Goal: Task Accomplishment & Management: Manage account settings

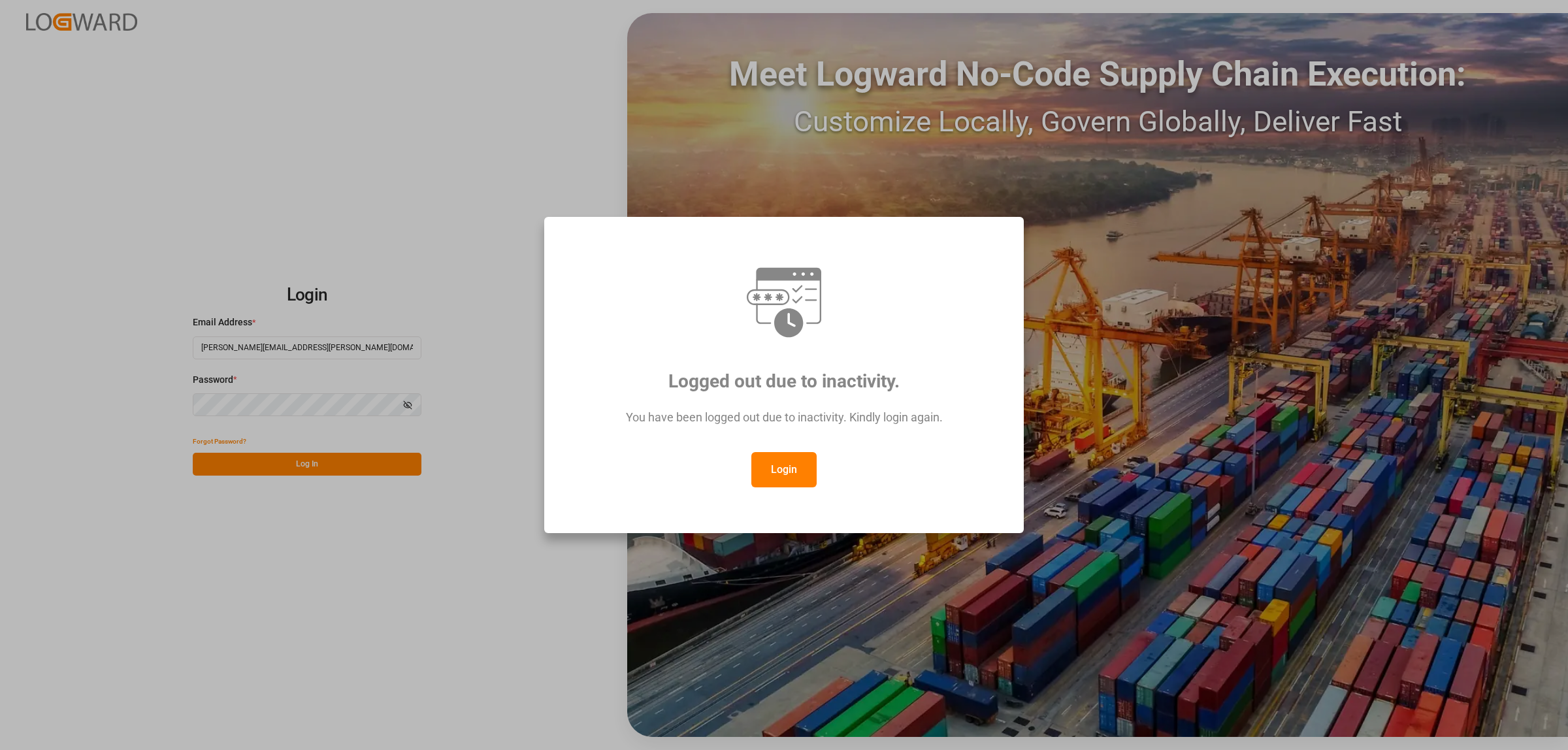
click at [805, 474] on button "Login" at bounding box center [784, 469] width 66 height 35
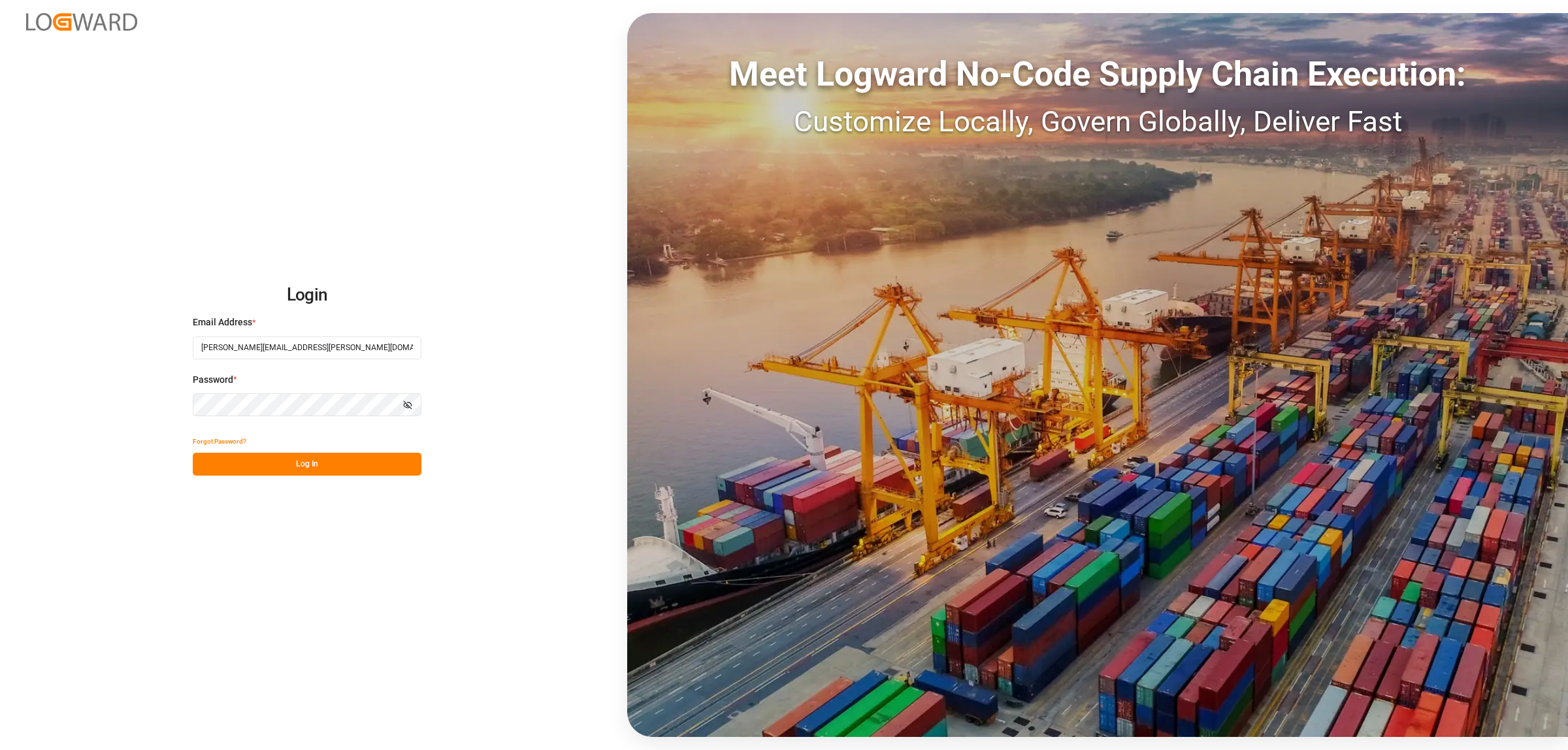
click at [354, 462] on button "Log In" at bounding box center [307, 464] width 228 height 23
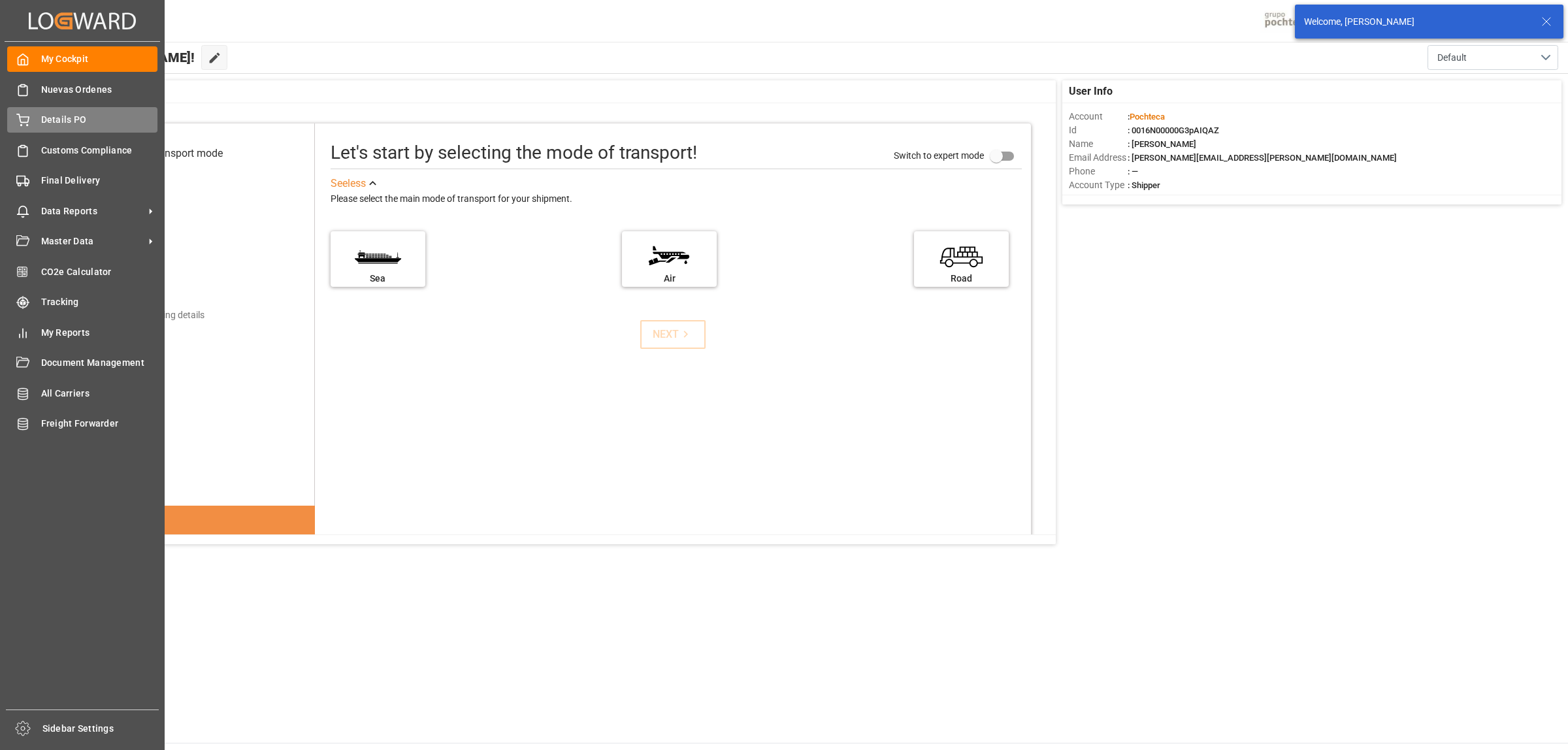
click at [57, 122] on span "Details PO" at bounding box center [99, 119] width 117 height 13
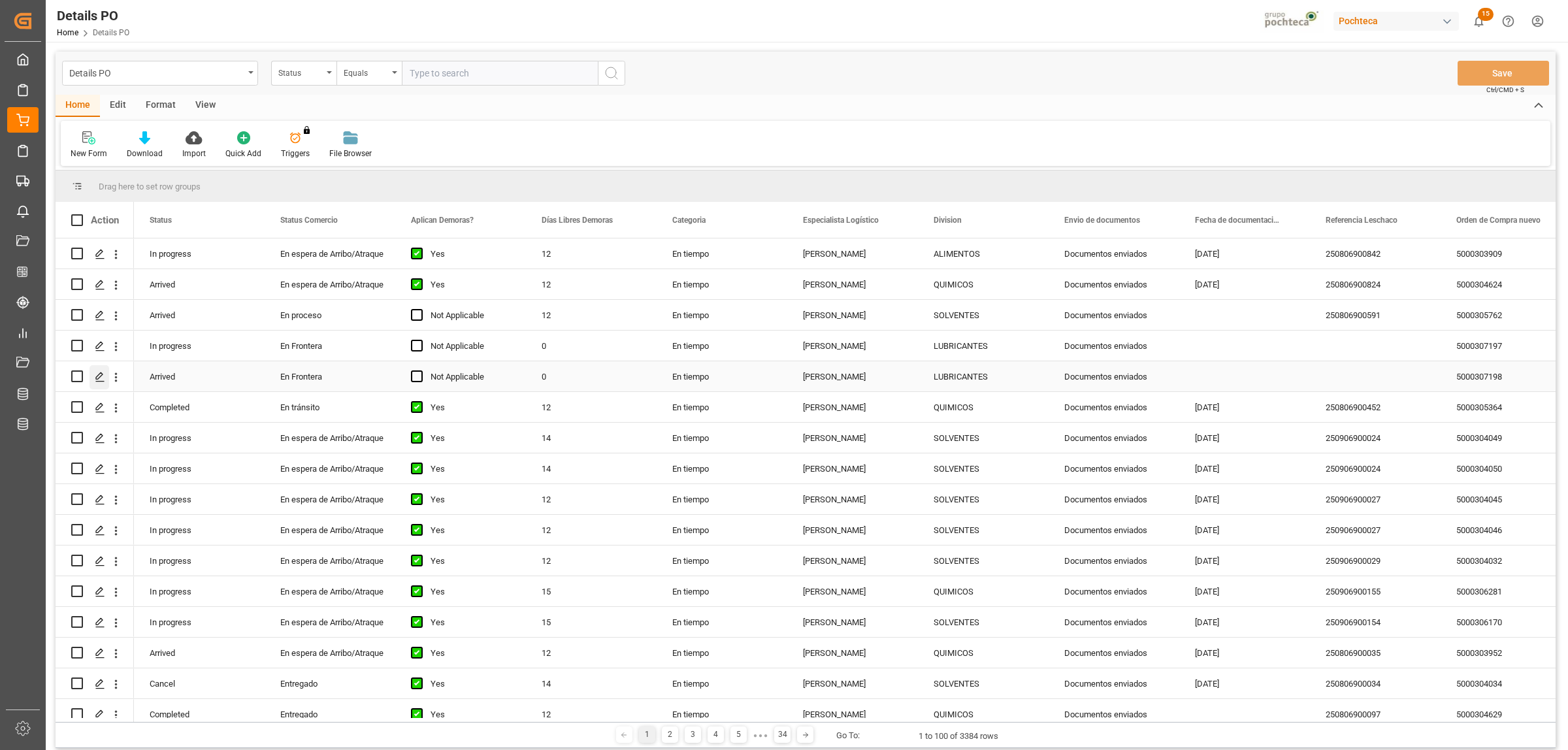
click at [99, 375] on icon "Press SPACE to select this row." at bounding box center [100, 377] width 10 height 10
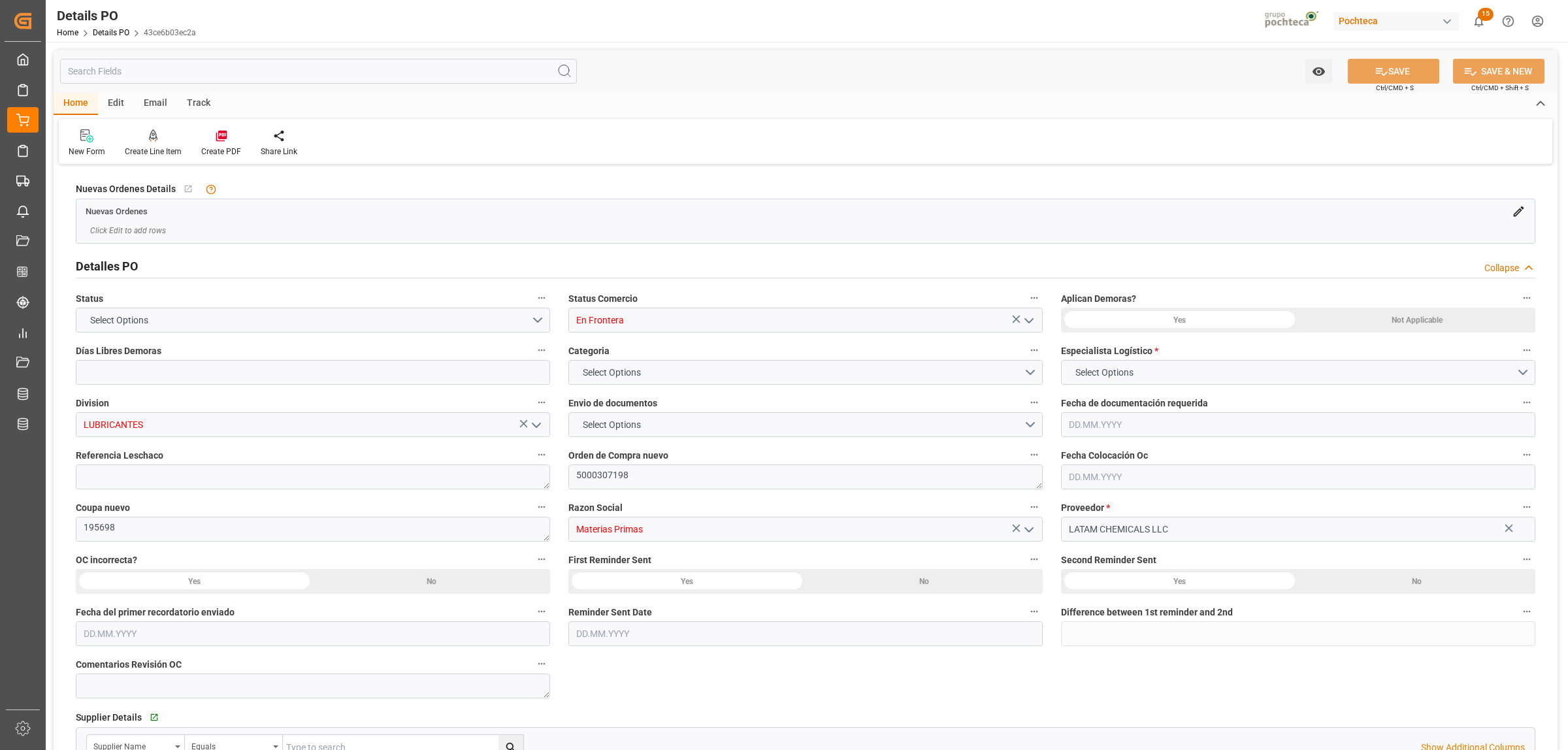
type input "0"
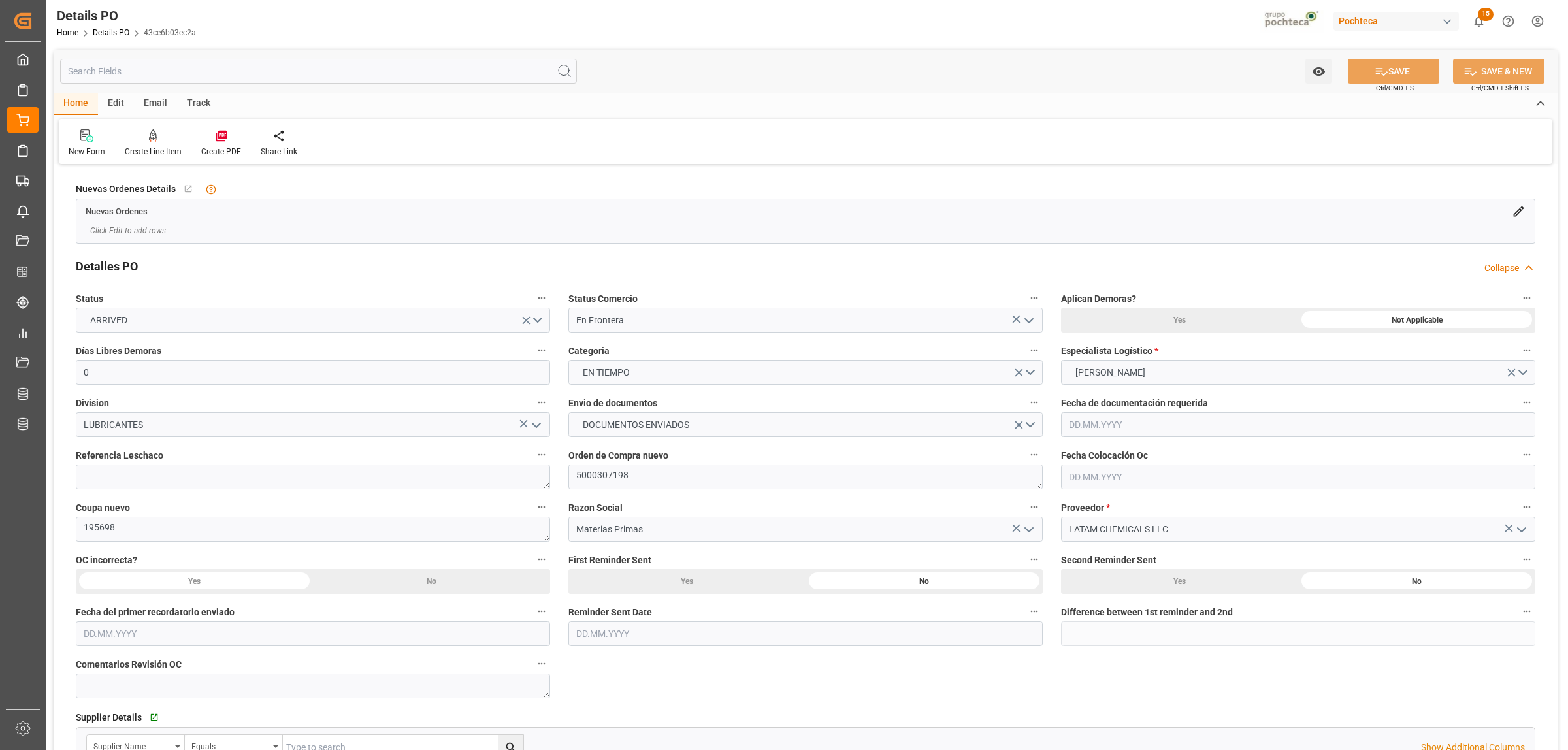
type input "18.08.2025"
click at [1029, 322] on polyline "open menu" at bounding box center [1028, 320] width 8 height 4
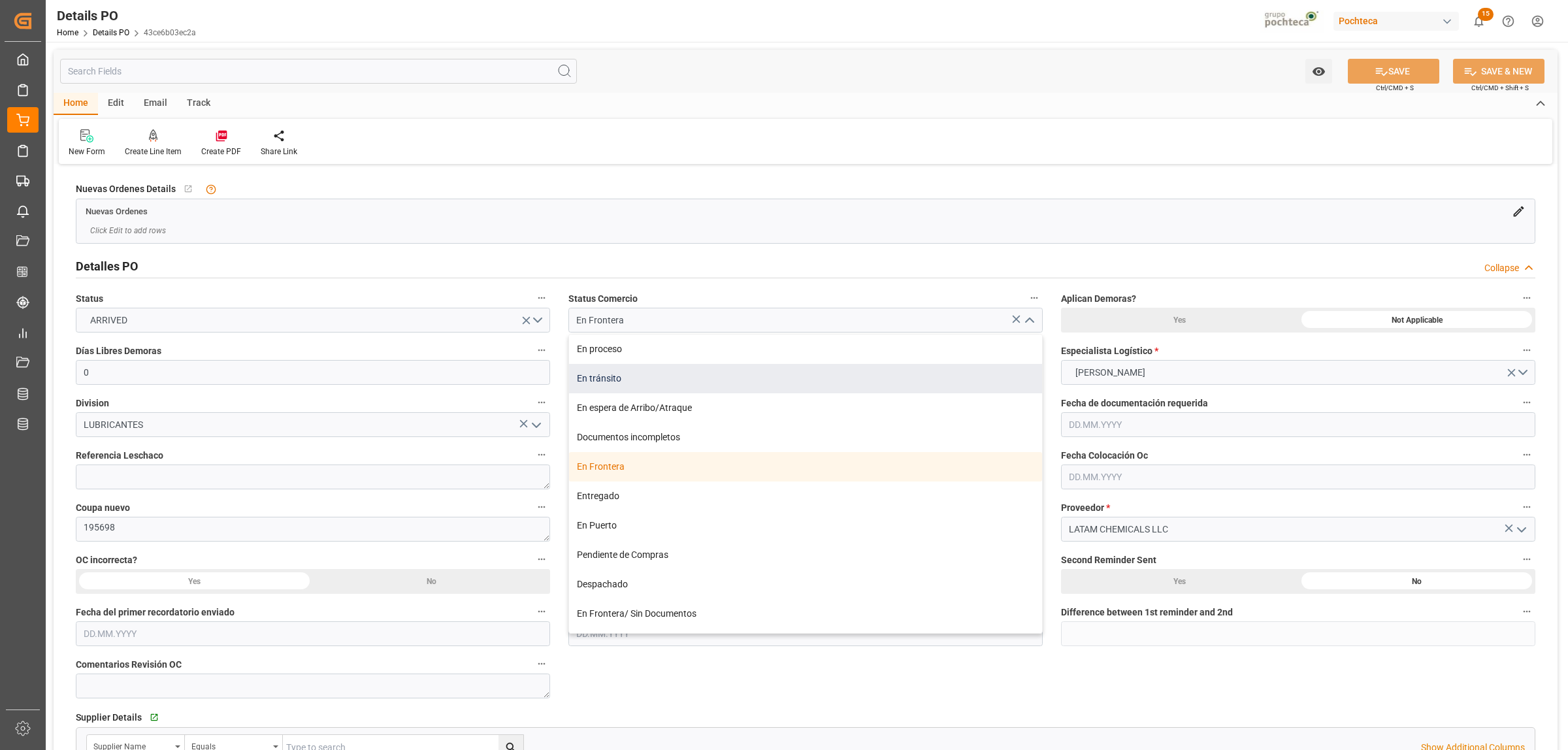
click at [642, 380] on div "En tránsito" at bounding box center [805, 378] width 473 height 29
type input "En tránsito"
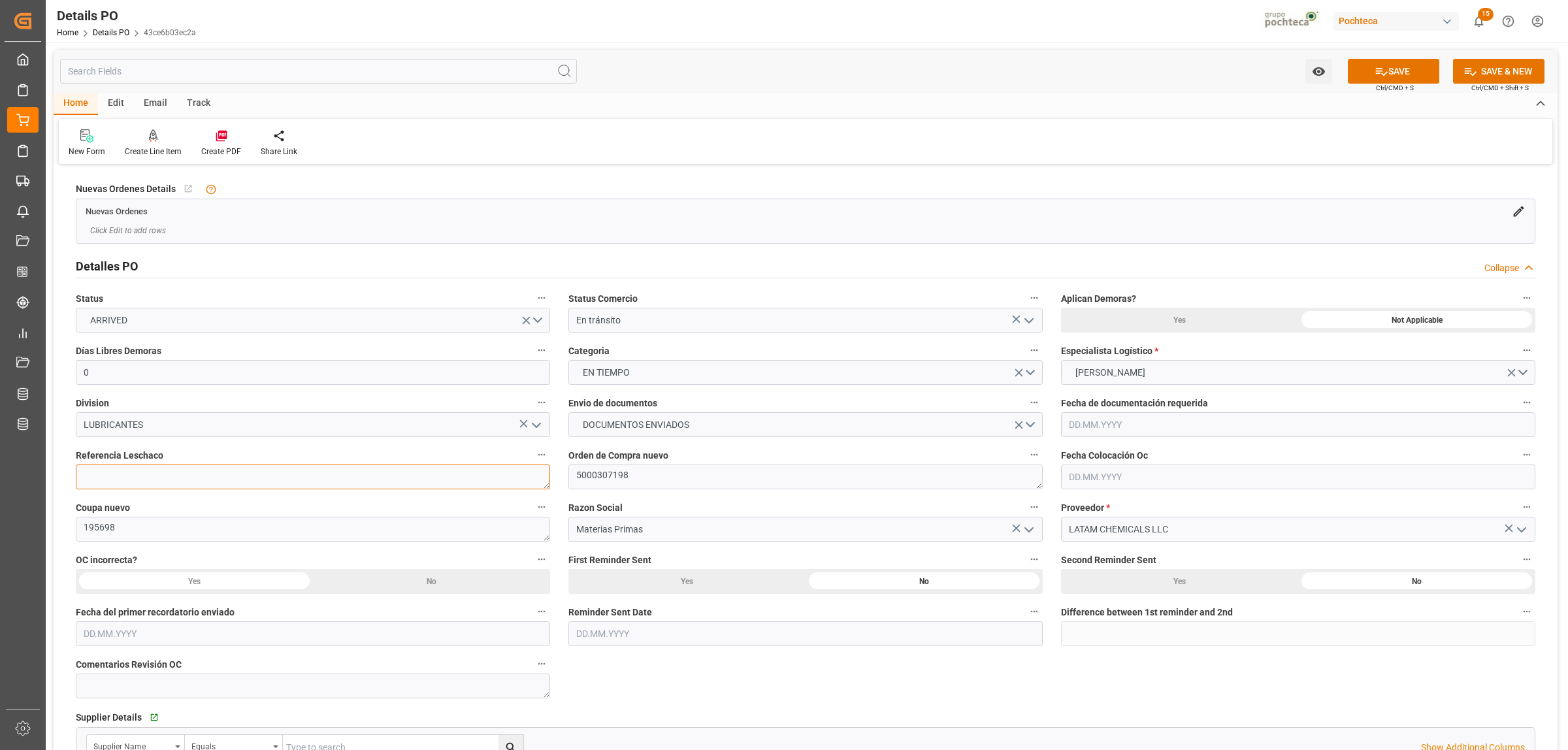
click at [165, 477] on textarea at bounding box center [313, 476] width 474 height 25
paste textarea "250806990181"
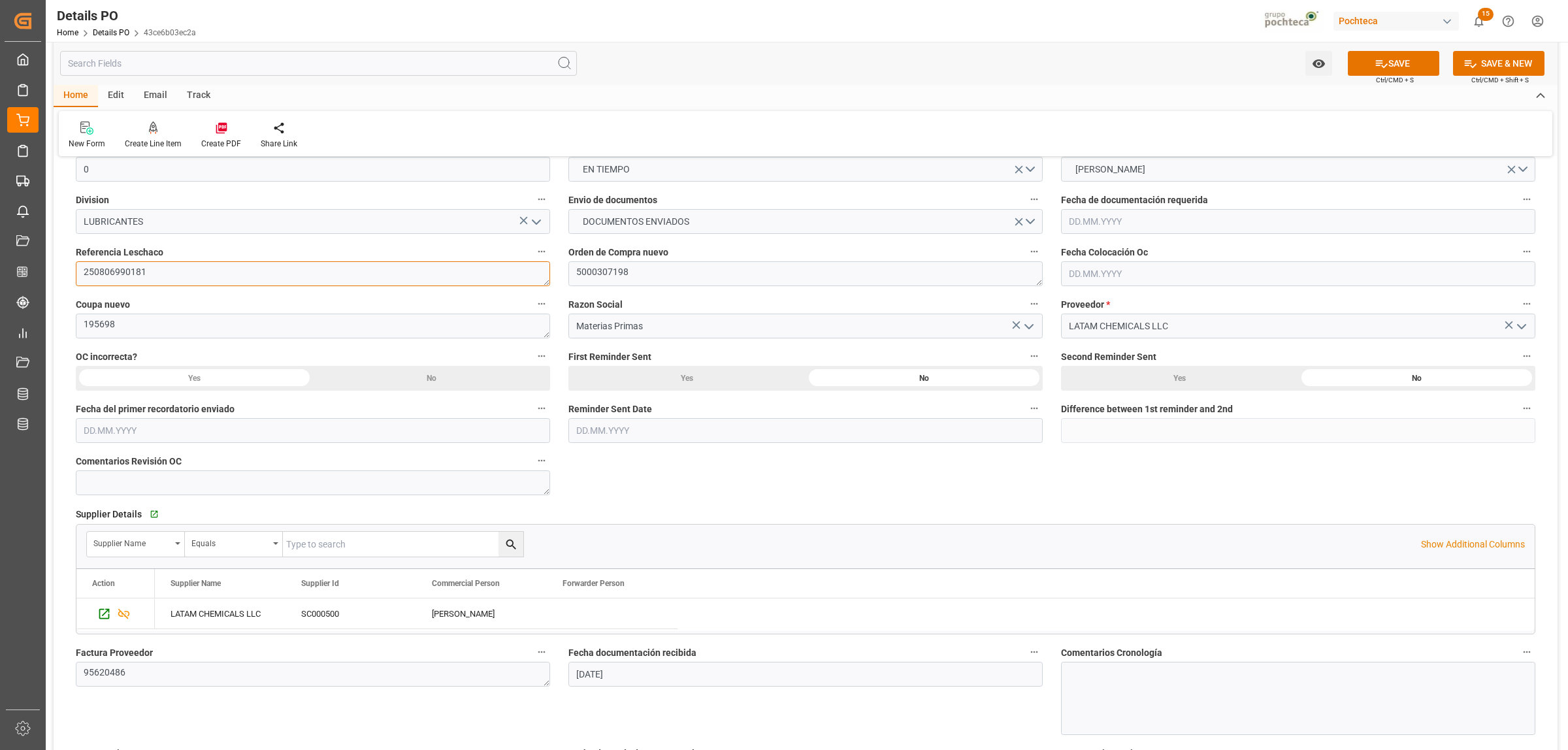
scroll to position [245, 0]
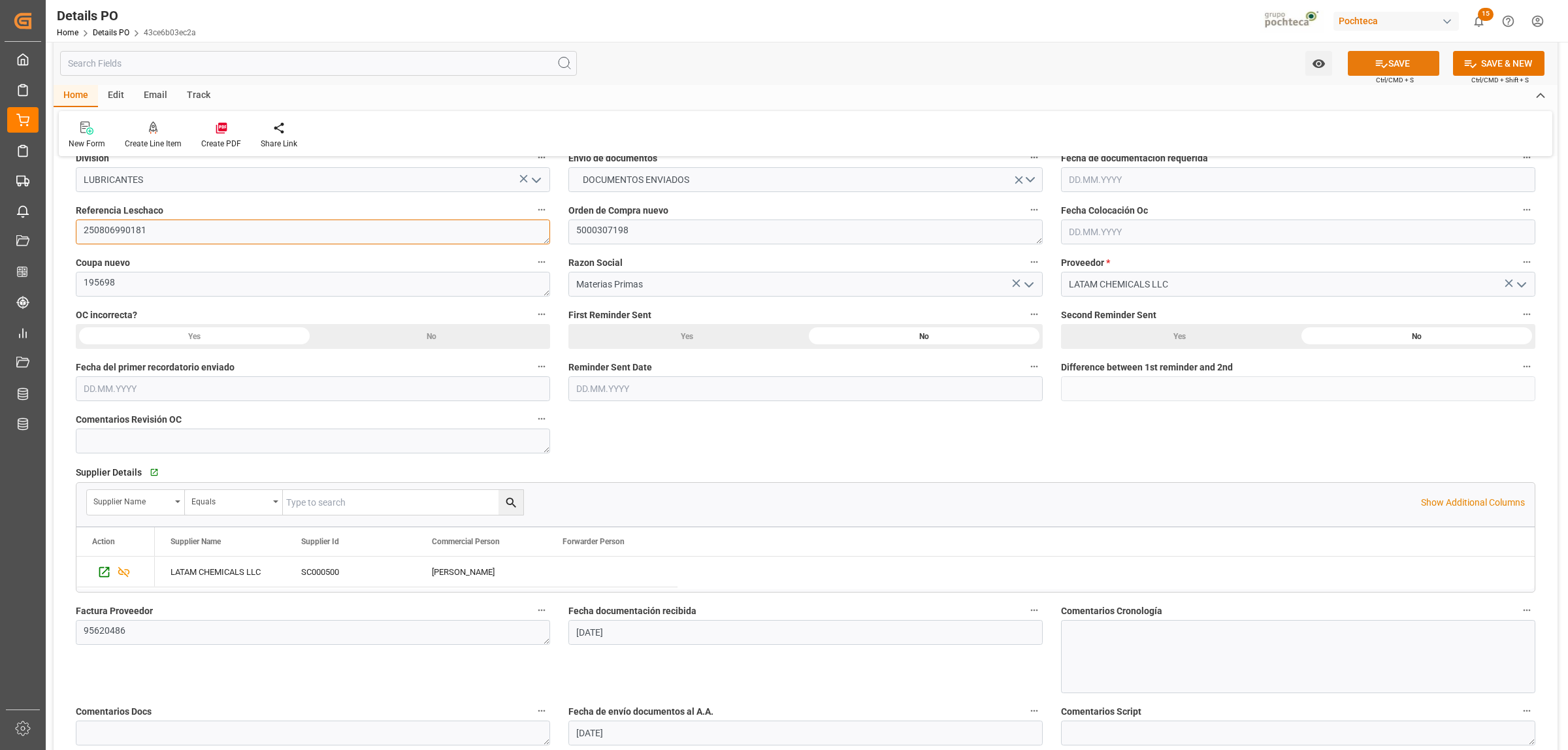
type textarea "250806990181"
click at [1403, 60] on button "SAVE" at bounding box center [1393, 63] width 92 height 25
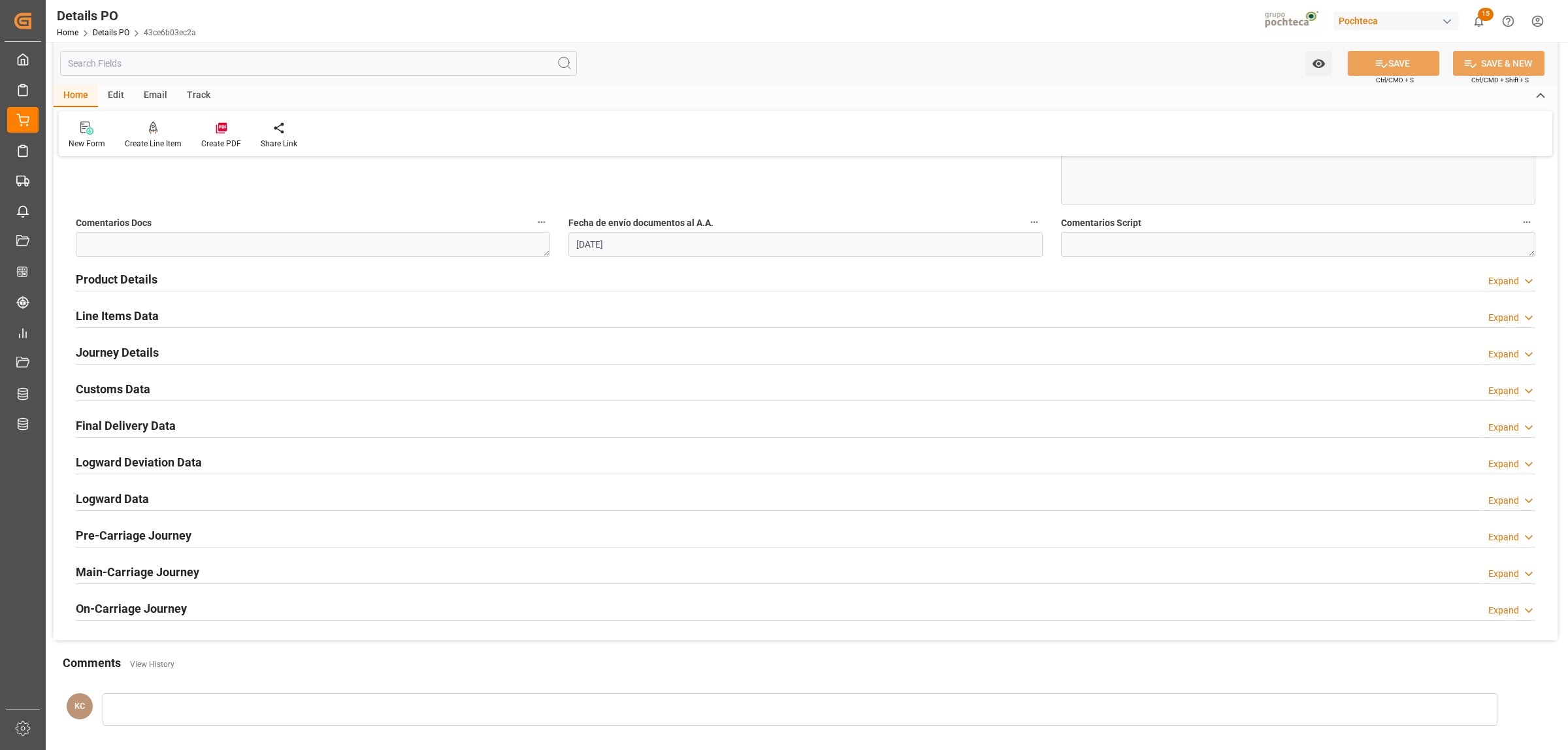
scroll to position [735, 0]
click at [96, 351] on h2 "Journey Details" at bounding box center [117, 351] width 83 height 18
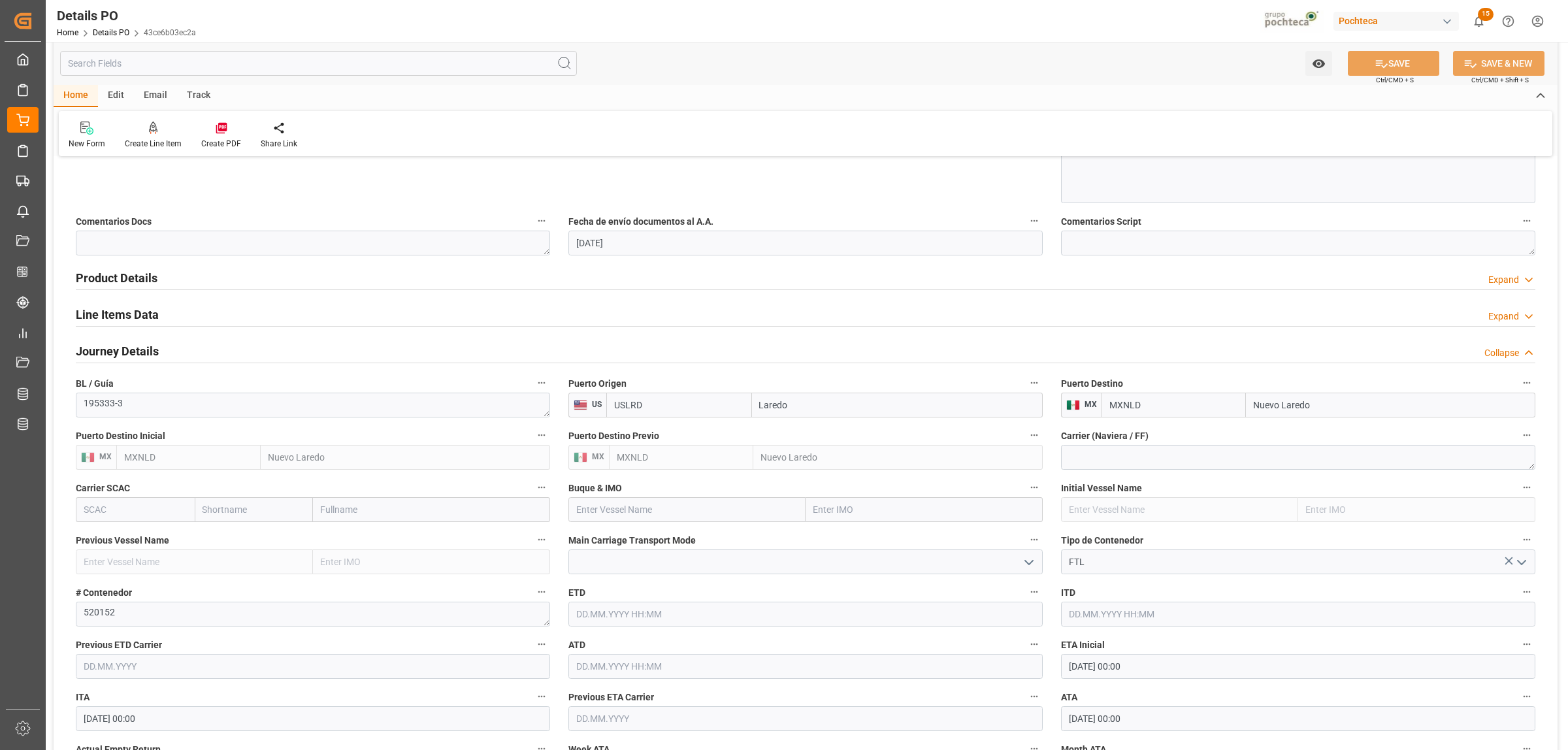
scroll to position [899, 0]
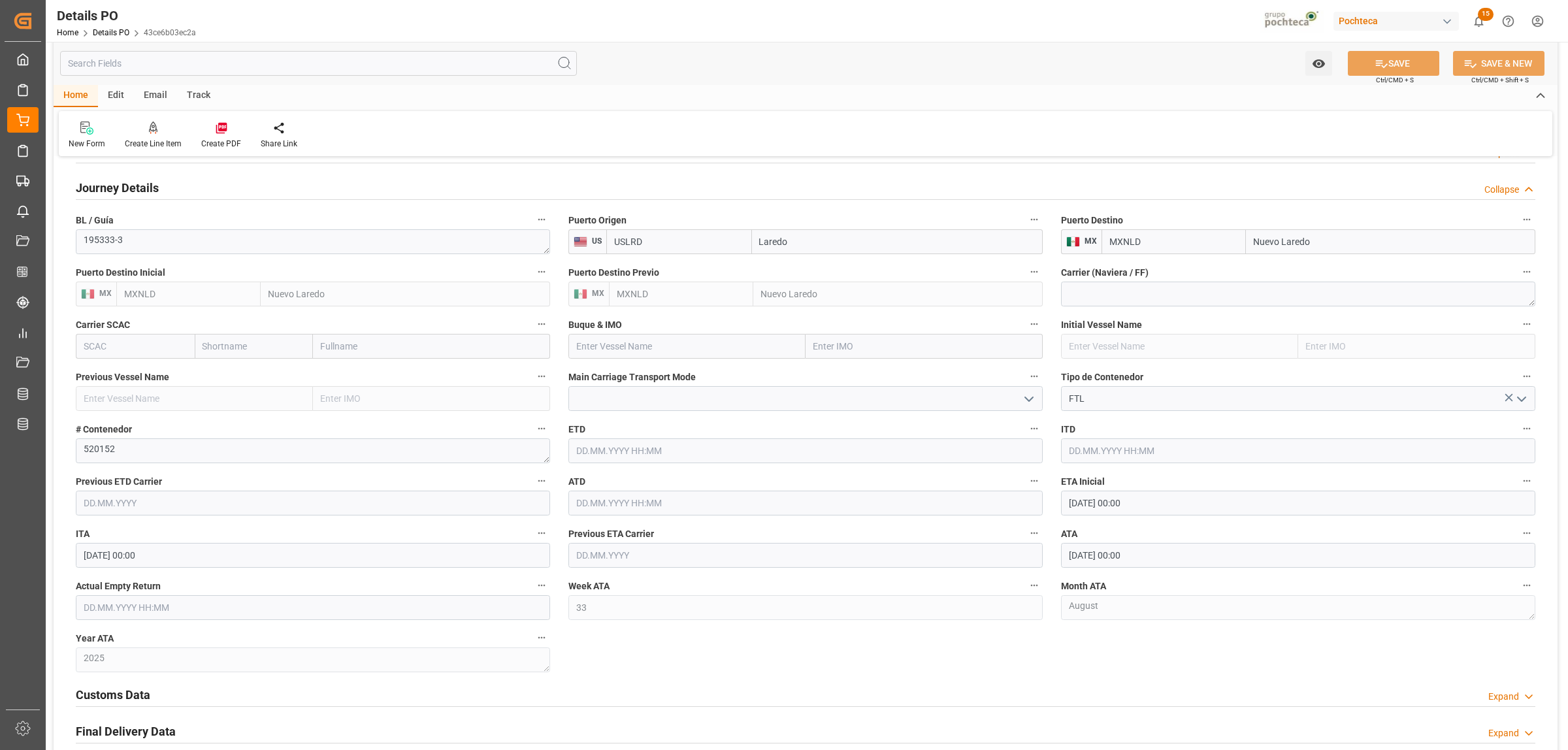
click at [162, 616] on input "text" at bounding box center [313, 607] width 474 height 25
drag, startPoint x: 95, startPoint y: 543, endPoint x: 101, endPoint y: 544, distance: 6.1
click at [95, 543] on span "18" at bounding box center [92, 543] width 8 height 9
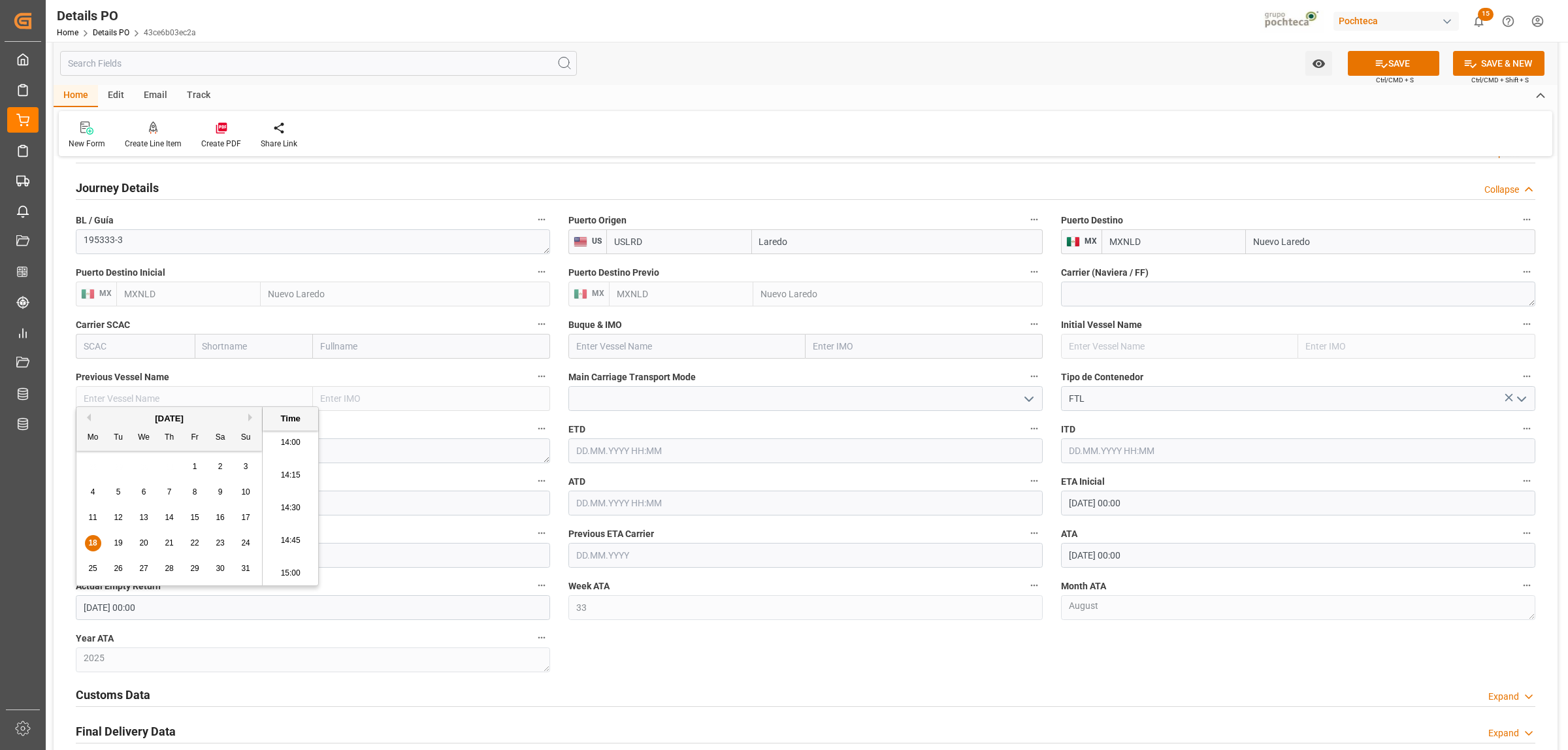
type input "18.08.2025 00:00"
click at [719, 647] on div "Nuevas Ordenes Details   No child Object linked Nuevas Ordenes Click Edit to ad…" at bounding box center [805, 107] width 1504 height 1676
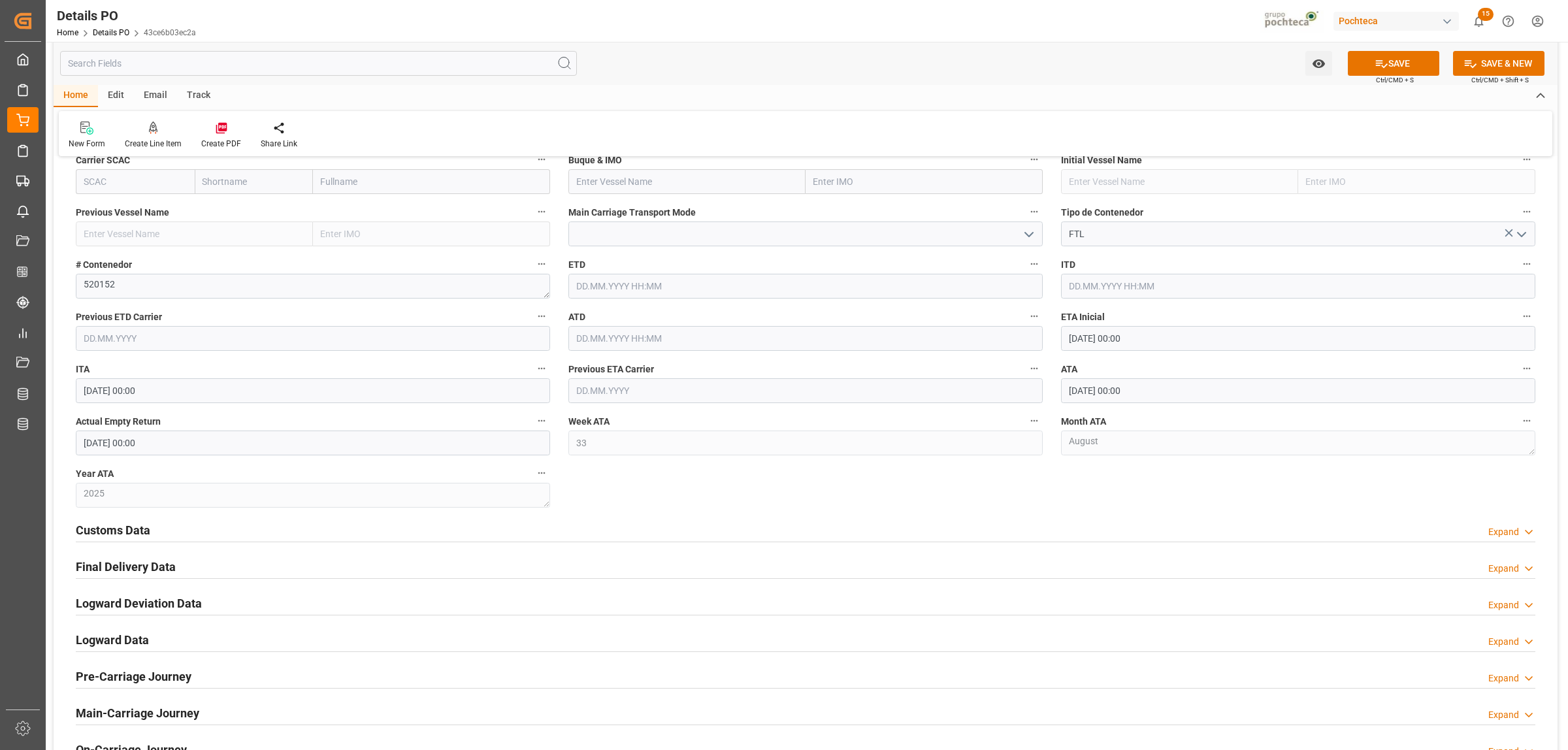
scroll to position [1143, 0]
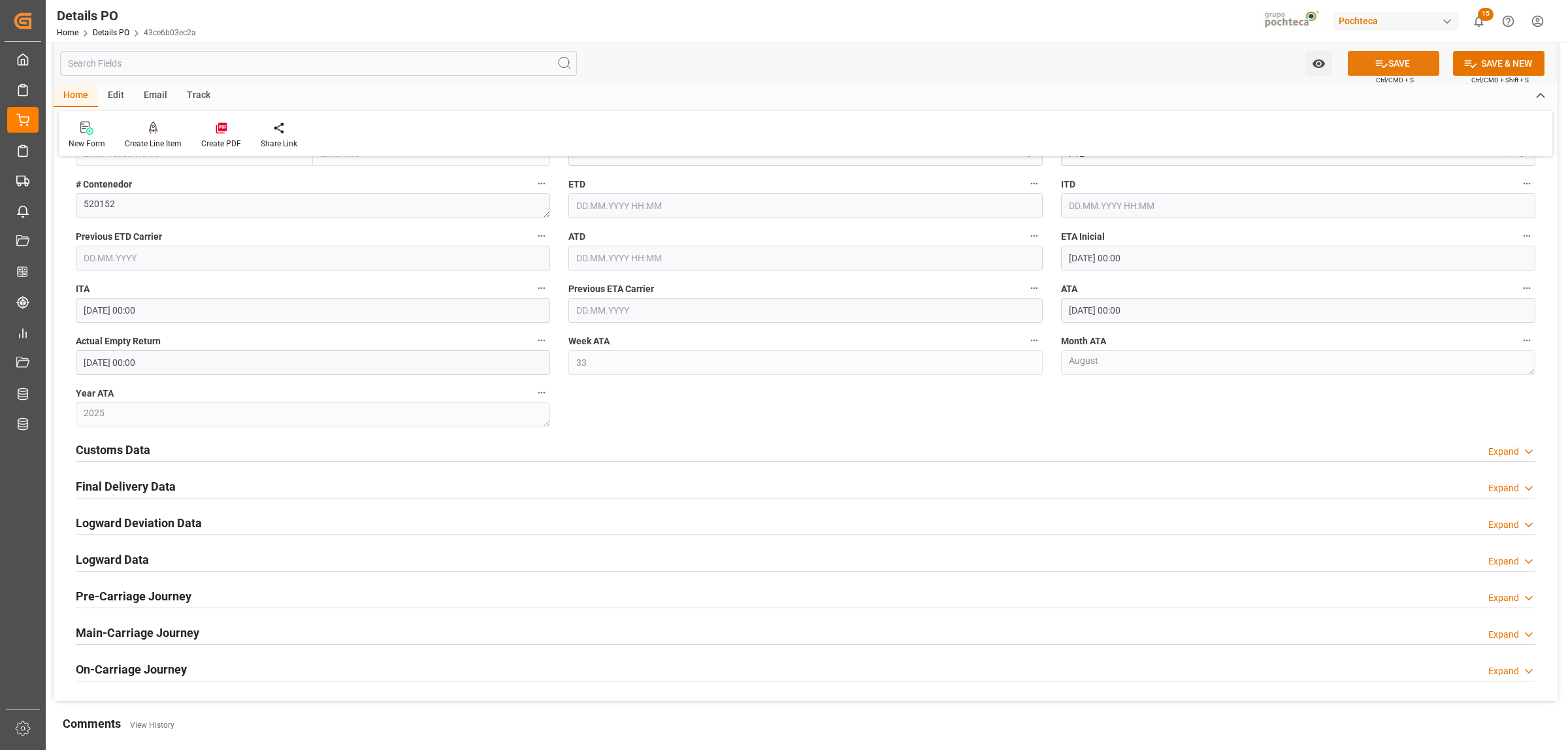
click at [1402, 66] on button "SAVE" at bounding box center [1393, 63] width 92 height 25
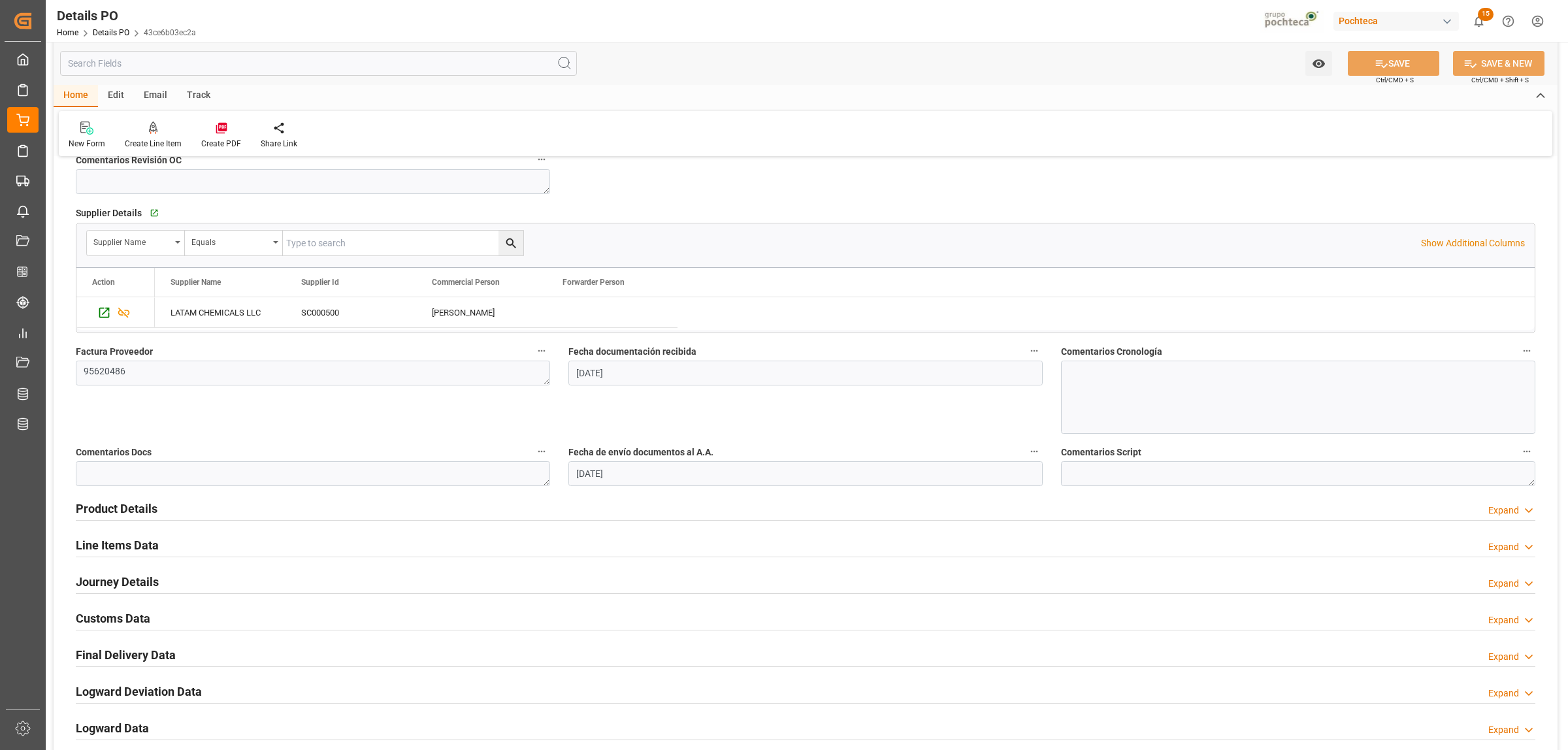
scroll to position [510, 0]
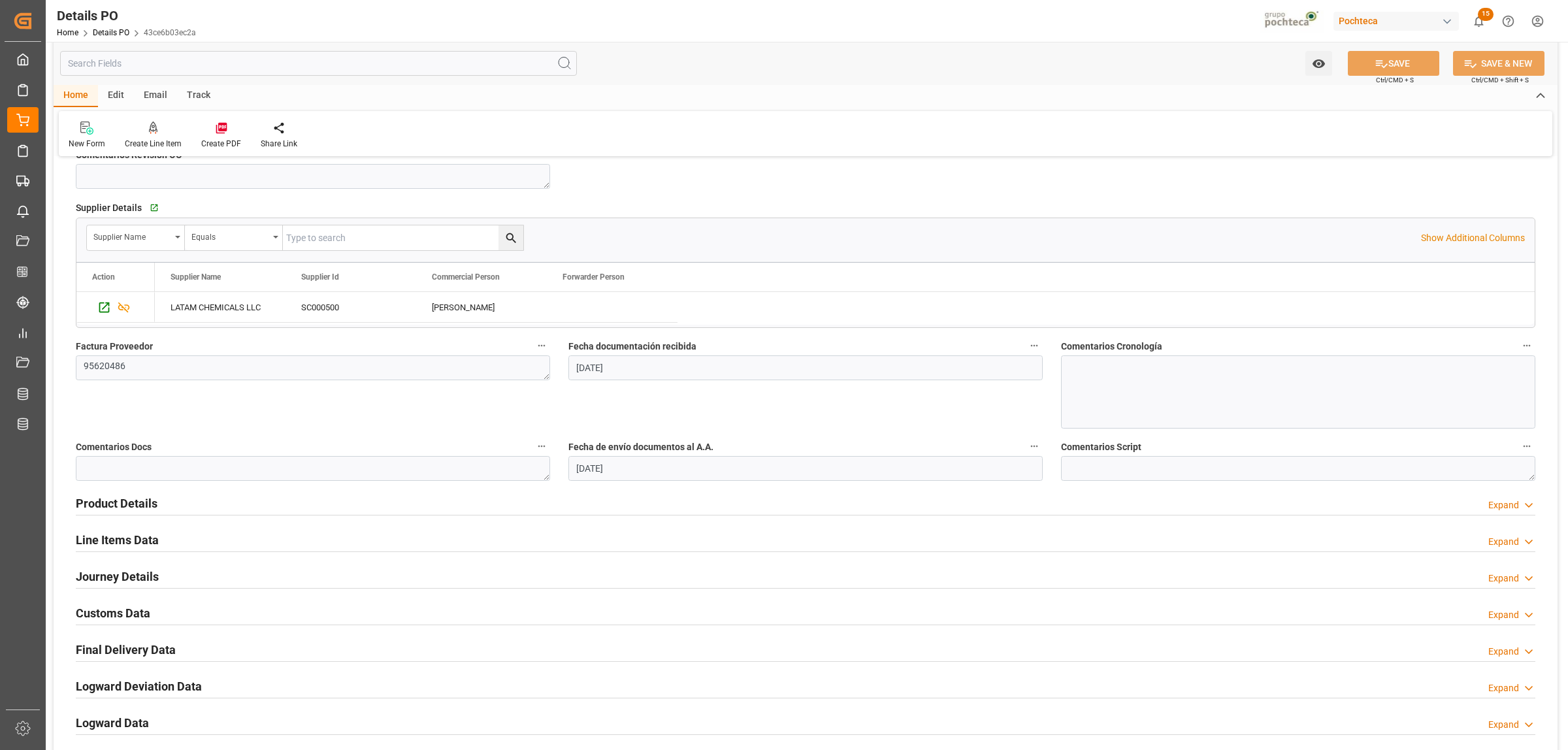
click at [102, 649] on h2 "Final Delivery Data" at bounding box center [126, 650] width 100 height 18
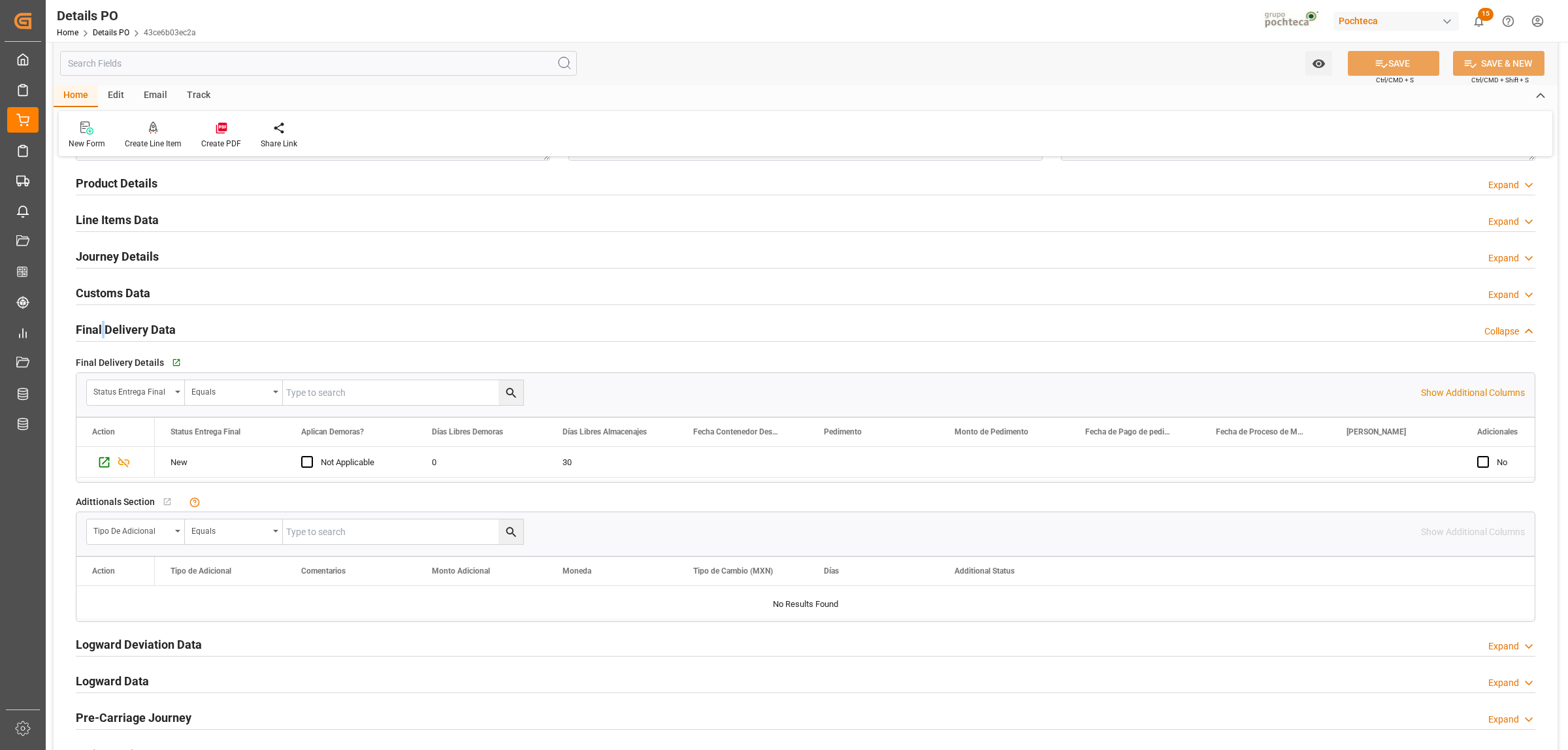
scroll to position [836, 0]
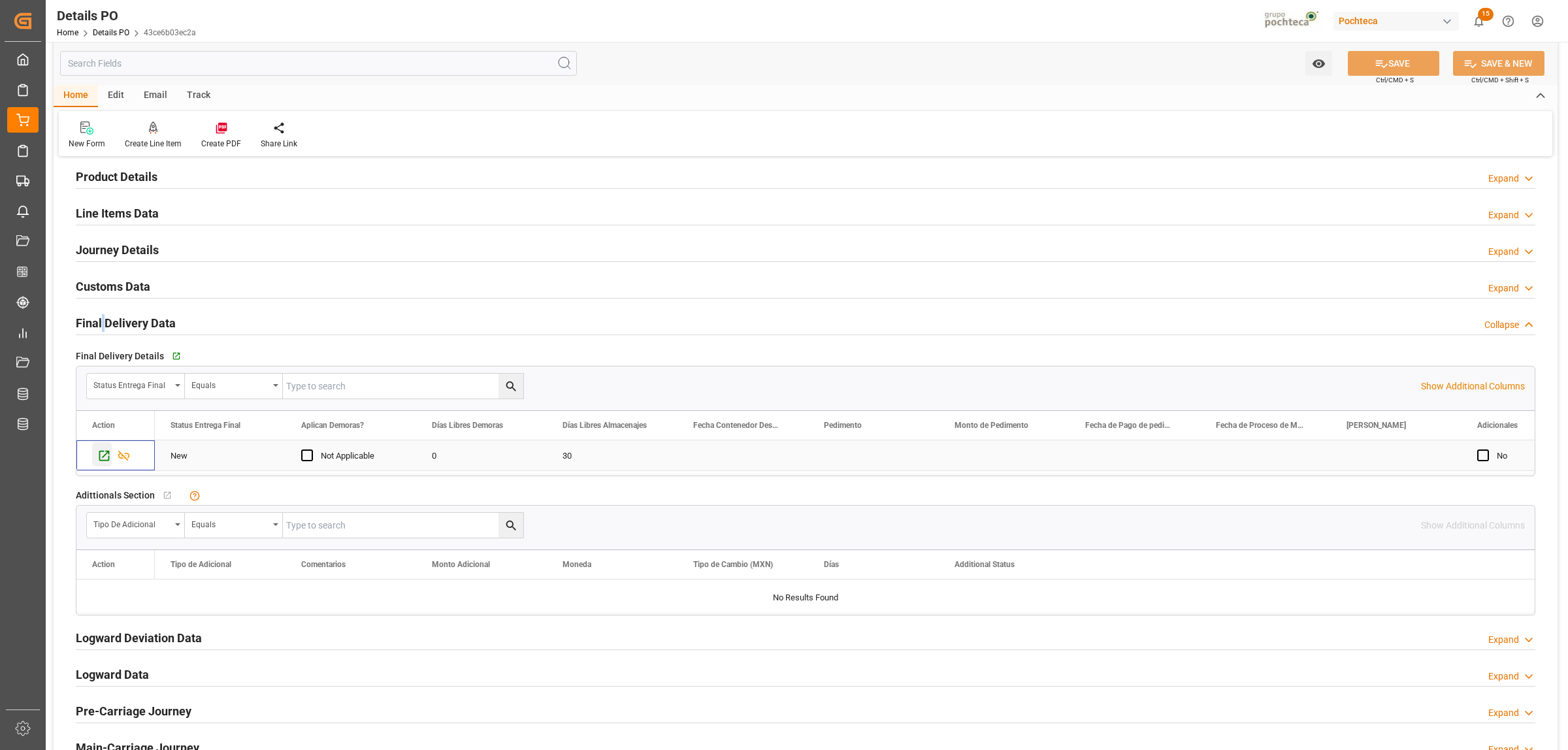
click at [104, 457] on icon "Press SPACE to select this row." at bounding box center [104, 456] width 10 height 10
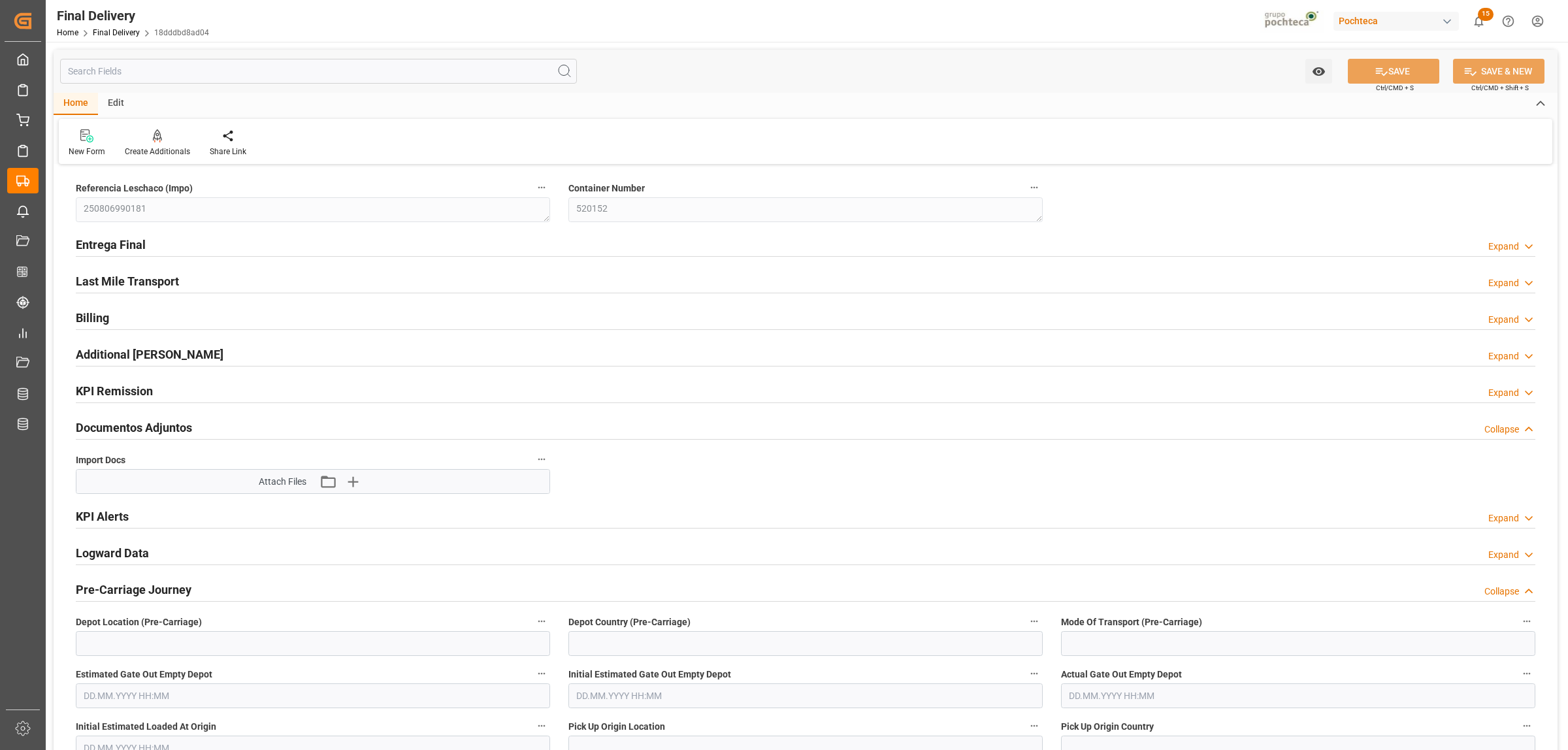
type input "0"
type input "30"
type input "[DATE]"
type input "14.08.2025"
click at [119, 242] on h2 "Entrega Final" at bounding box center [111, 245] width 70 height 18
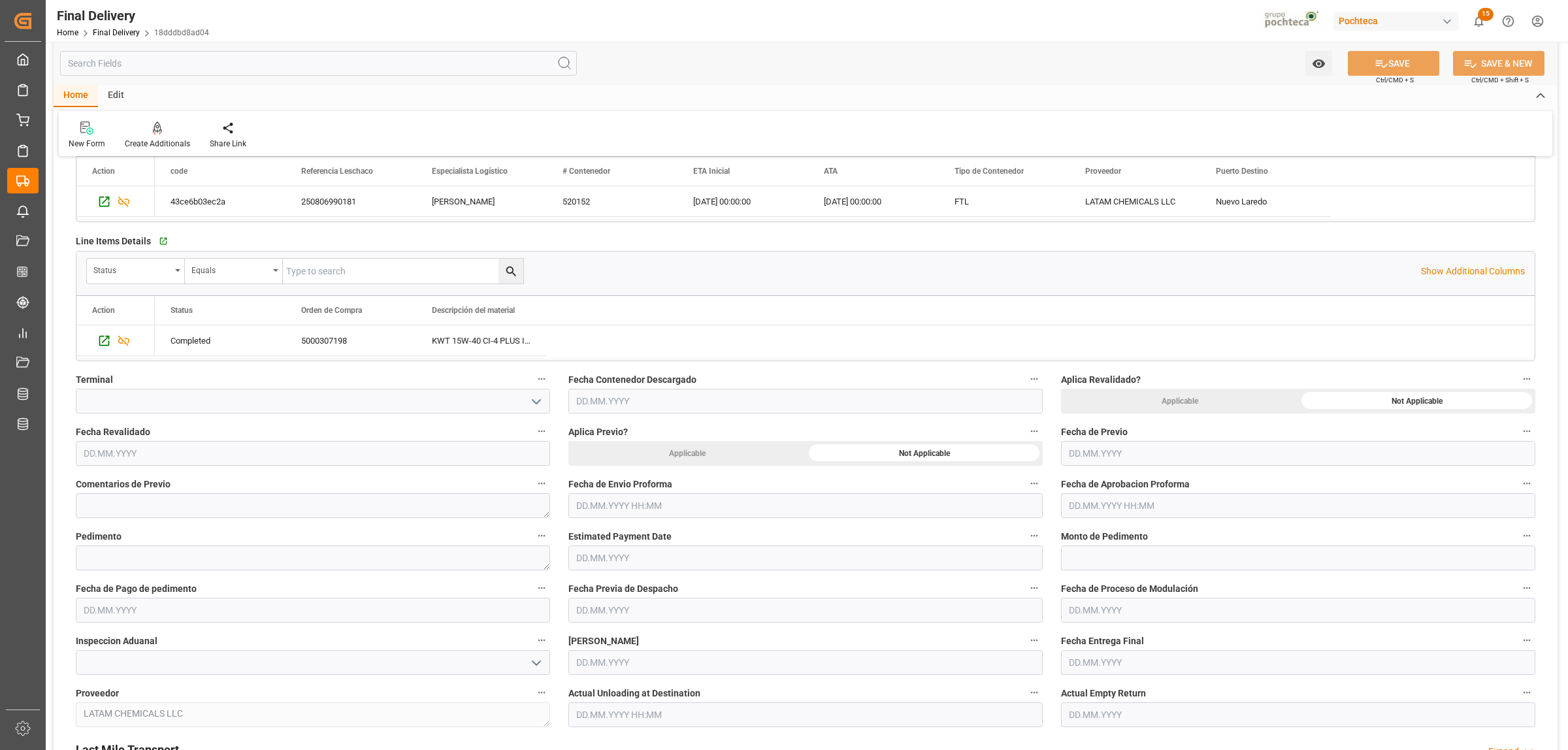
scroll to position [408, 0]
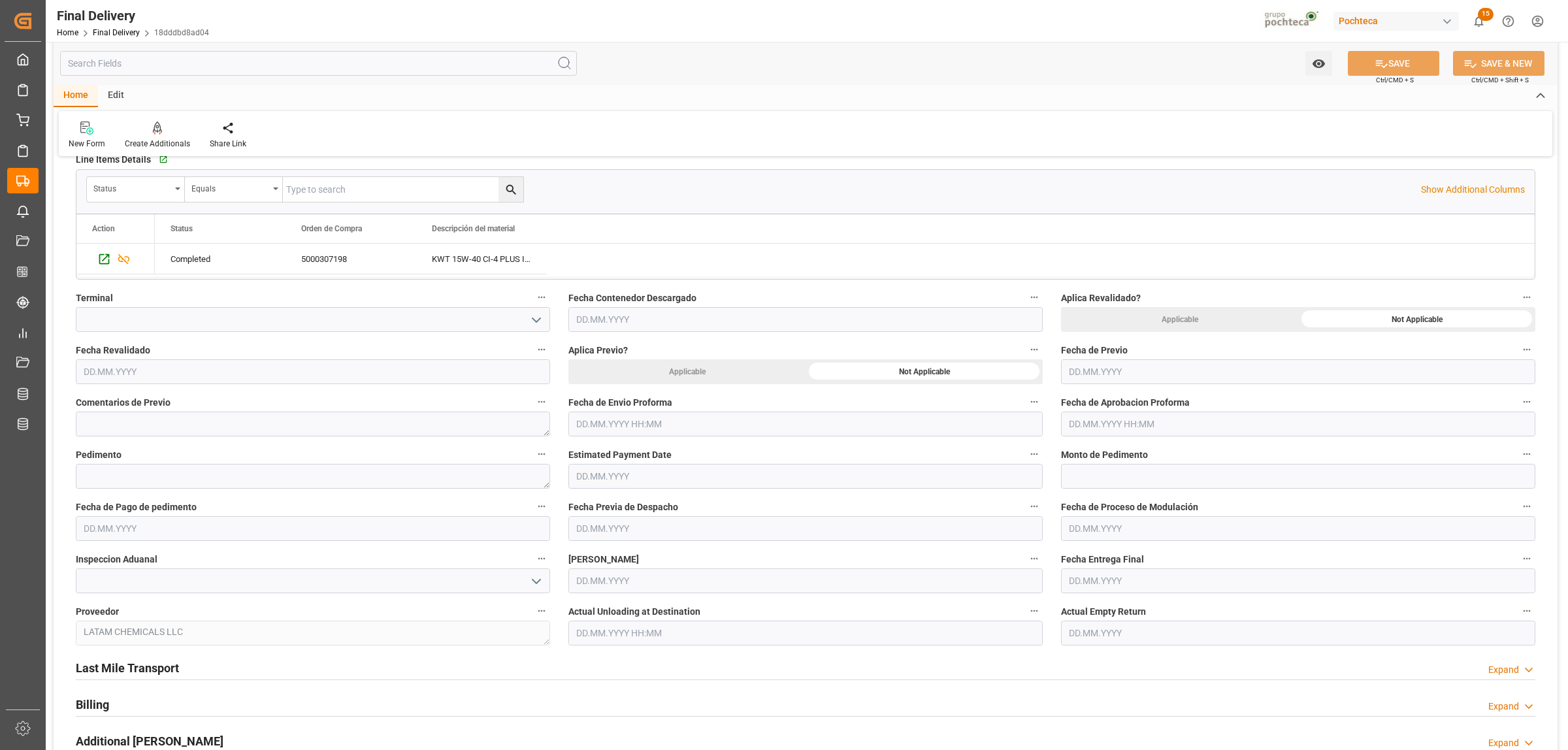
click at [622, 418] on input "text" at bounding box center [805, 423] width 474 height 25
drag, startPoint x: 593, startPoint y: 580, endPoint x: 840, endPoint y: 516, distance: 255.2
click at [593, 580] on div "18" at bounding box center [586, 581] width 16 height 16
type input "18.08.2025 00:00"
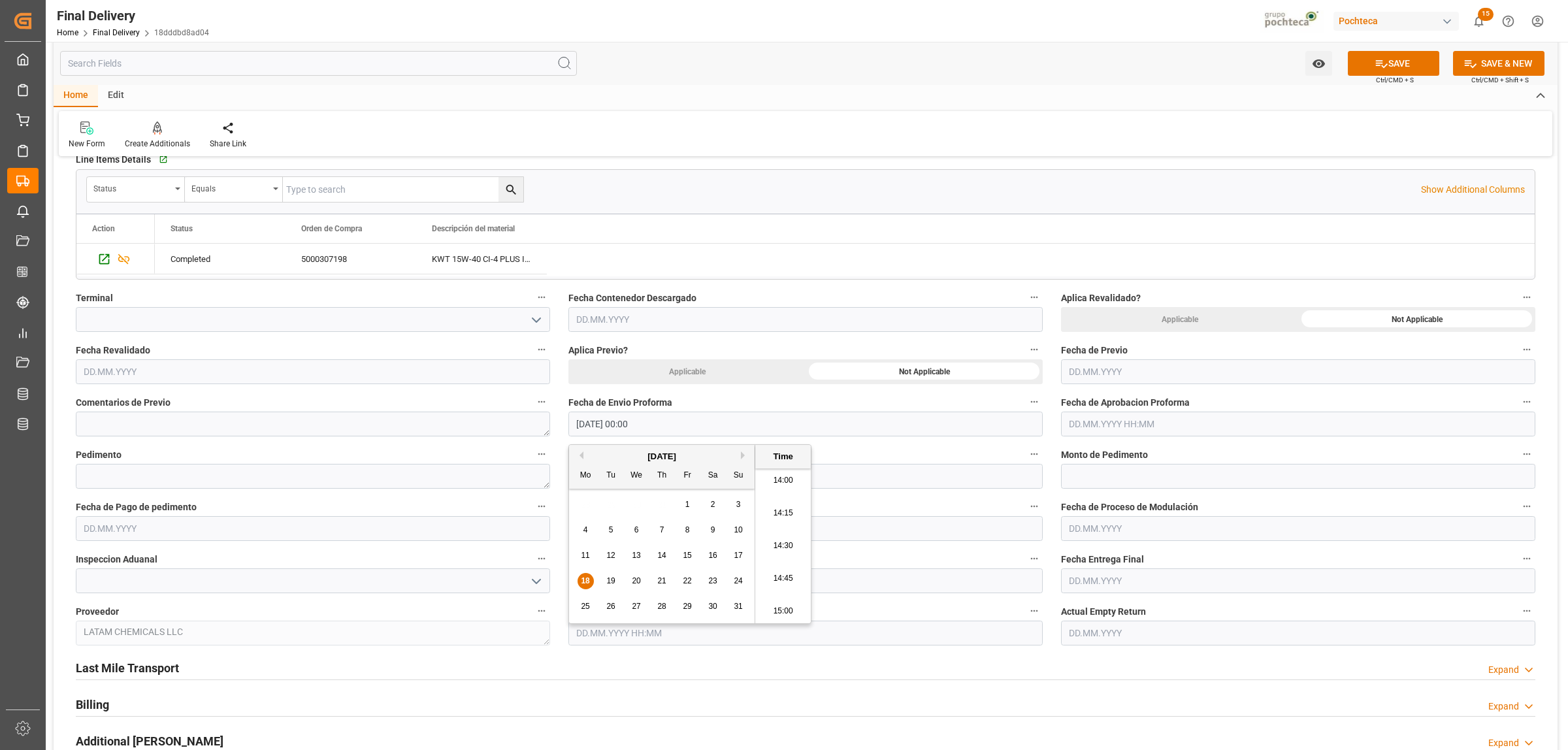
click at [1132, 419] on input "text" at bounding box center [1298, 423] width 474 height 25
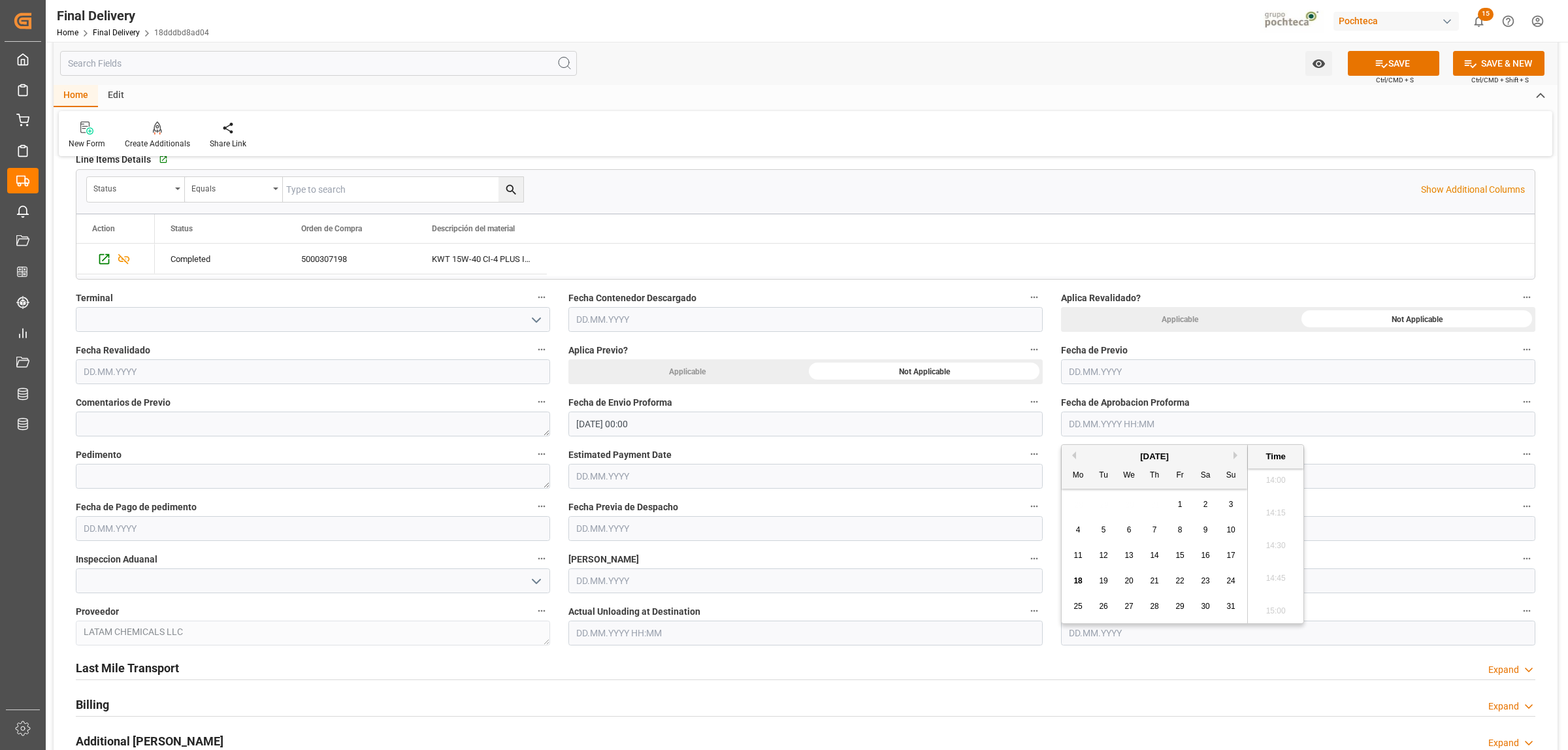
click at [1076, 584] on span "18" at bounding box center [1077, 581] width 8 height 9
type input "18.08.2025 00:00"
click at [190, 478] on textarea at bounding box center [313, 475] width 474 height 25
click at [196, 488] on textarea at bounding box center [313, 475] width 474 height 25
paste textarea "25 24 3617 5008295"
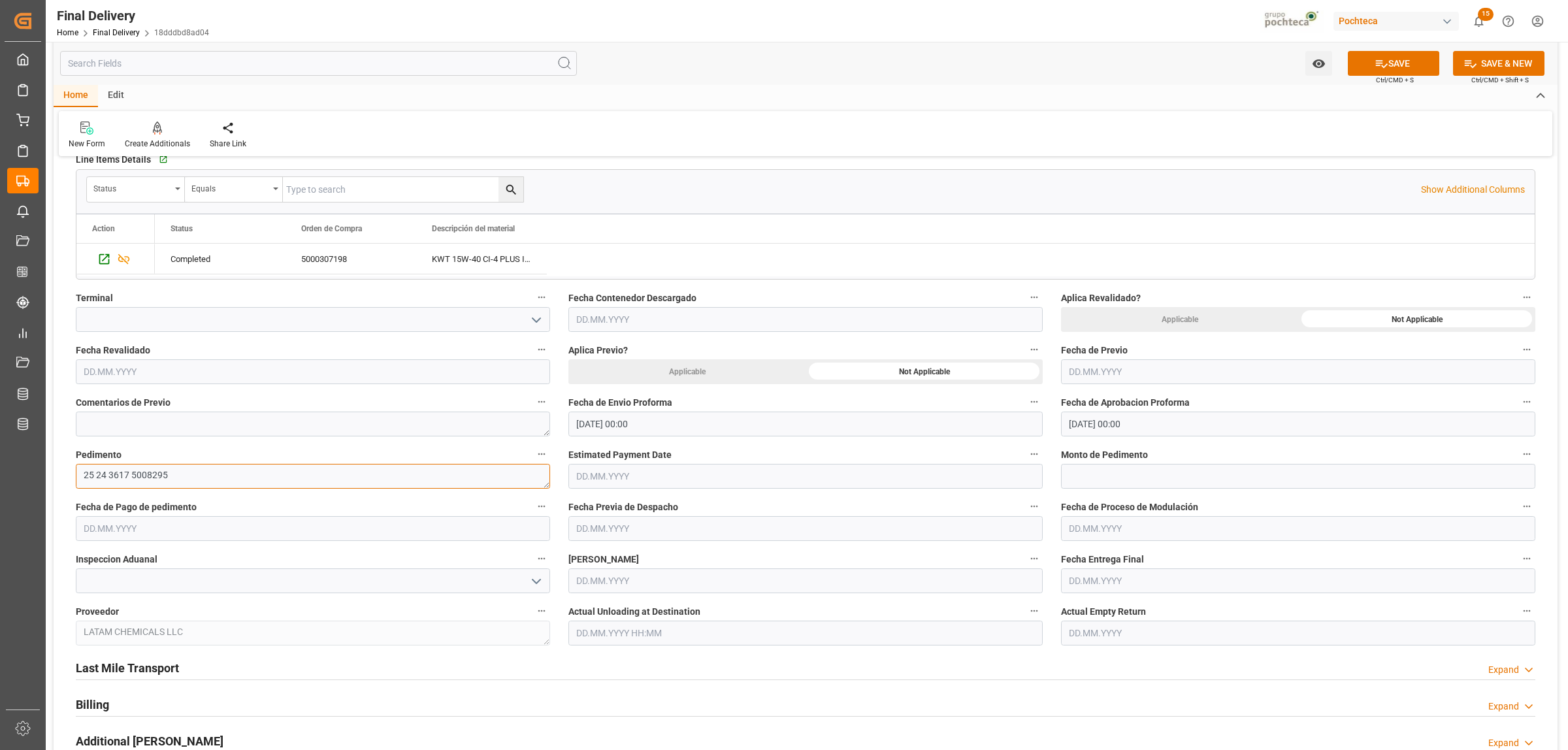
type textarea "25 24 3617 5008295"
click at [1112, 484] on input "text" at bounding box center [1298, 475] width 474 height 25
paste input "104116"
type input "104116"
click at [113, 537] on input "text" at bounding box center [313, 528] width 474 height 25
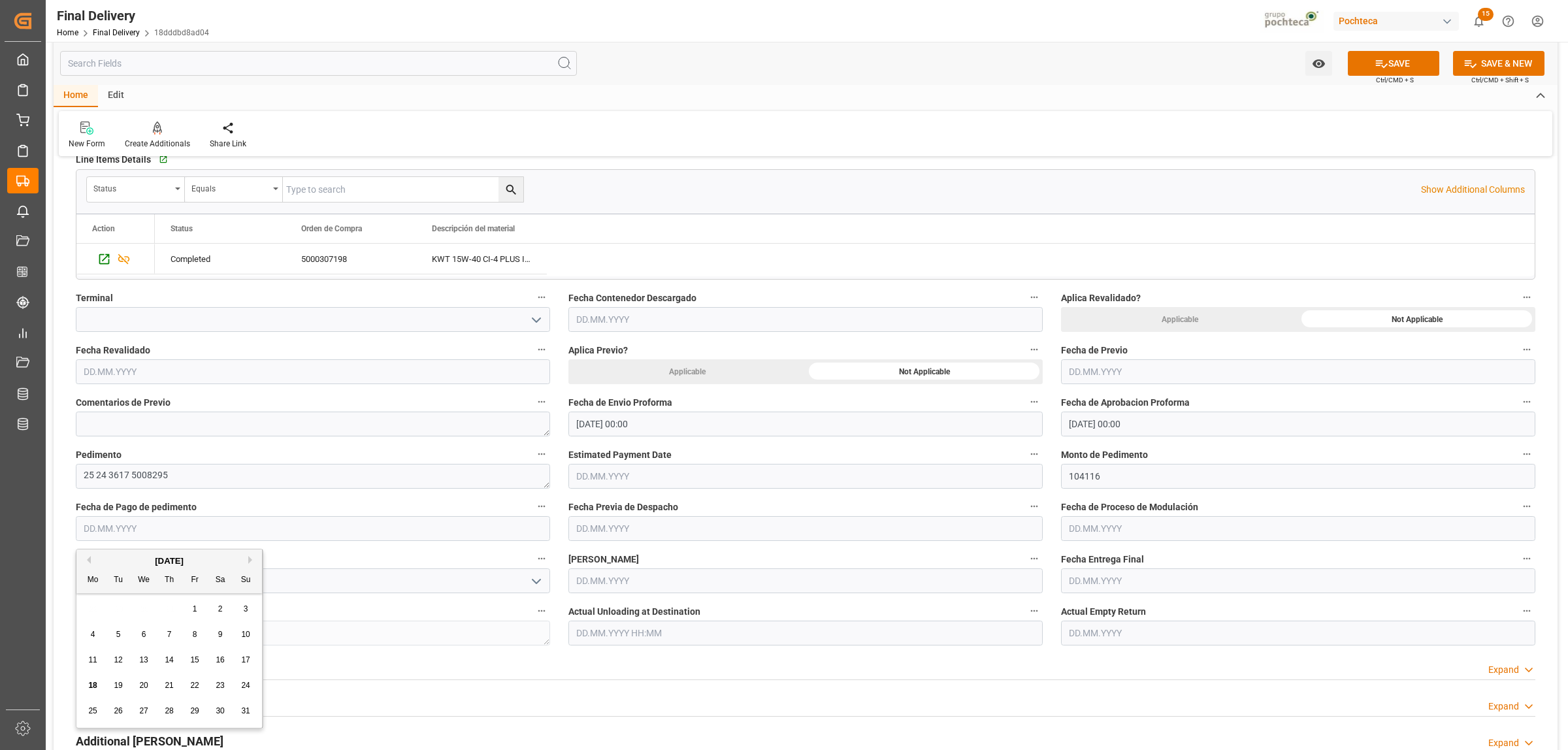
click at [93, 684] on span "18" at bounding box center [92, 685] width 8 height 9
type input "18.08.2025"
click at [647, 527] on input "text" at bounding box center [805, 528] width 474 height 25
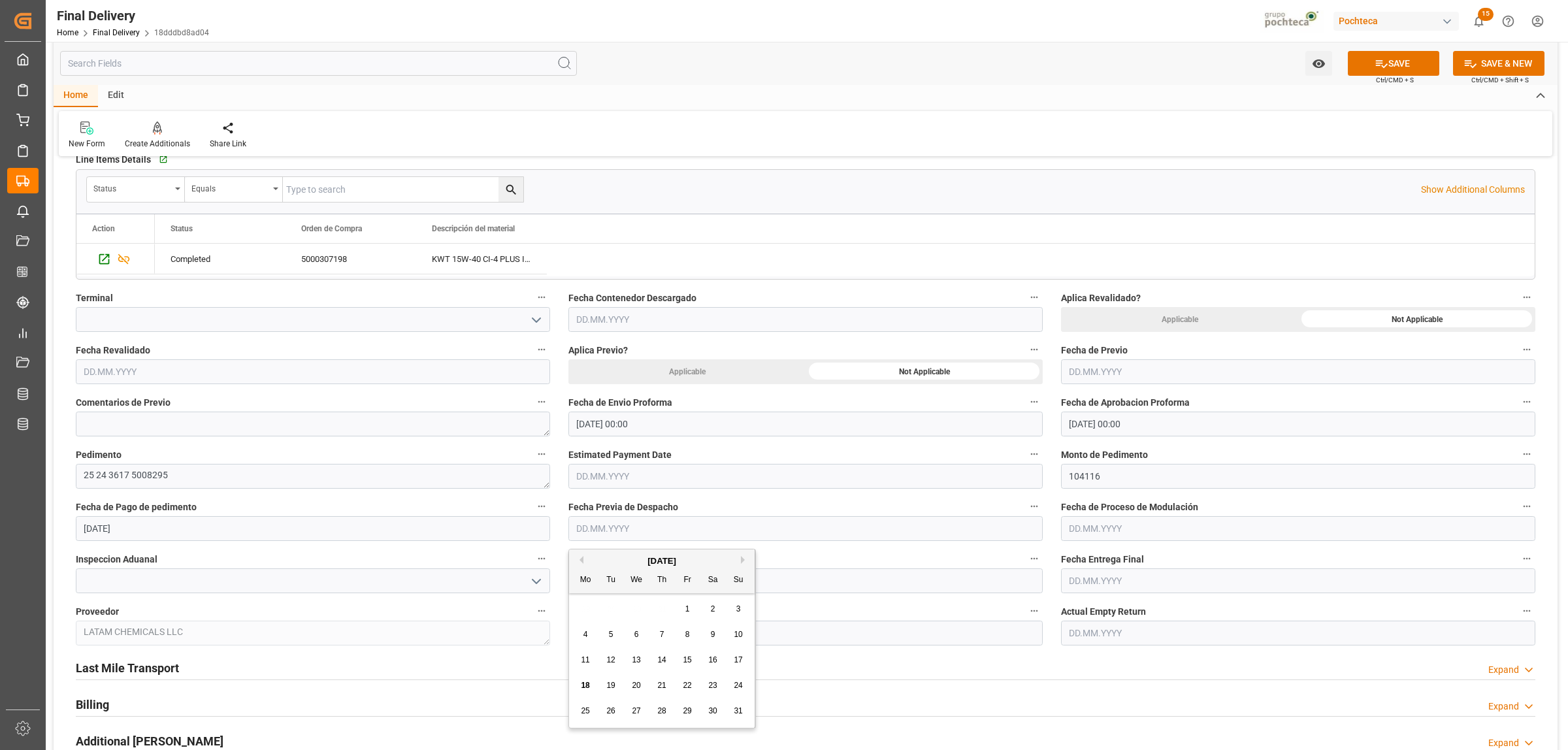
click at [582, 681] on span "18" at bounding box center [584, 685] width 8 height 9
type input "18.08.2025"
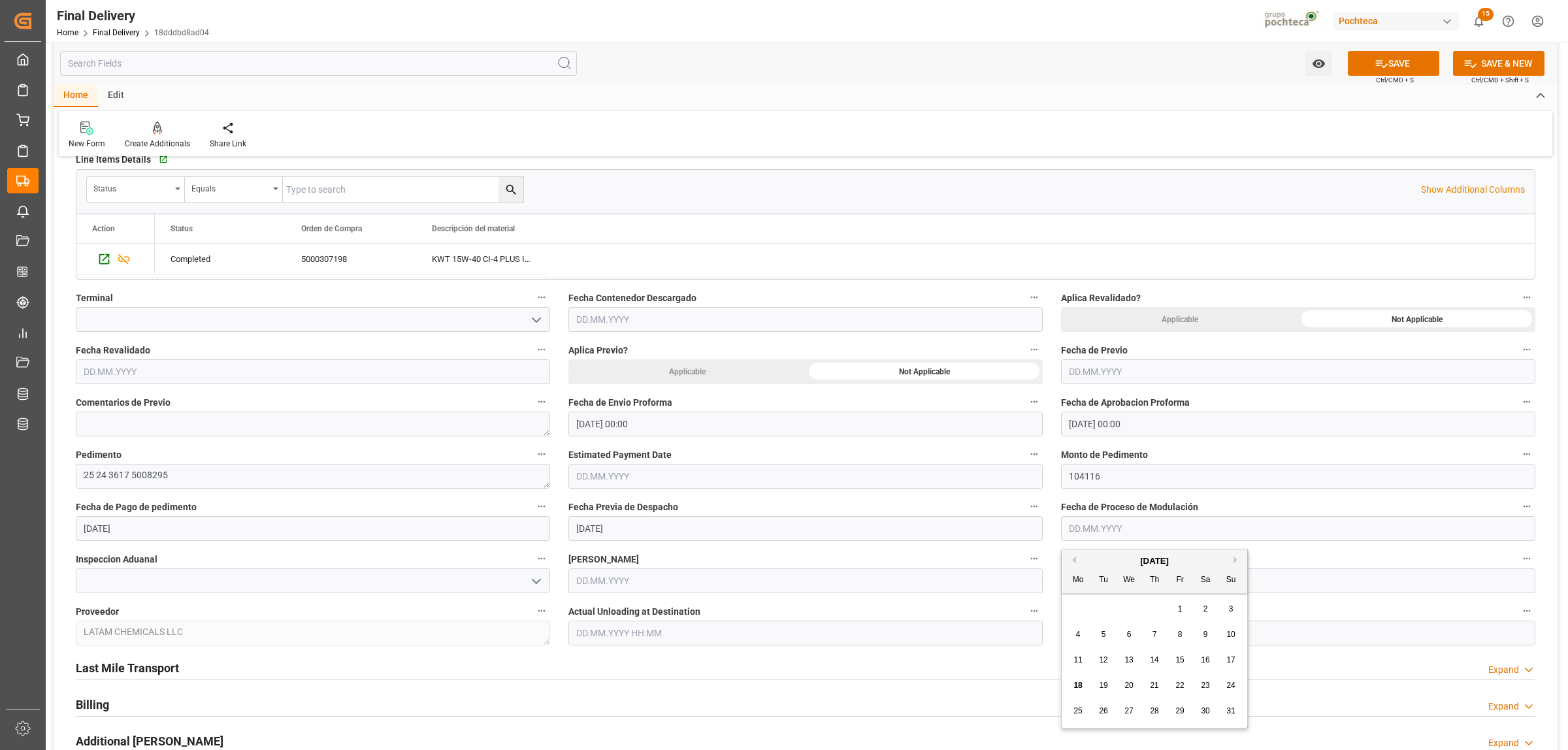
click at [1093, 527] on input "text" at bounding box center [1298, 528] width 474 height 25
click at [1072, 679] on div "18" at bounding box center [1078, 686] width 16 height 16
type input "18.08.2025"
click at [1132, 579] on input "text" at bounding box center [1298, 581] width 474 height 25
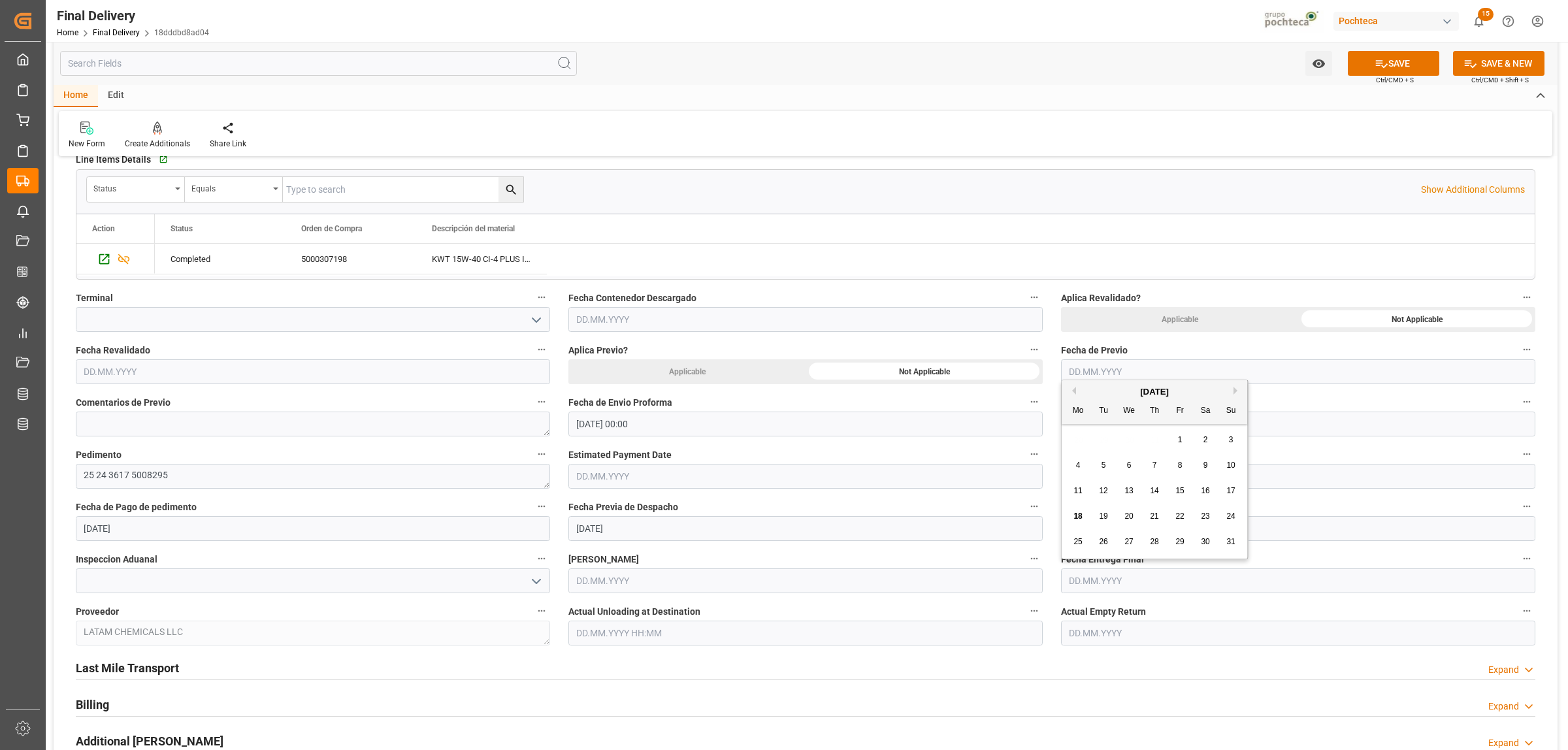
click at [1101, 514] on span "19" at bounding box center [1102, 516] width 8 height 9
type input "19.08.2025"
click at [1094, 636] on input "text" at bounding box center [1298, 633] width 474 height 25
click at [1102, 574] on div "19" at bounding box center [1104, 569] width 16 height 16
type input "19.08.2025"
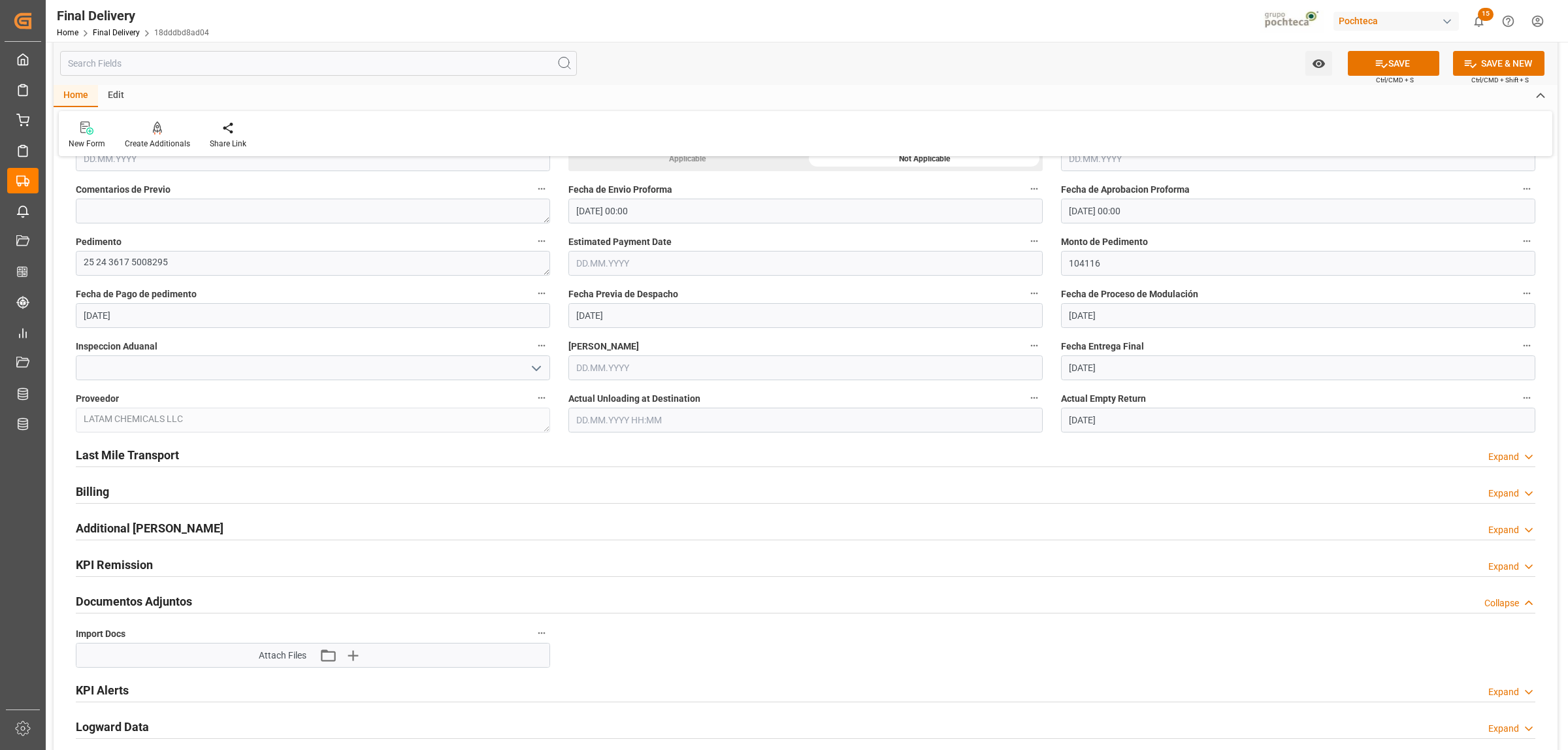
scroll to position [653, 0]
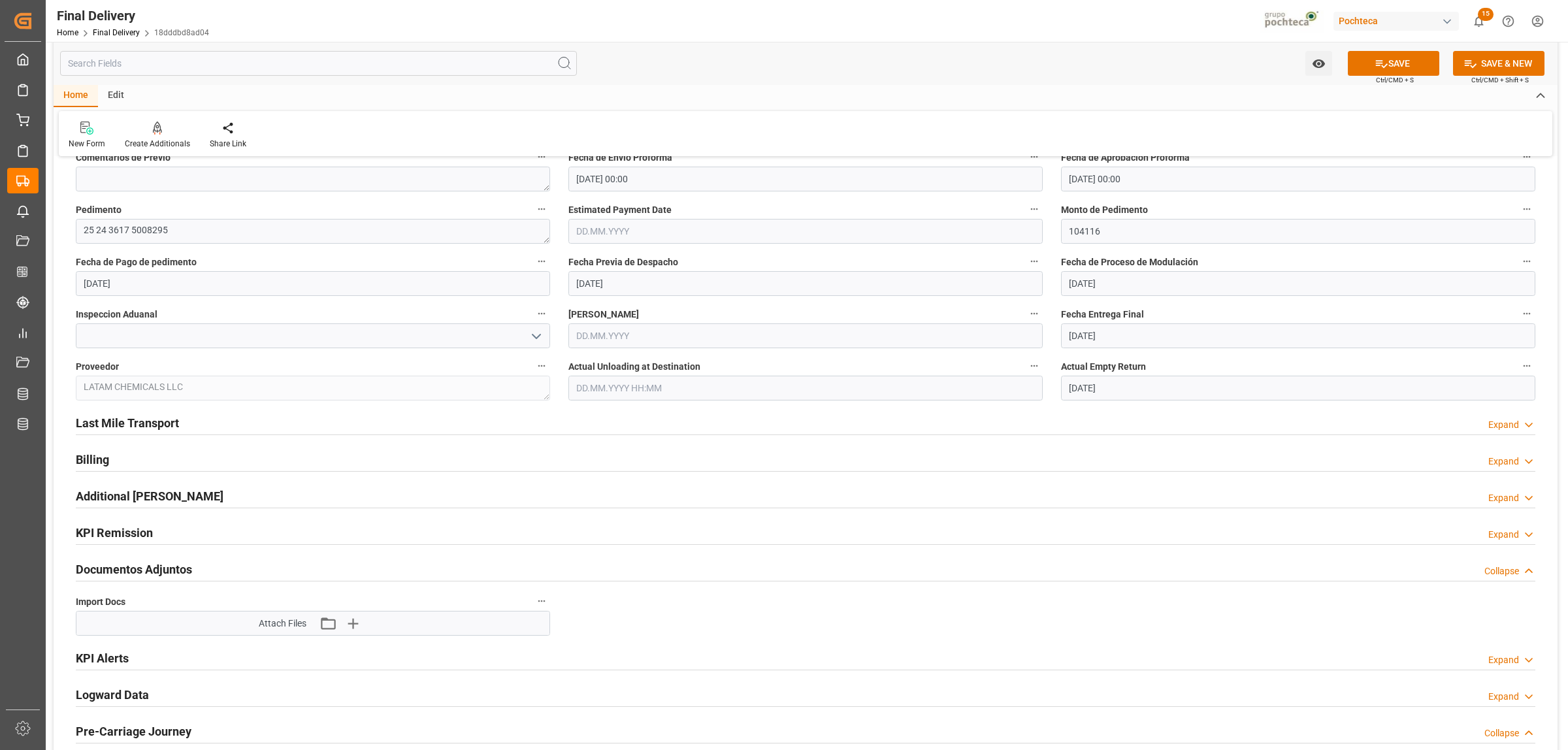
click at [165, 423] on h2 "Last Mile Transport" at bounding box center [128, 423] width 103 height 18
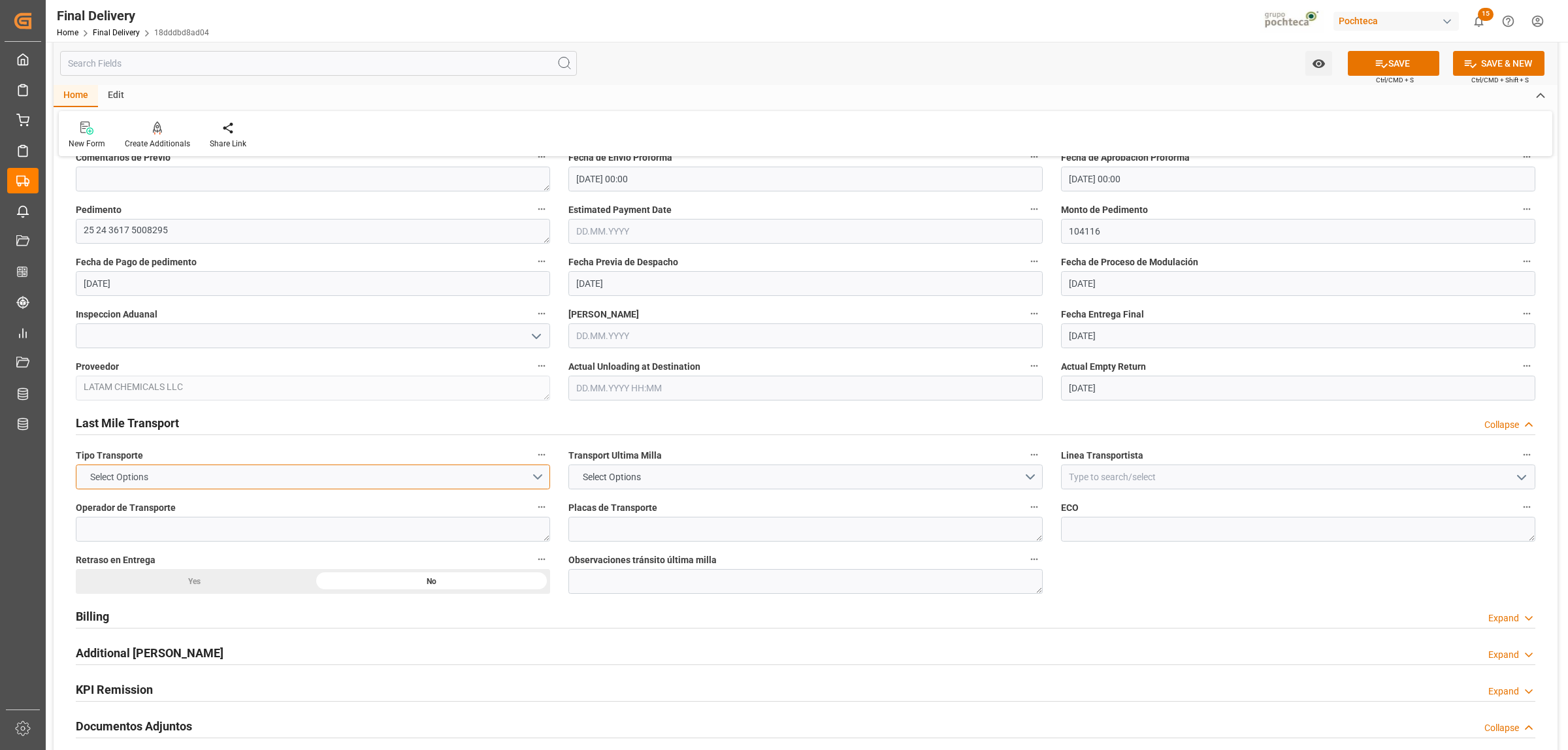
click at [540, 478] on button "Select Options" at bounding box center [313, 476] width 474 height 25
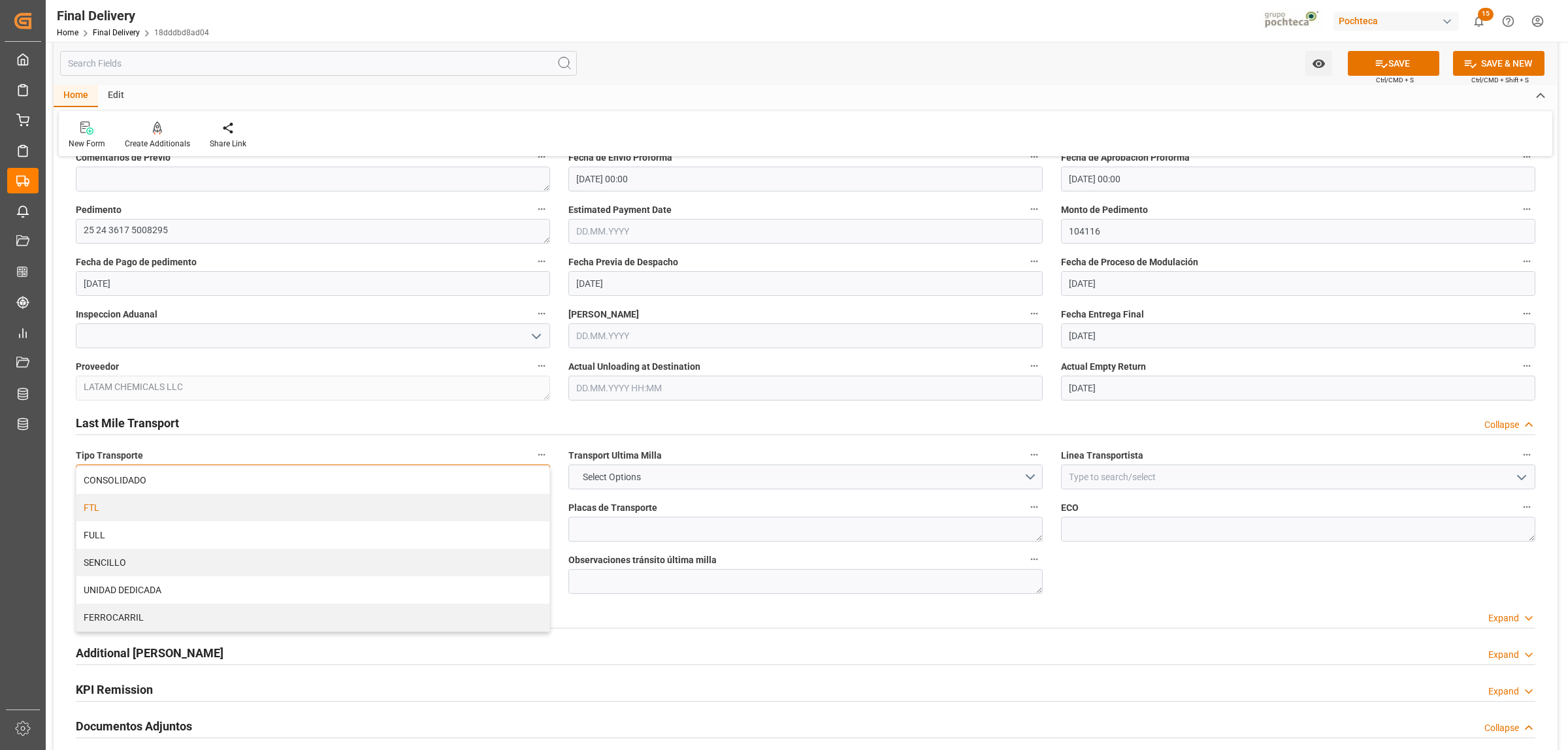
click at [121, 515] on div "FTL" at bounding box center [313, 507] width 473 height 28
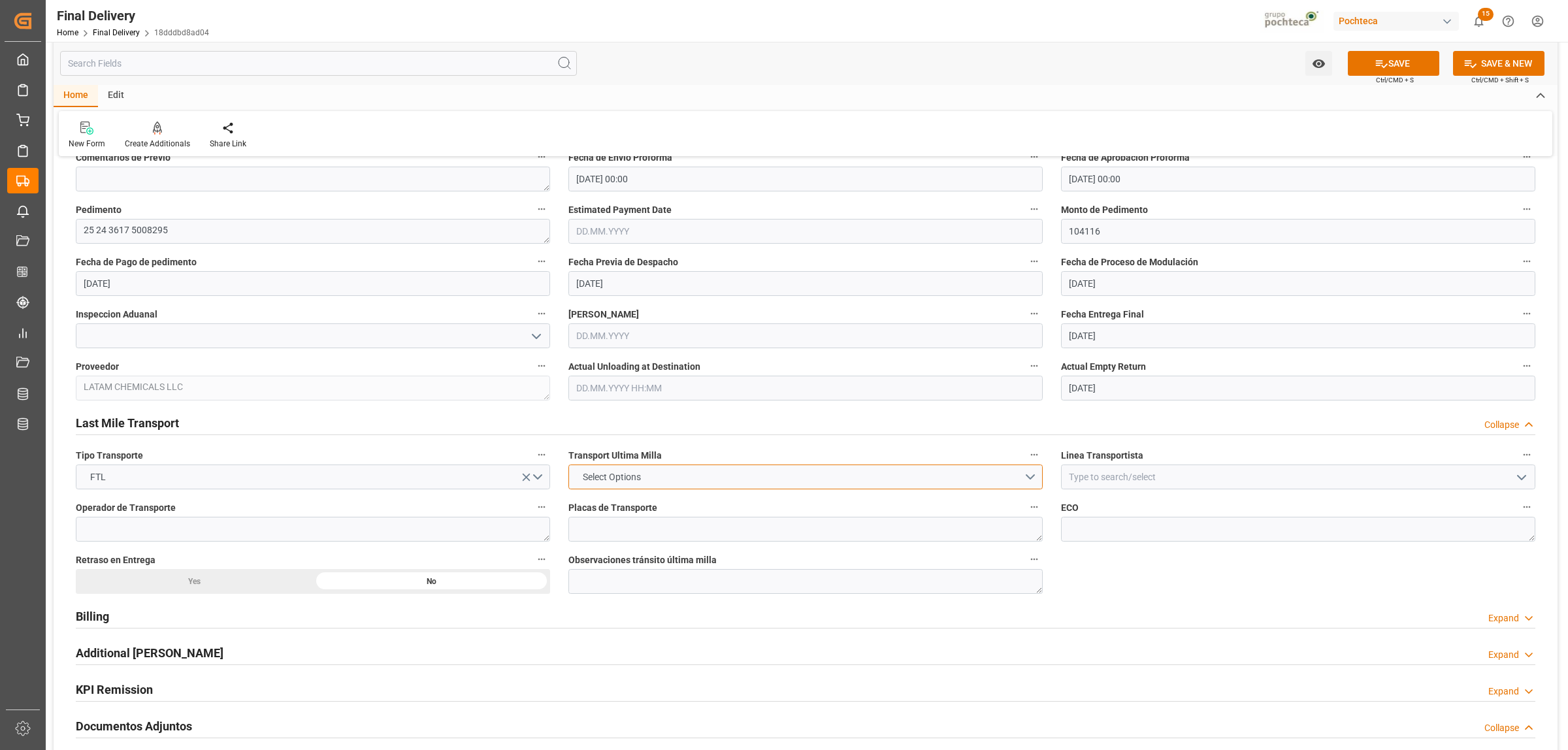
click at [1035, 478] on button "Select Options" at bounding box center [805, 476] width 474 height 25
click at [618, 508] on div "POCHTECA" at bounding box center [805, 507] width 473 height 28
click at [1075, 481] on input at bounding box center [1298, 476] width 474 height 25
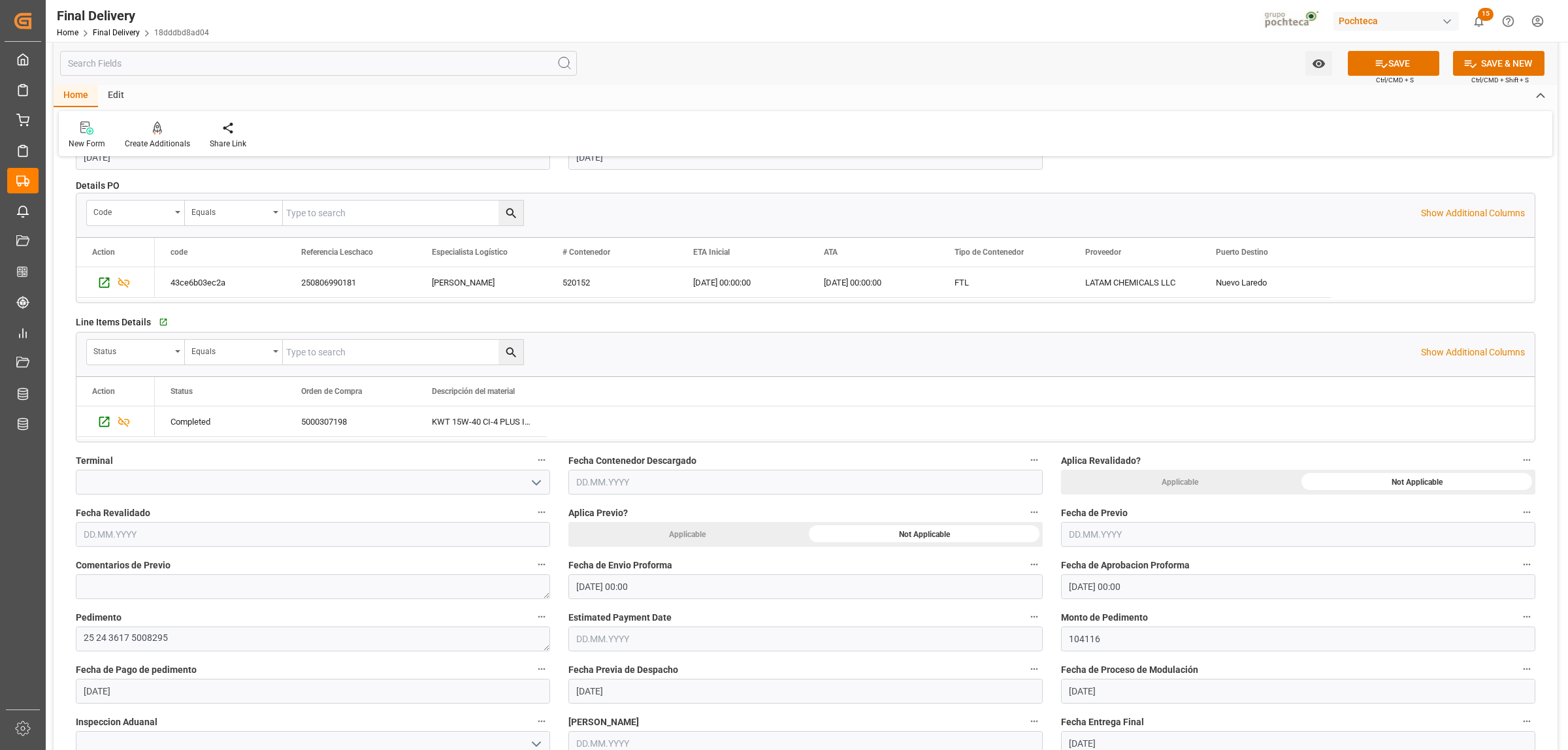
scroll to position [327, 0]
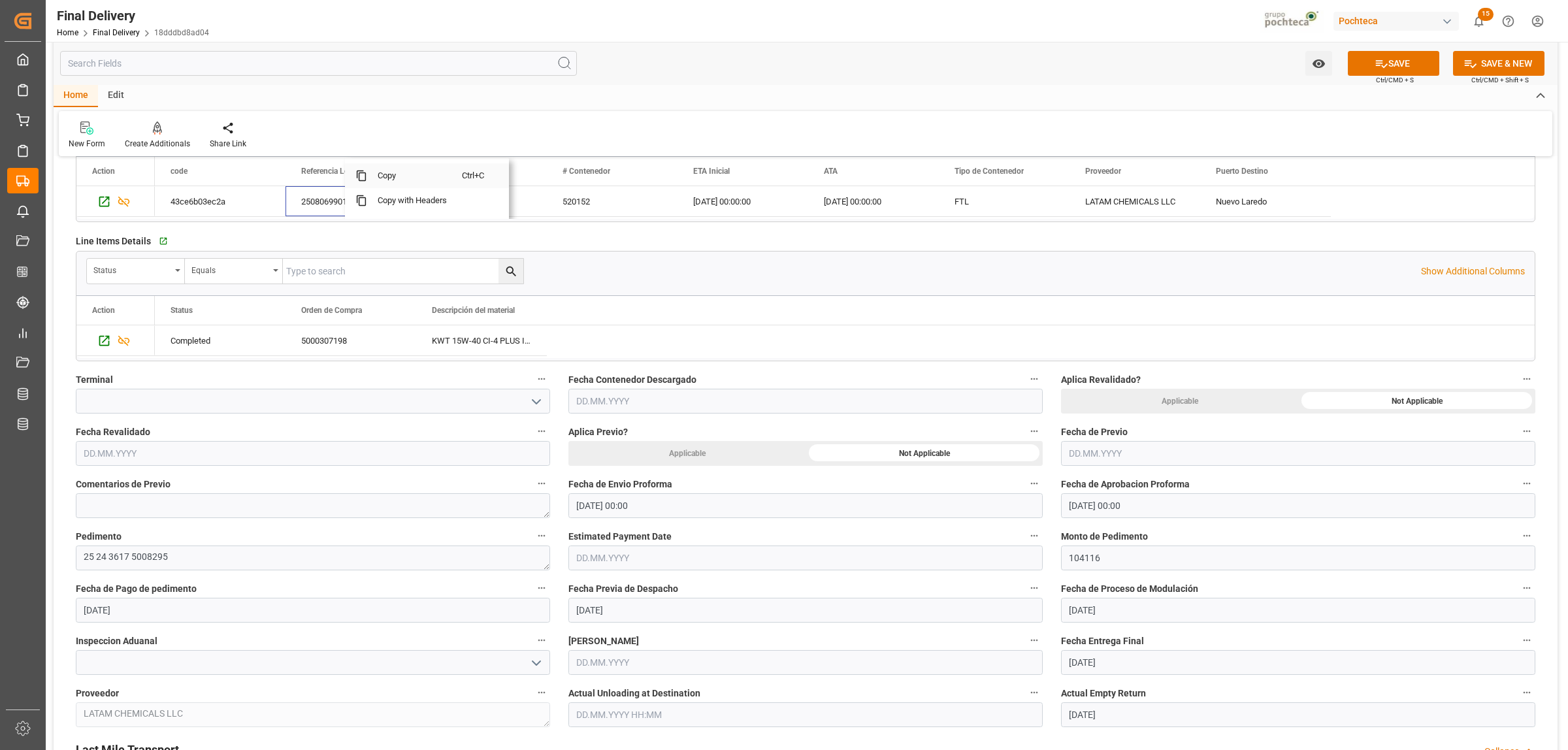
click at [384, 181] on span "Copy" at bounding box center [414, 175] width 95 height 25
click at [392, 316] on span "Copy" at bounding box center [401, 314] width 95 height 25
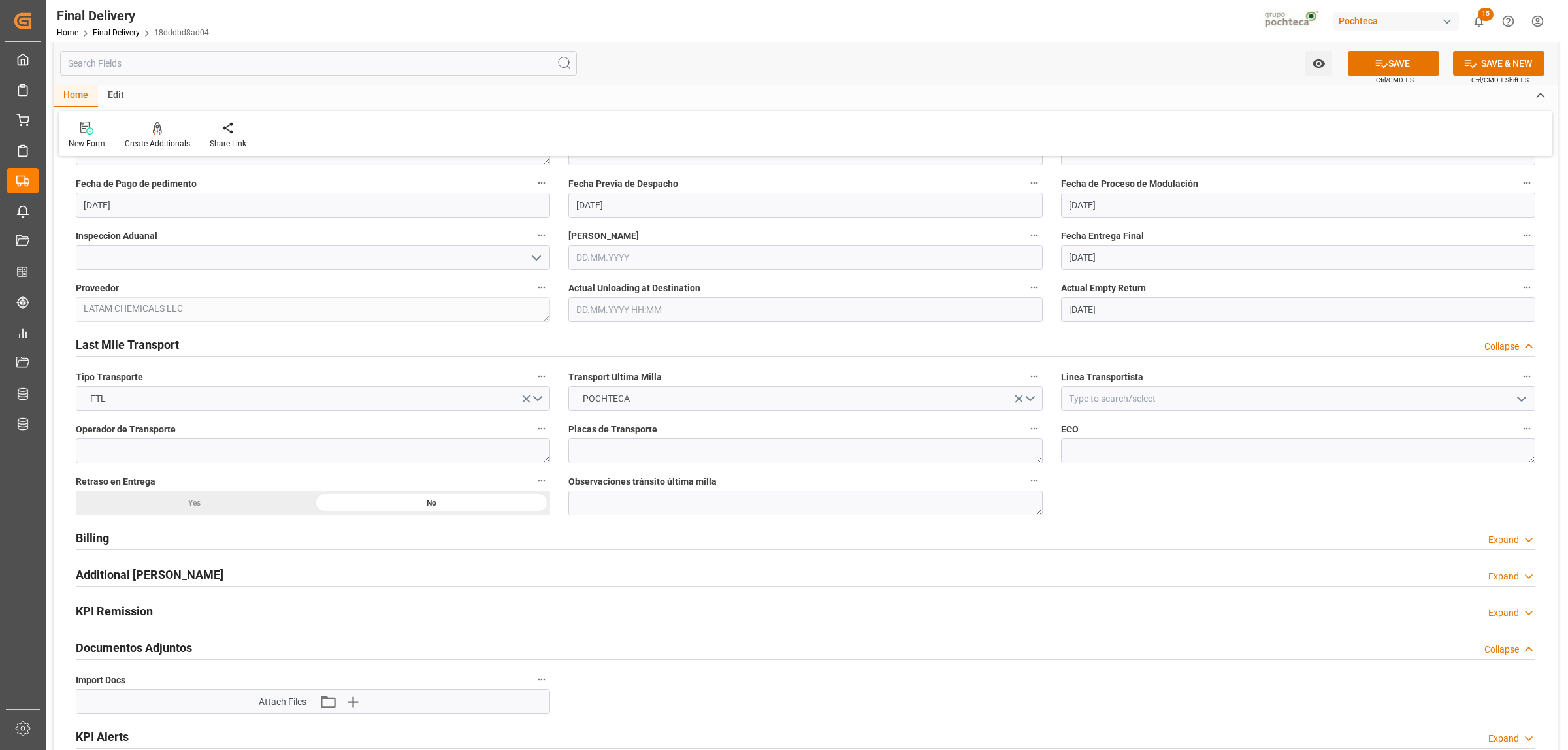
scroll to position [735, 0]
click at [322, 703] on icon "button" at bounding box center [328, 699] width 21 height 21
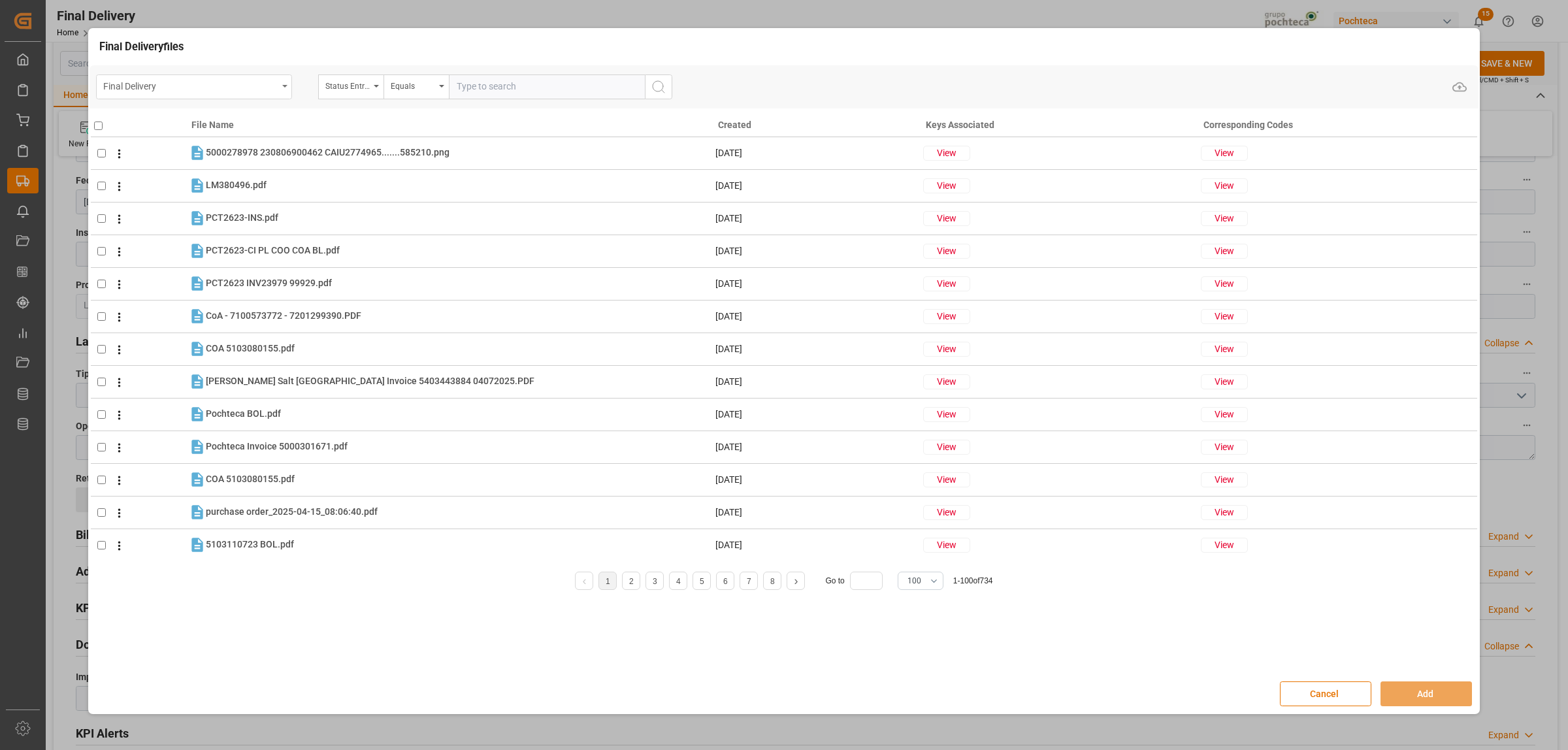
click at [281, 87] on div "Final Delivery" at bounding box center [194, 87] width 196 height 25
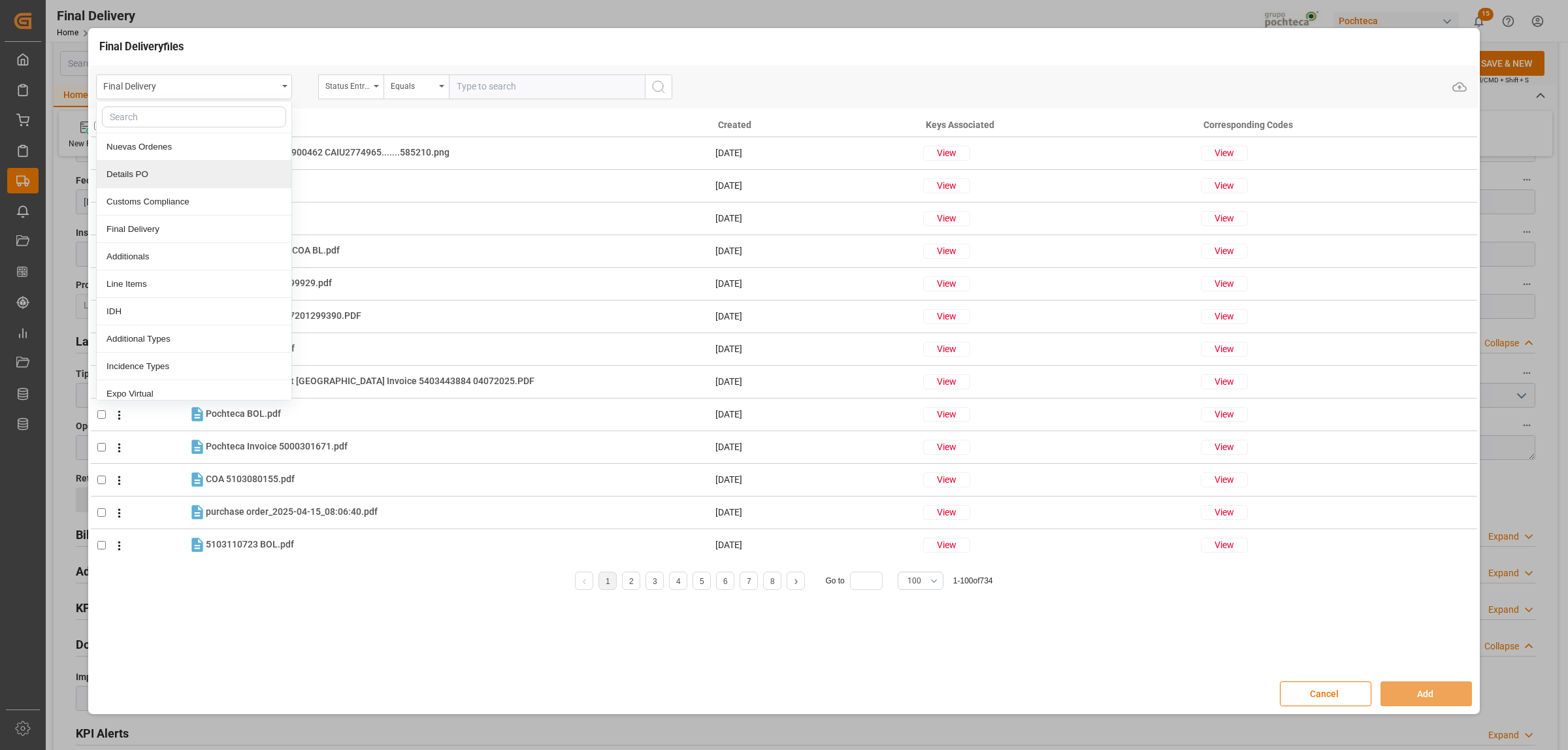
click at [137, 178] on div "Details PO" at bounding box center [194, 174] width 195 height 28
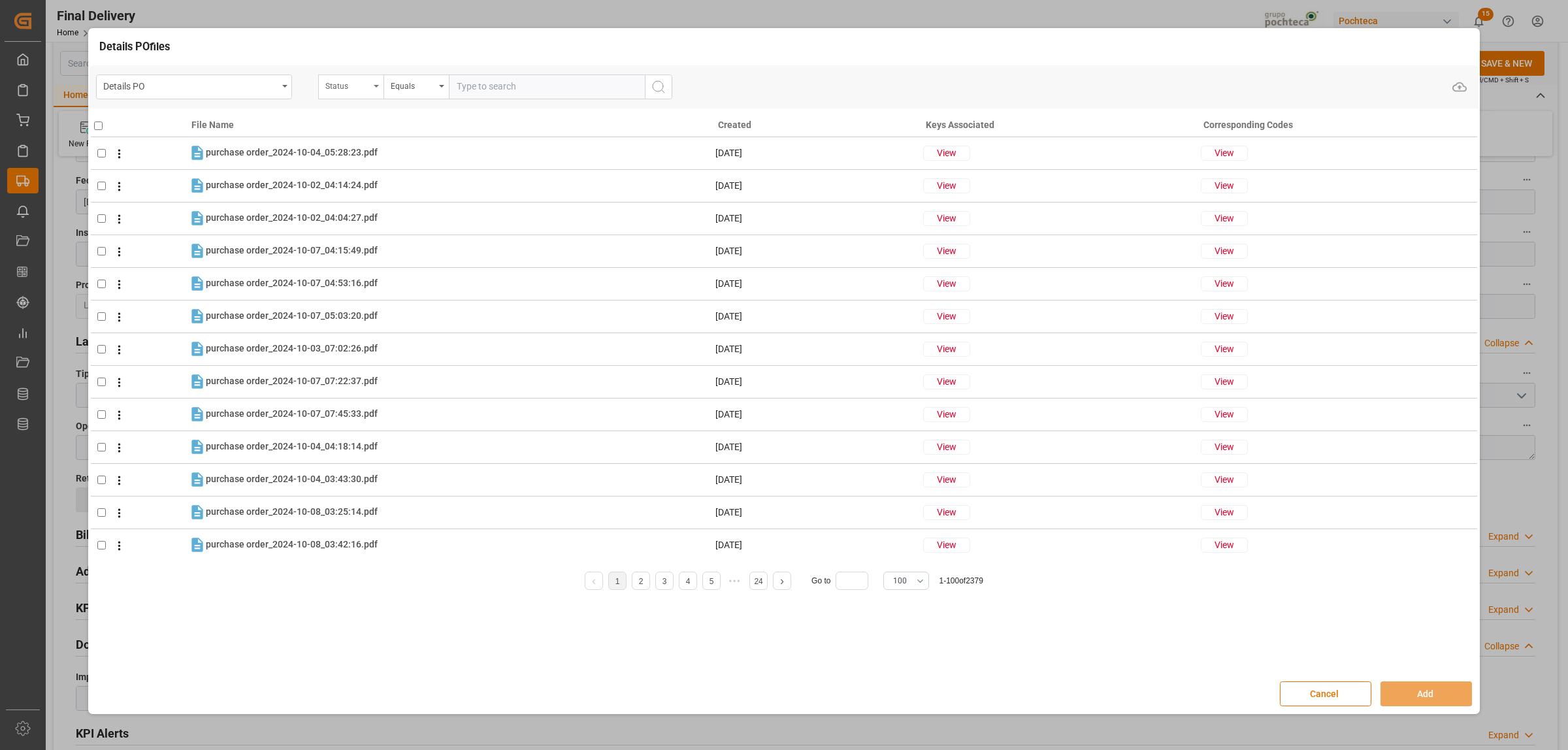
click at [376, 95] on div "Status" at bounding box center [351, 87] width 66 height 25
type input "or"
click at [394, 228] on div "Orden de Compra nuevo" at bounding box center [416, 229] width 195 height 28
click at [468, 92] on input "text" at bounding box center [546, 87] width 196 height 25
paste input "5000307198"
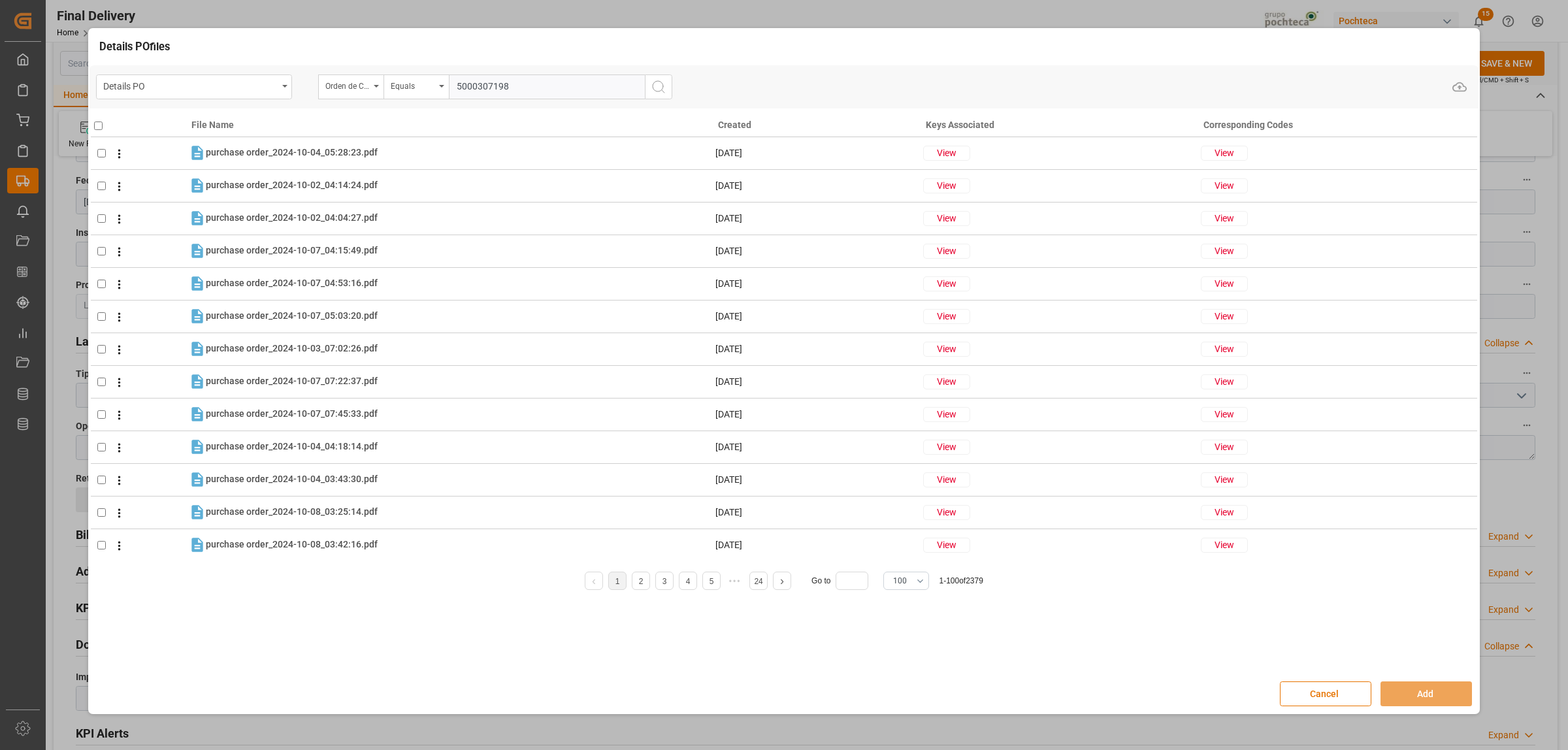
click at [642, 87] on input "5000307198" at bounding box center [546, 87] width 196 height 25
type input "5000307198"
click at [658, 87] on icon "search button" at bounding box center [658, 87] width 16 height 16
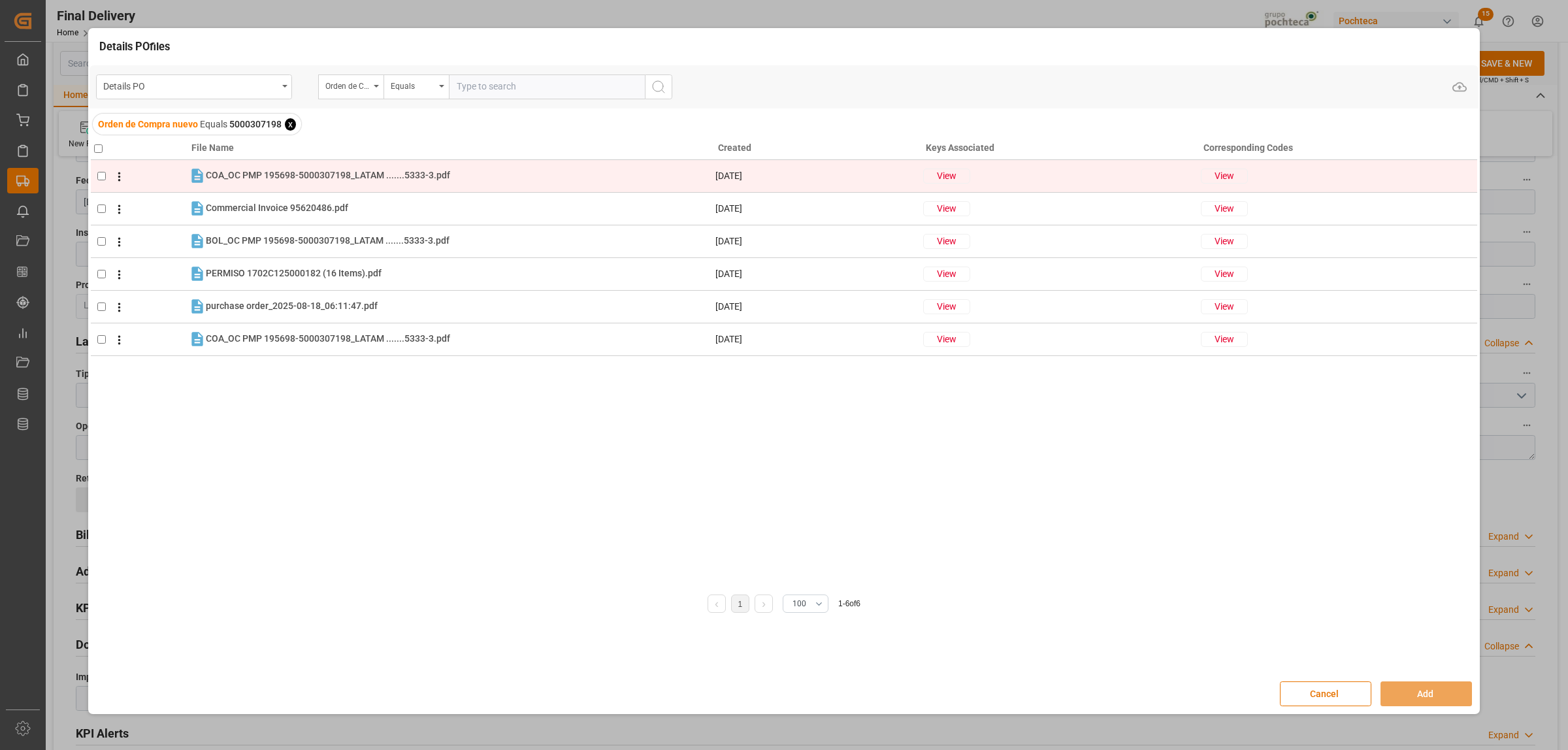
click at [99, 175] on input "checkbox" at bounding box center [101, 175] width 8 height 8
checkbox input "true"
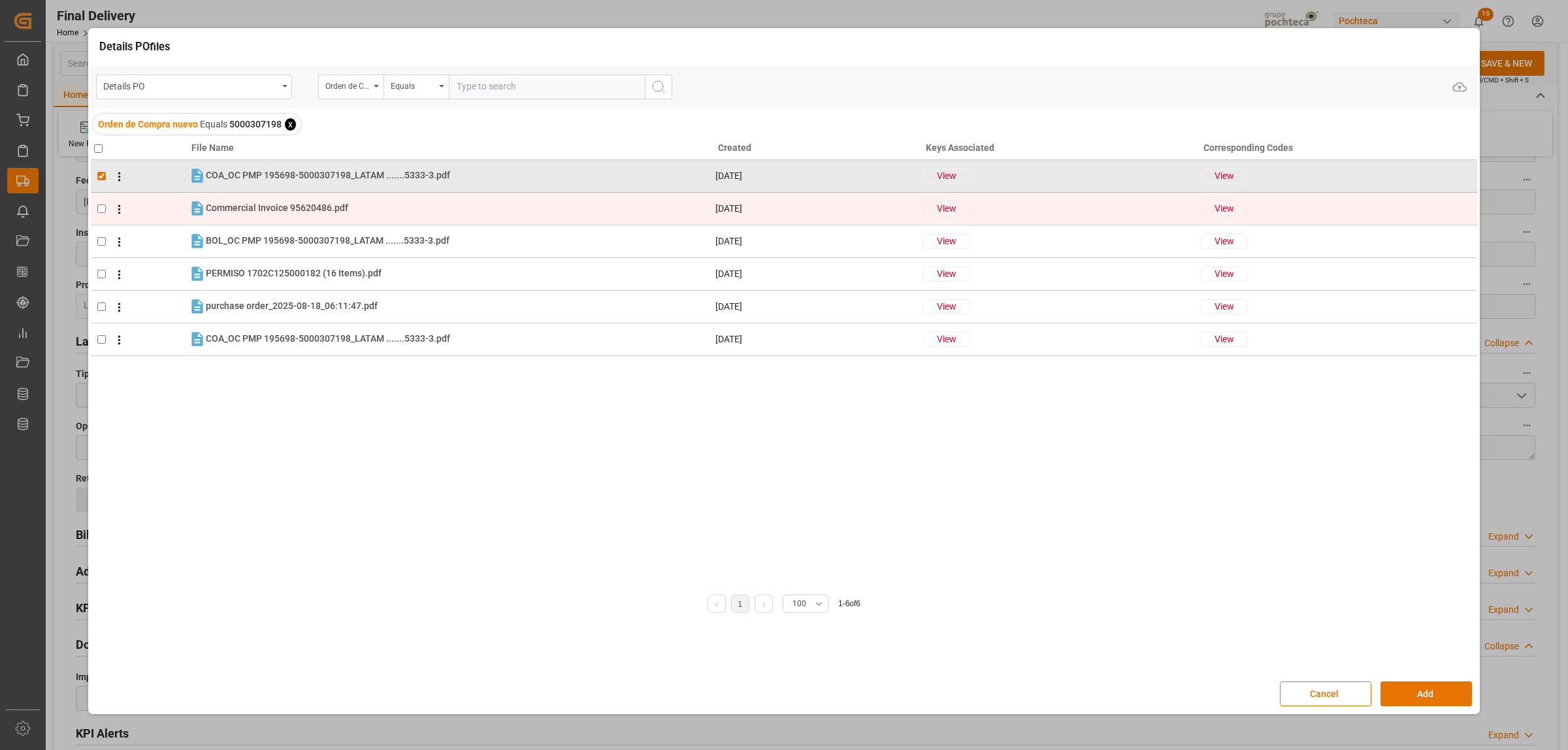
click at [100, 207] on input "checkbox" at bounding box center [101, 208] width 8 height 8
checkbox input "true"
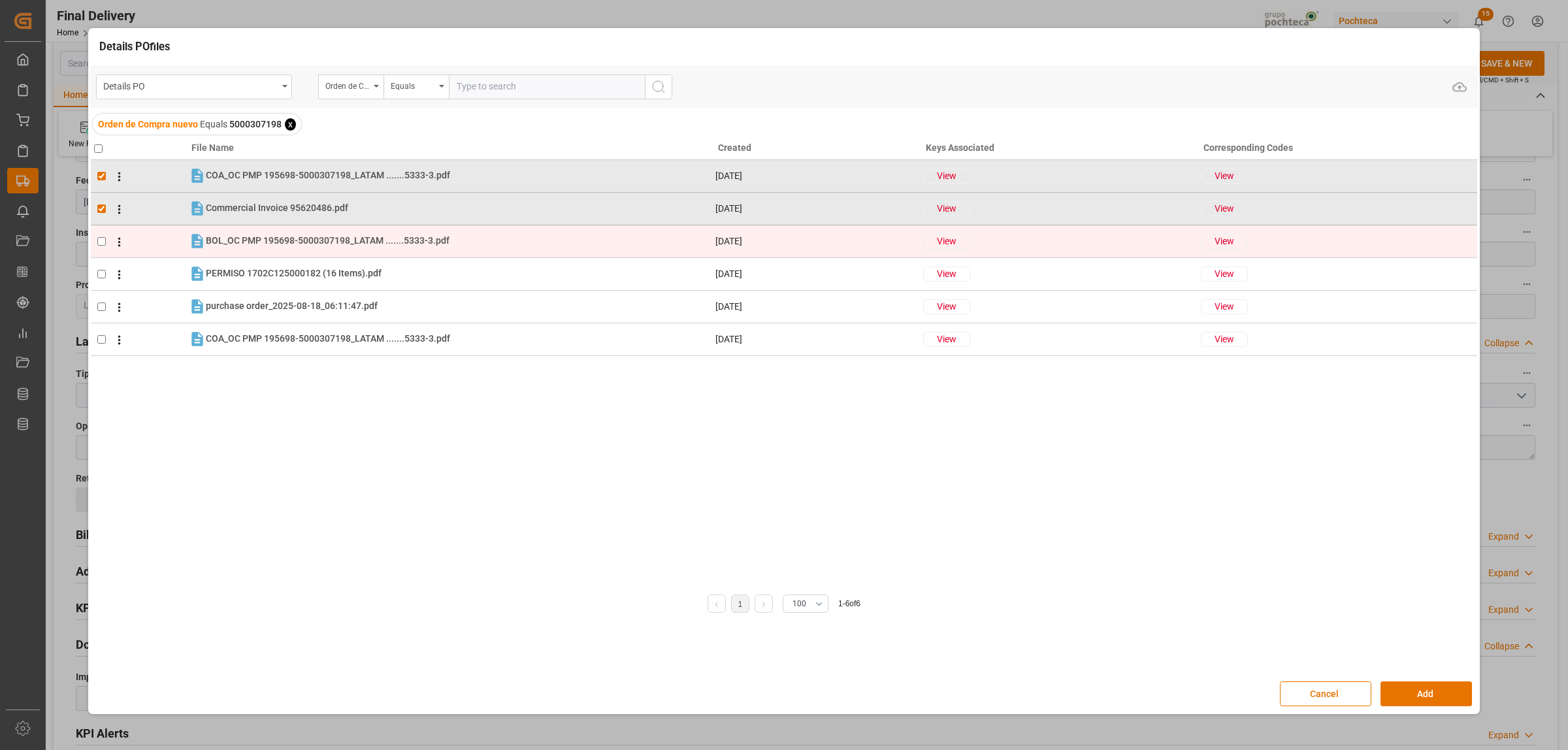
click at [96, 240] on td at bounding box center [140, 241] width 97 height 33
checkbox input "true"
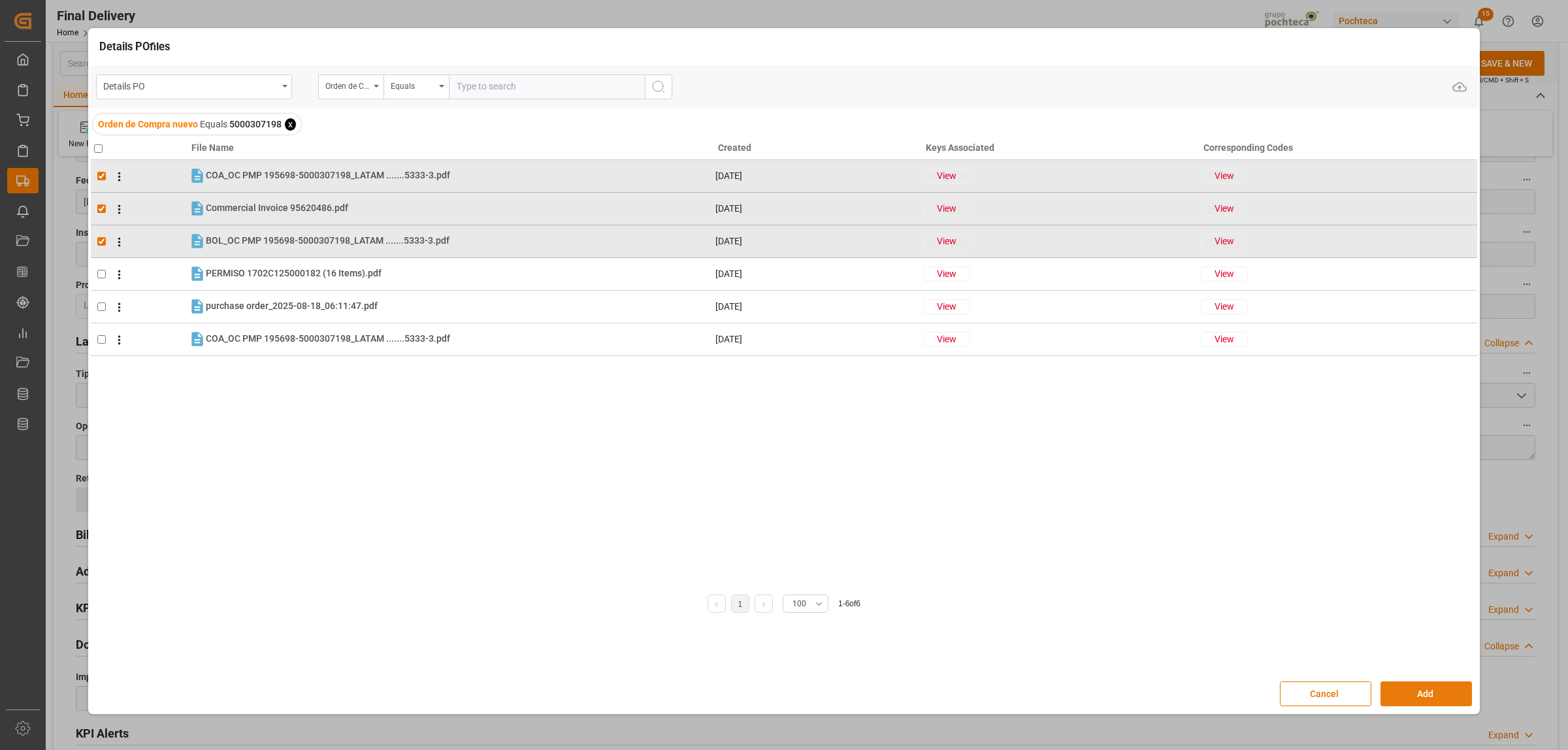
click at [1418, 700] on button "Add" at bounding box center [1426, 693] width 92 height 25
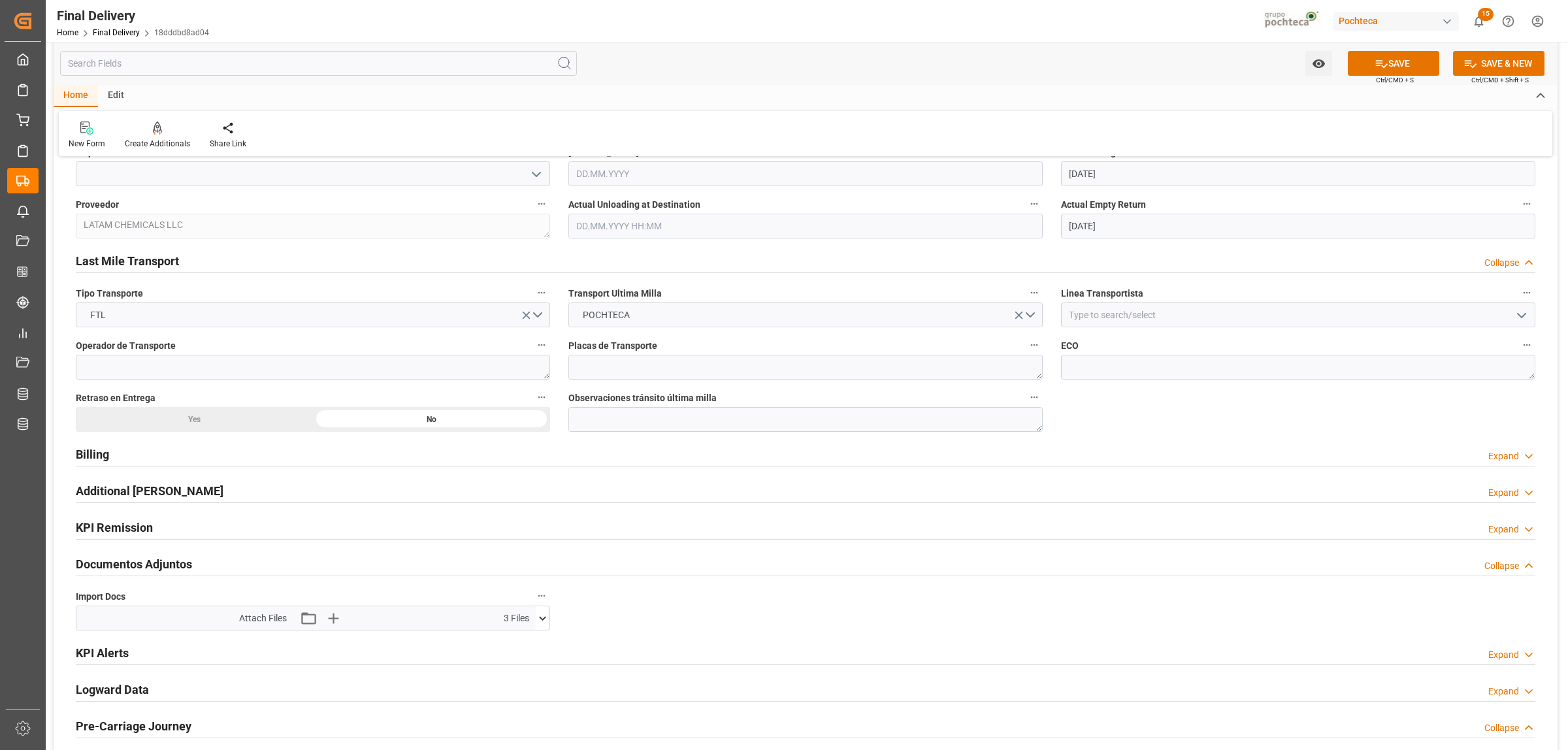
scroll to position [899, 0]
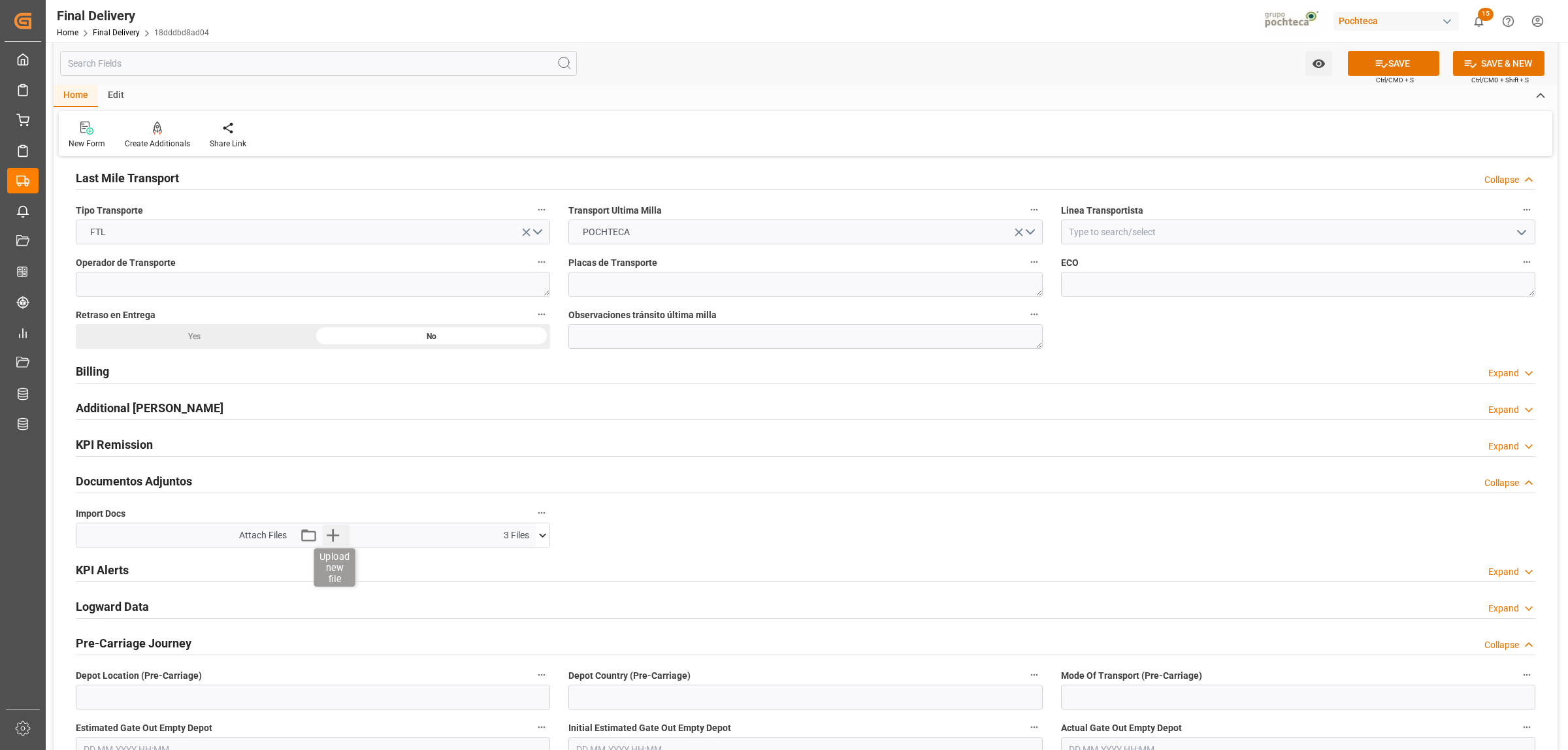
click at [331, 529] on icon "button" at bounding box center [333, 535] width 21 height 21
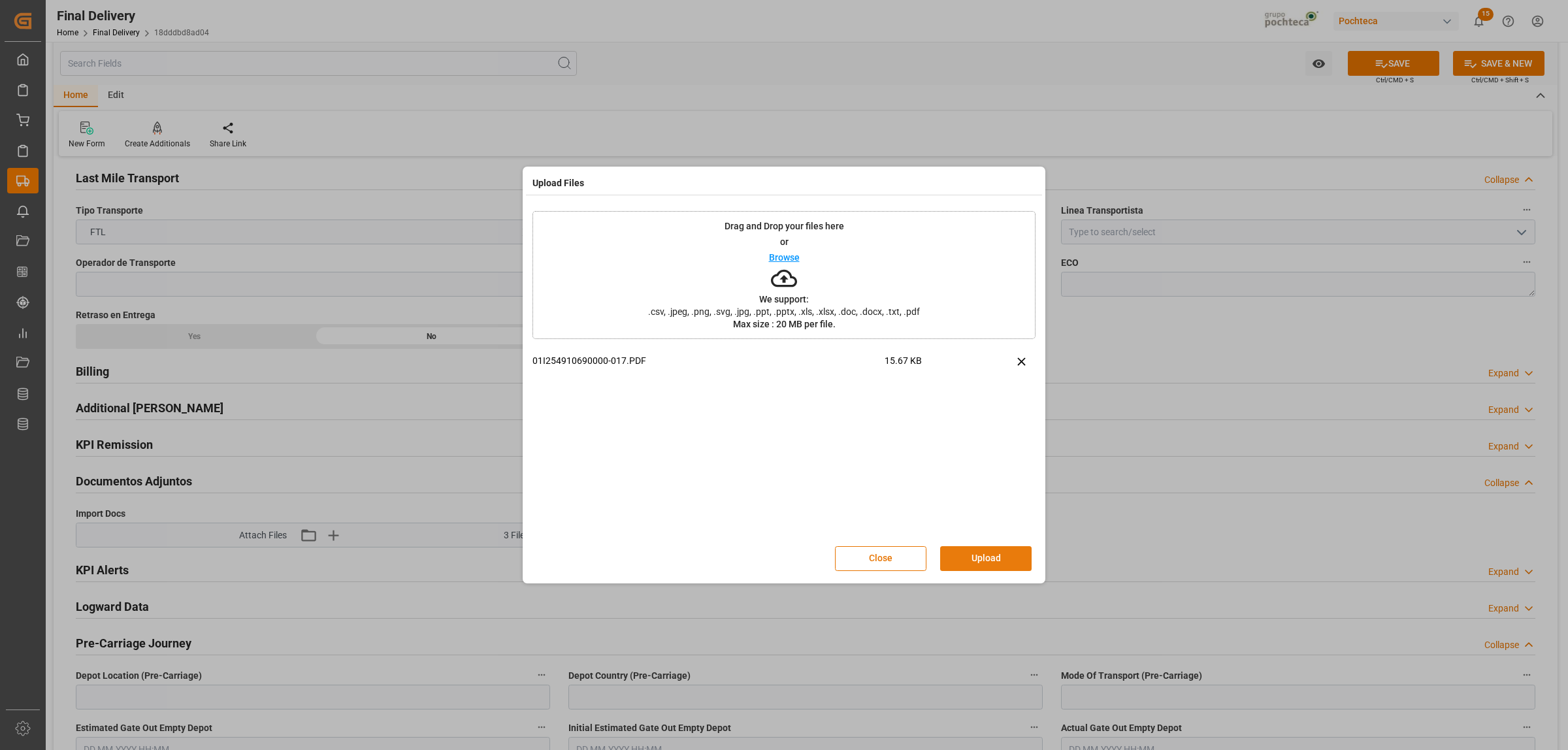
click at [984, 560] on button "Upload" at bounding box center [986, 558] width 92 height 25
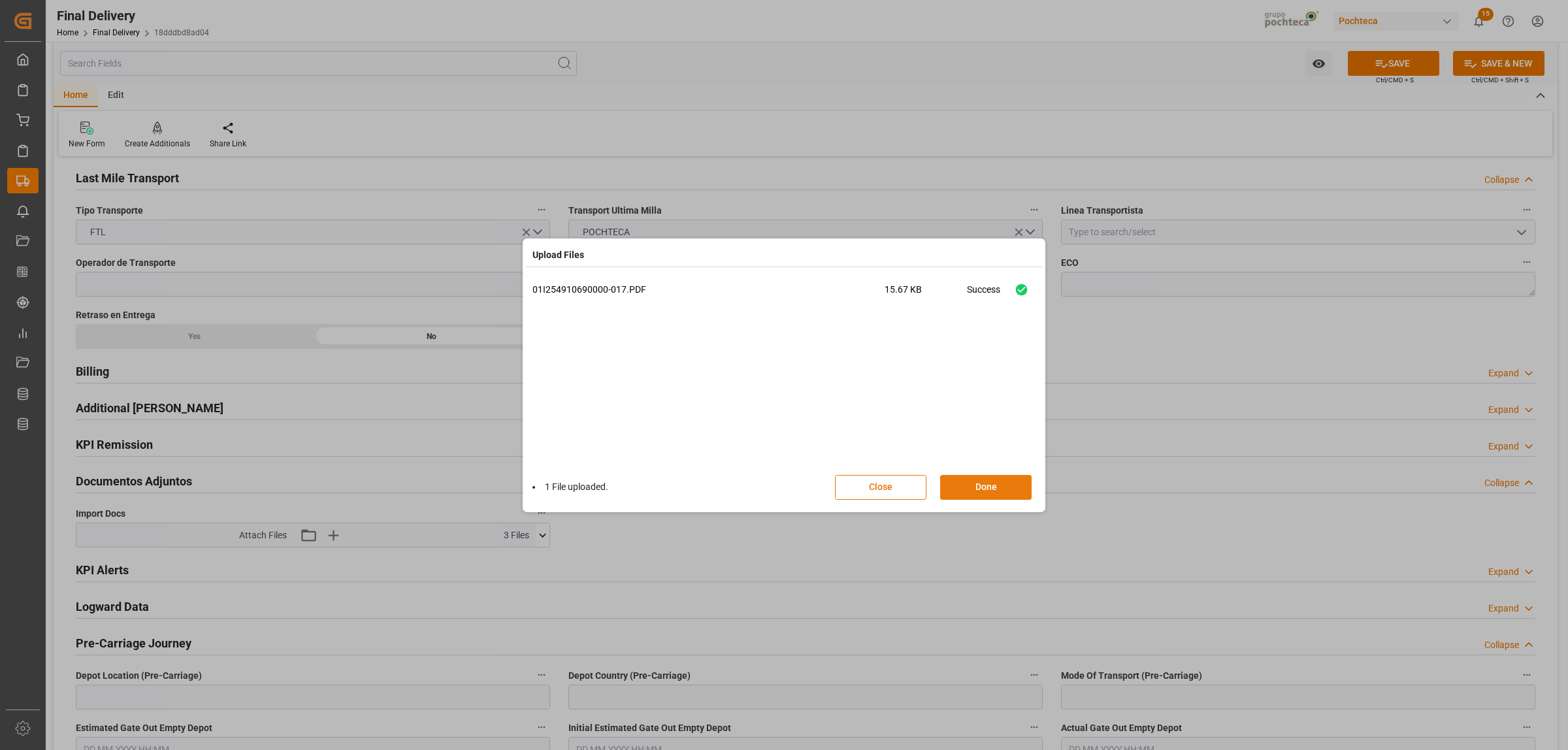
click at [1004, 484] on button "Done" at bounding box center [986, 487] width 92 height 25
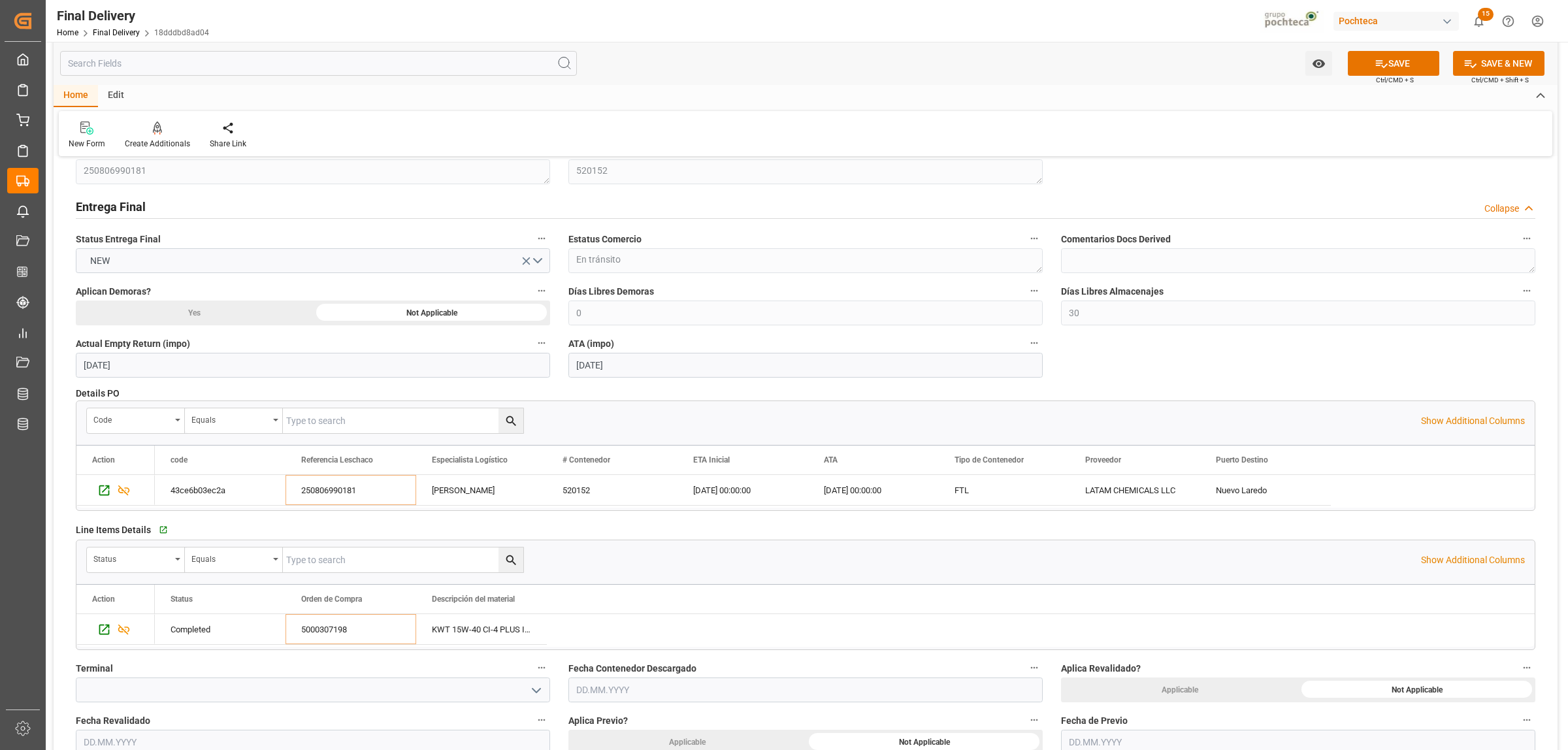
scroll to position [0, 0]
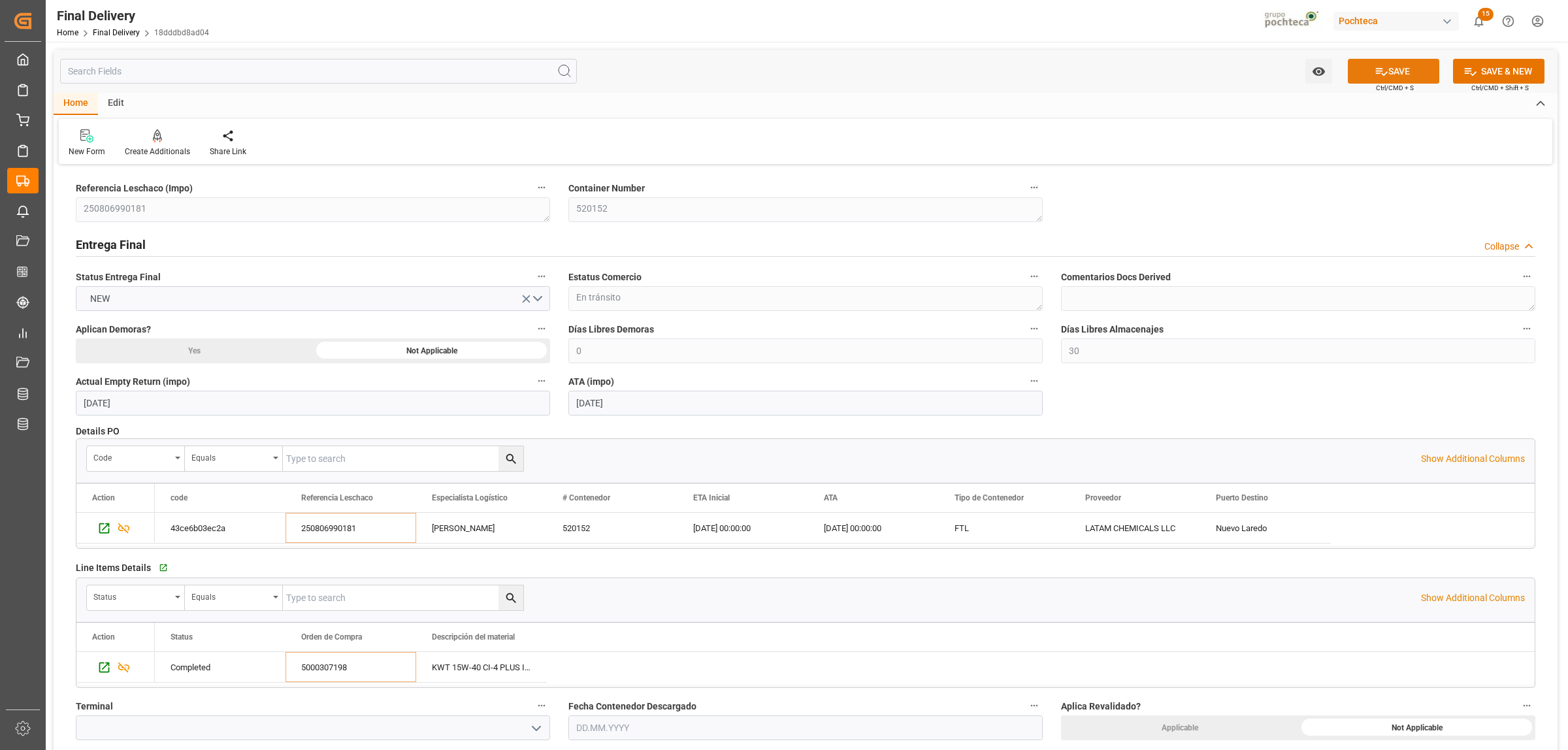
click at [1385, 72] on button "SAVE" at bounding box center [1393, 71] width 92 height 25
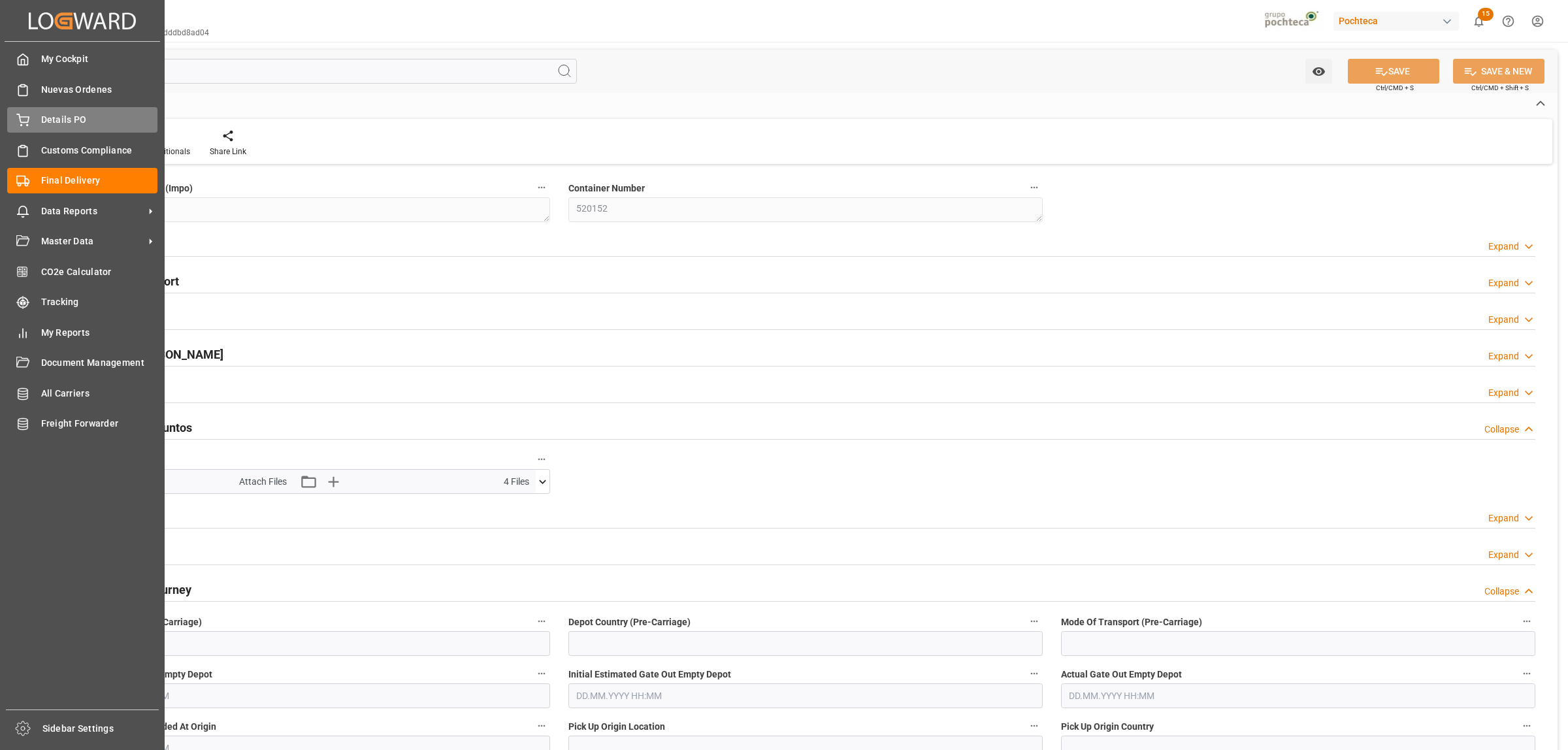
click at [55, 113] on span "Details PO" at bounding box center [99, 119] width 117 height 13
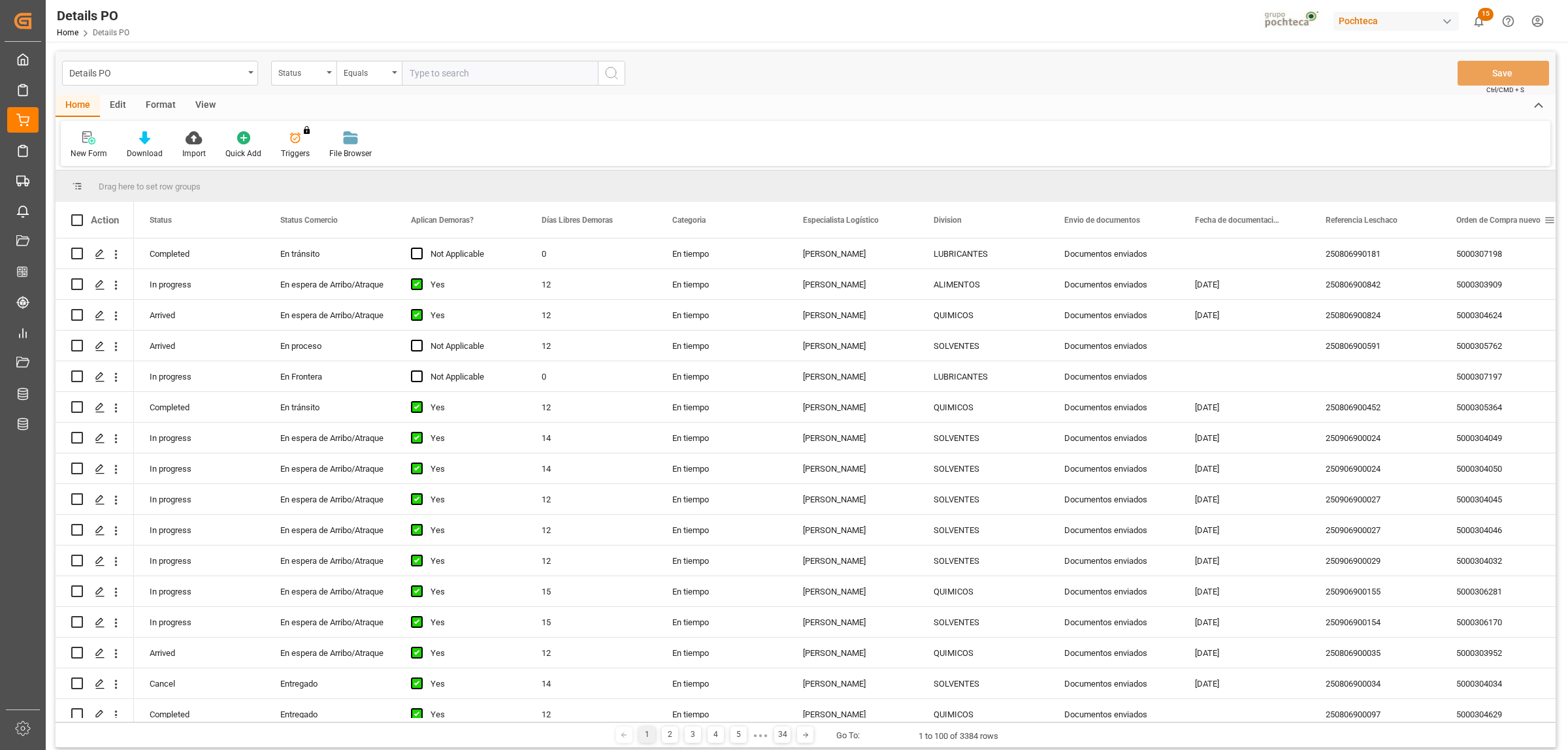
click at [1550, 219] on span at bounding box center [1549, 220] width 12 height 12
click at [1514, 220] on span "filter" at bounding box center [1506, 223] width 63 height 24
type input "5000306459"
click at [1503, 325] on button "Apply" at bounding box center [1500, 331] width 24 height 13
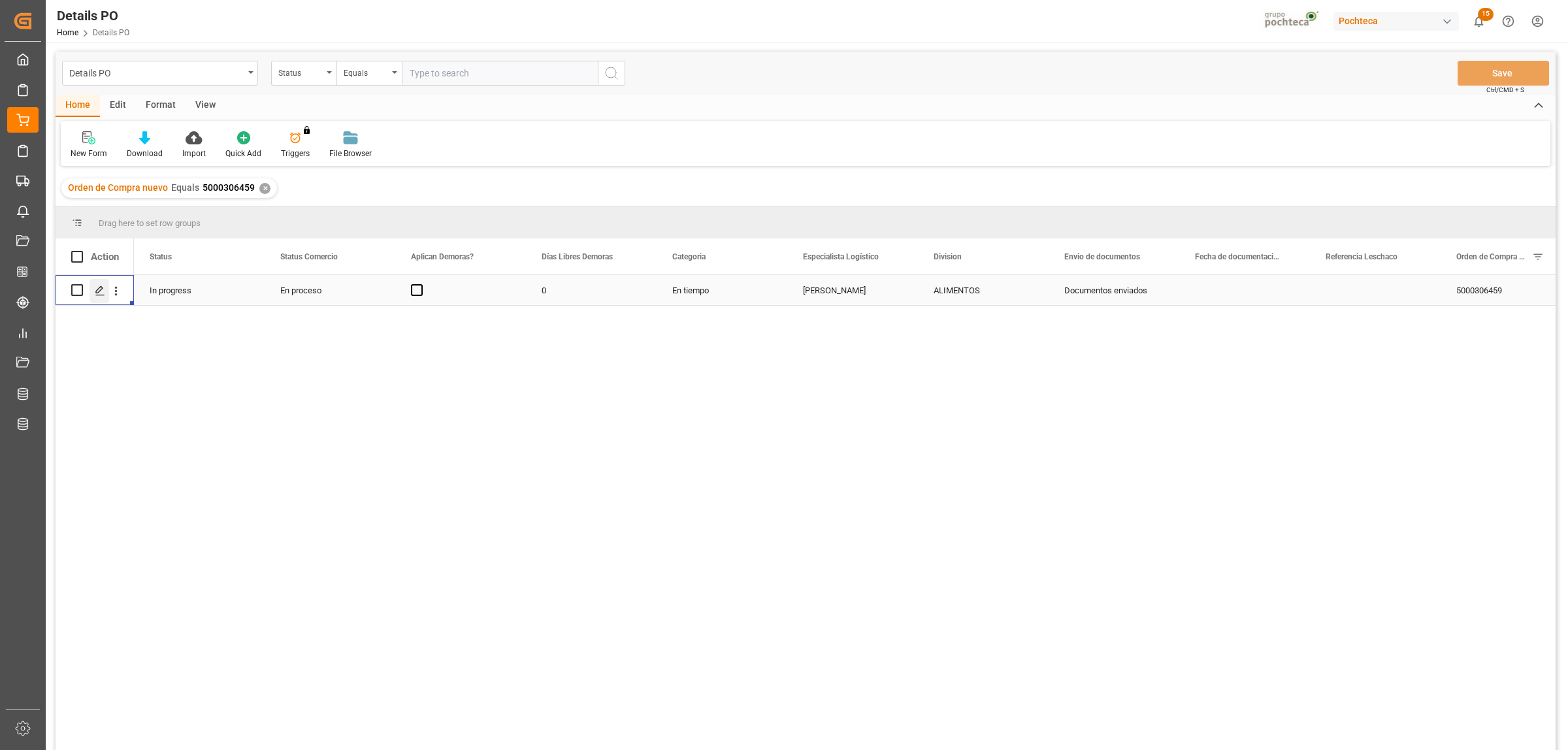
click at [101, 293] on icon "Press SPACE to select this row." at bounding box center [100, 291] width 10 height 10
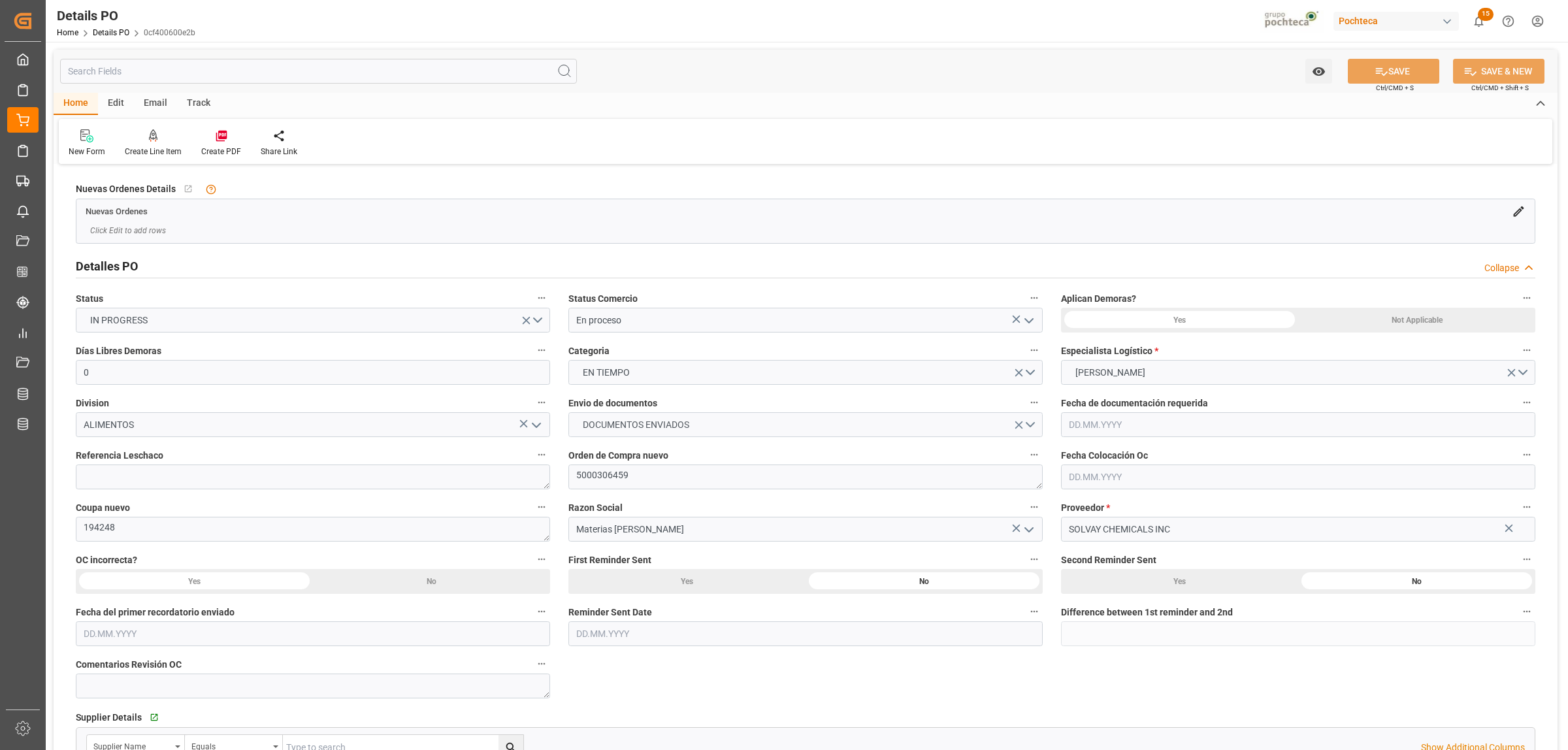
type input "0"
type input "23.07.2025"
type input "05.08.2025"
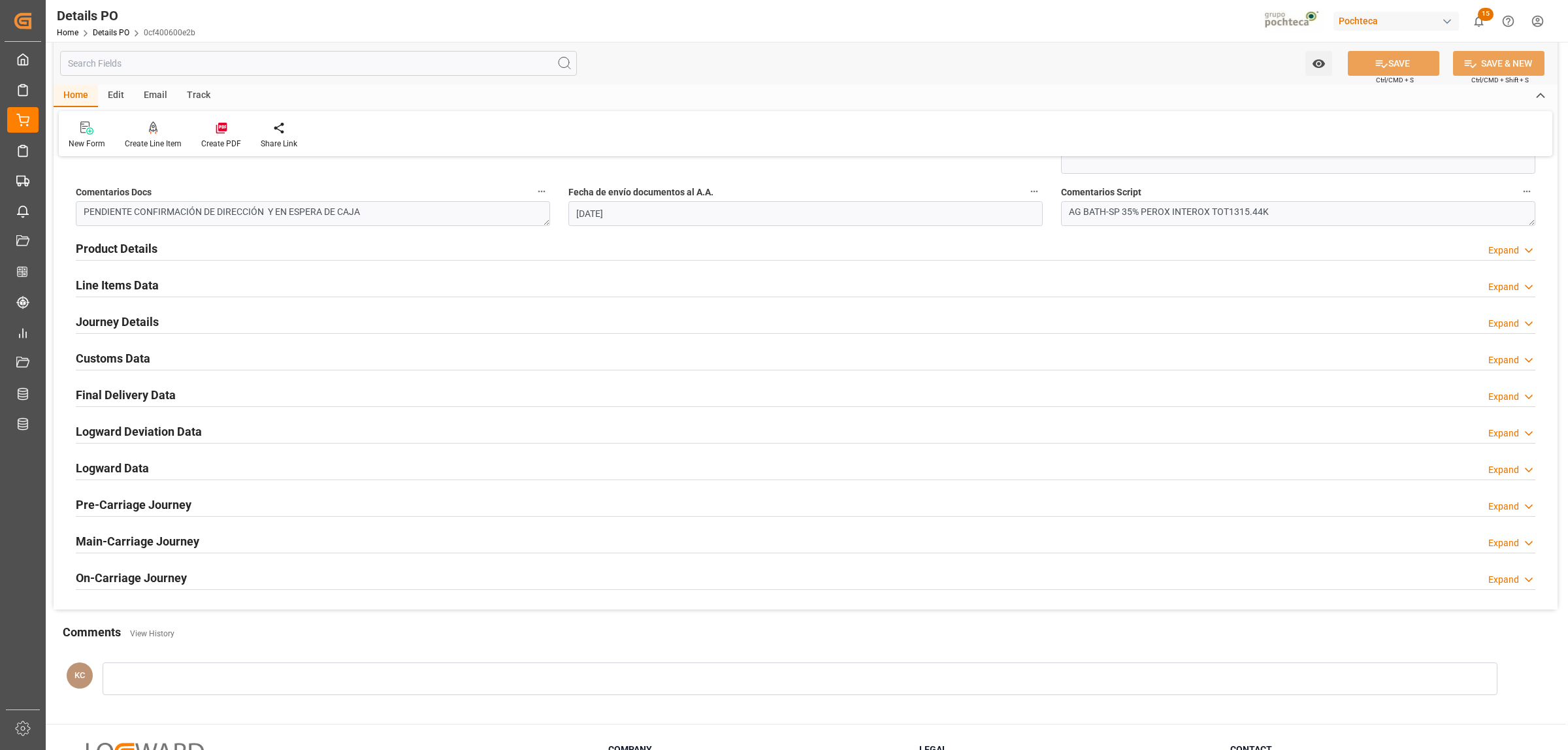
scroll to position [725, 0]
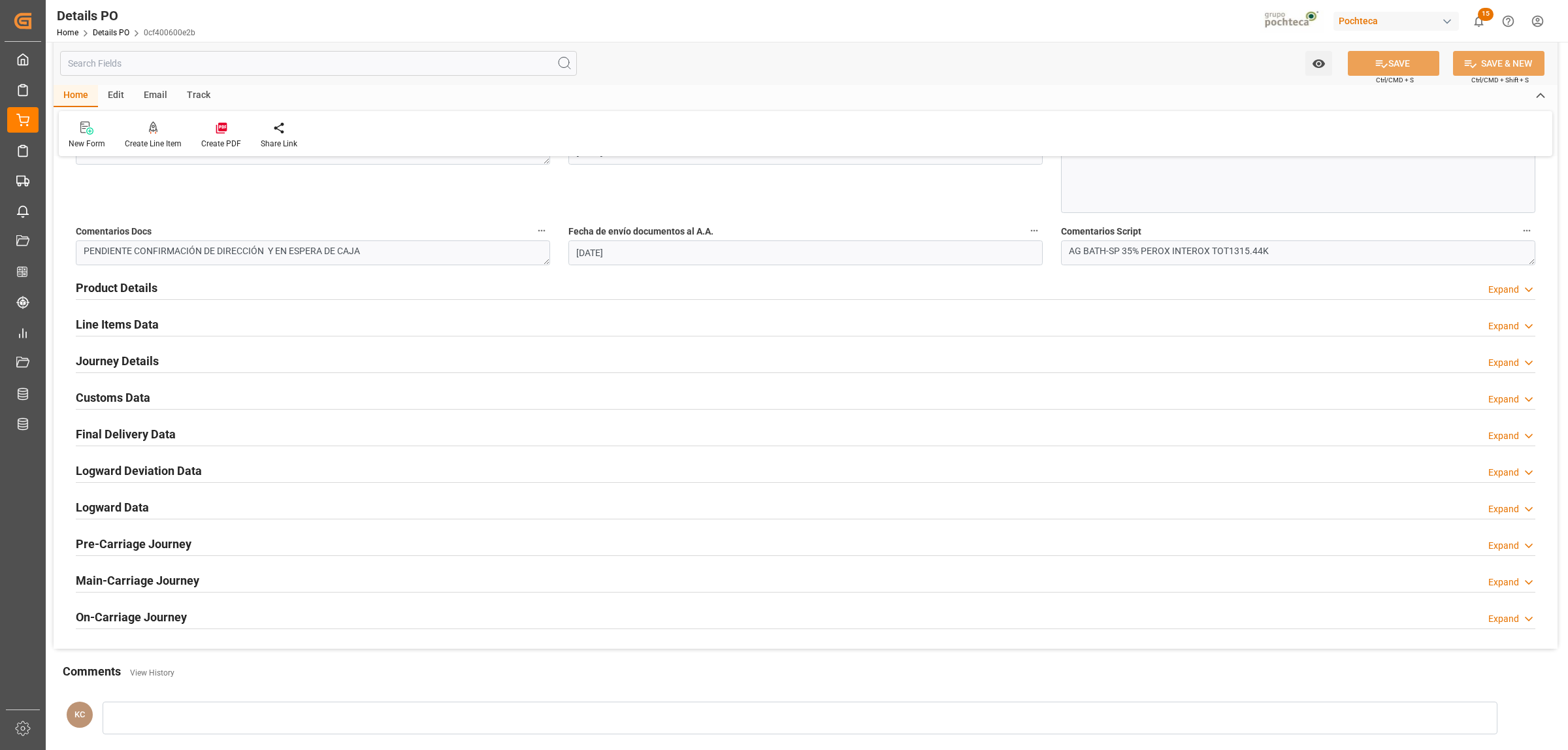
click at [115, 396] on h2 "Customs Data" at bounding box center [113, 398] width 75 height 18
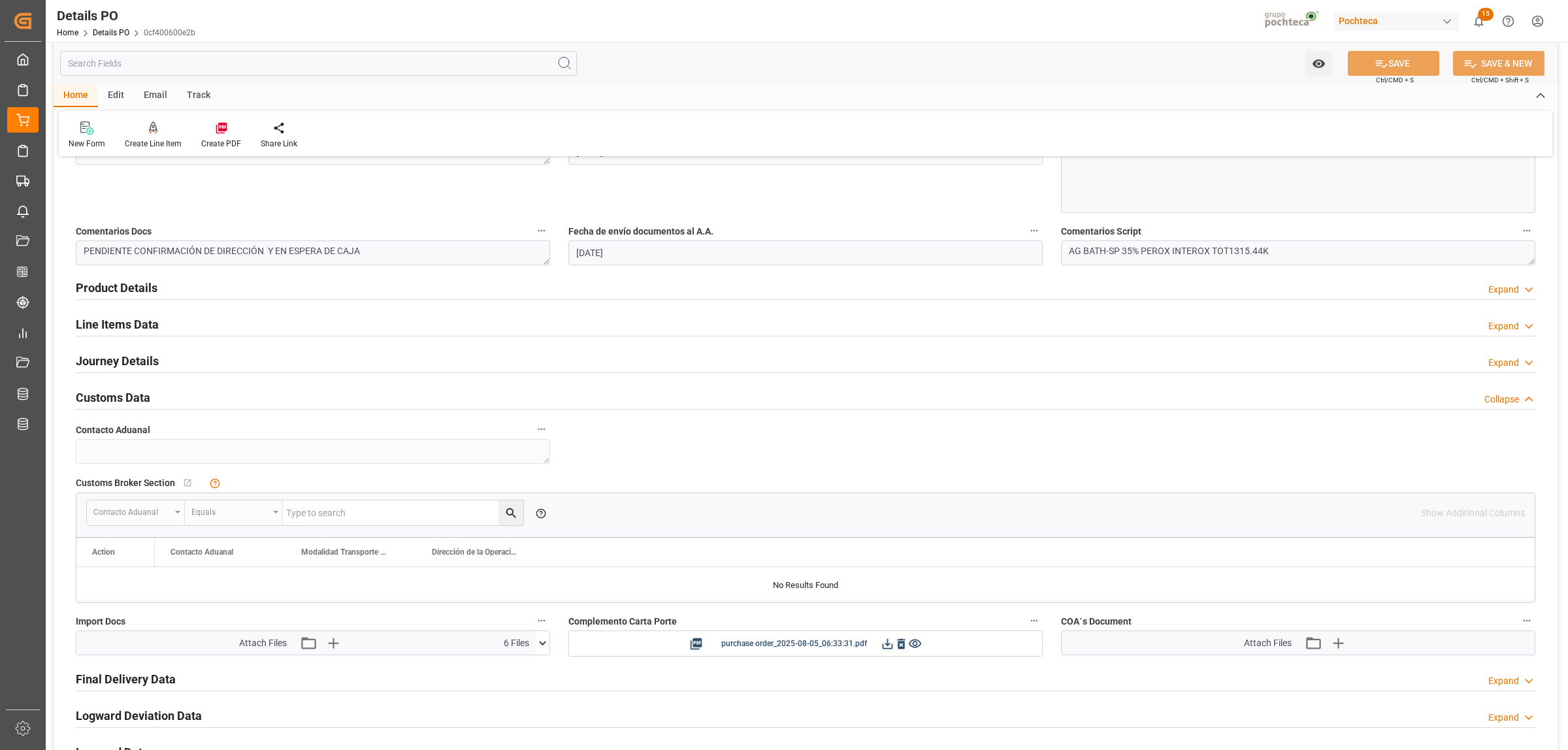
click at [546, 650] on icon at bounding box center [543, 643] width 13 height 13
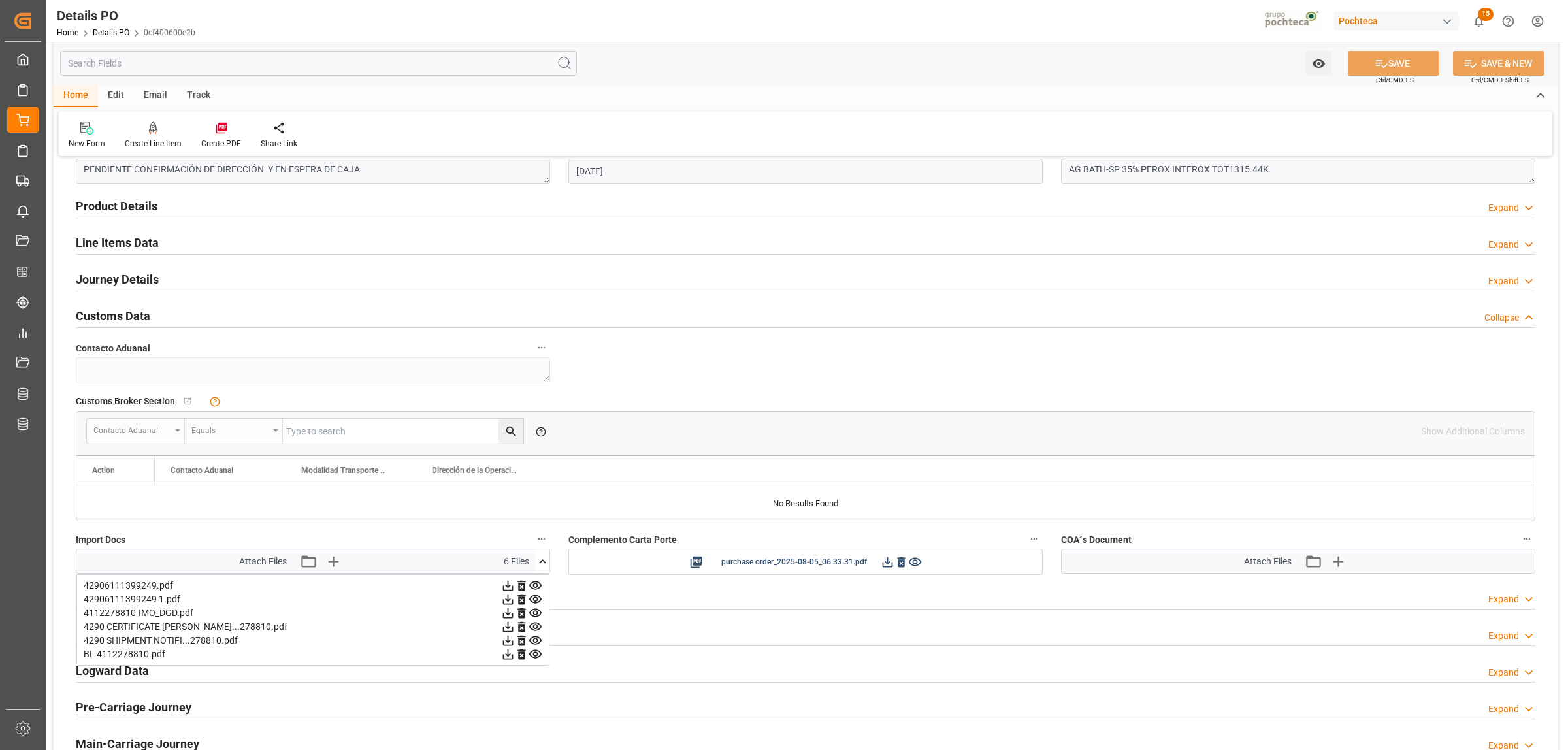
click at [515, 588] on icon at bounding box center [507, 586] width 13 height 13
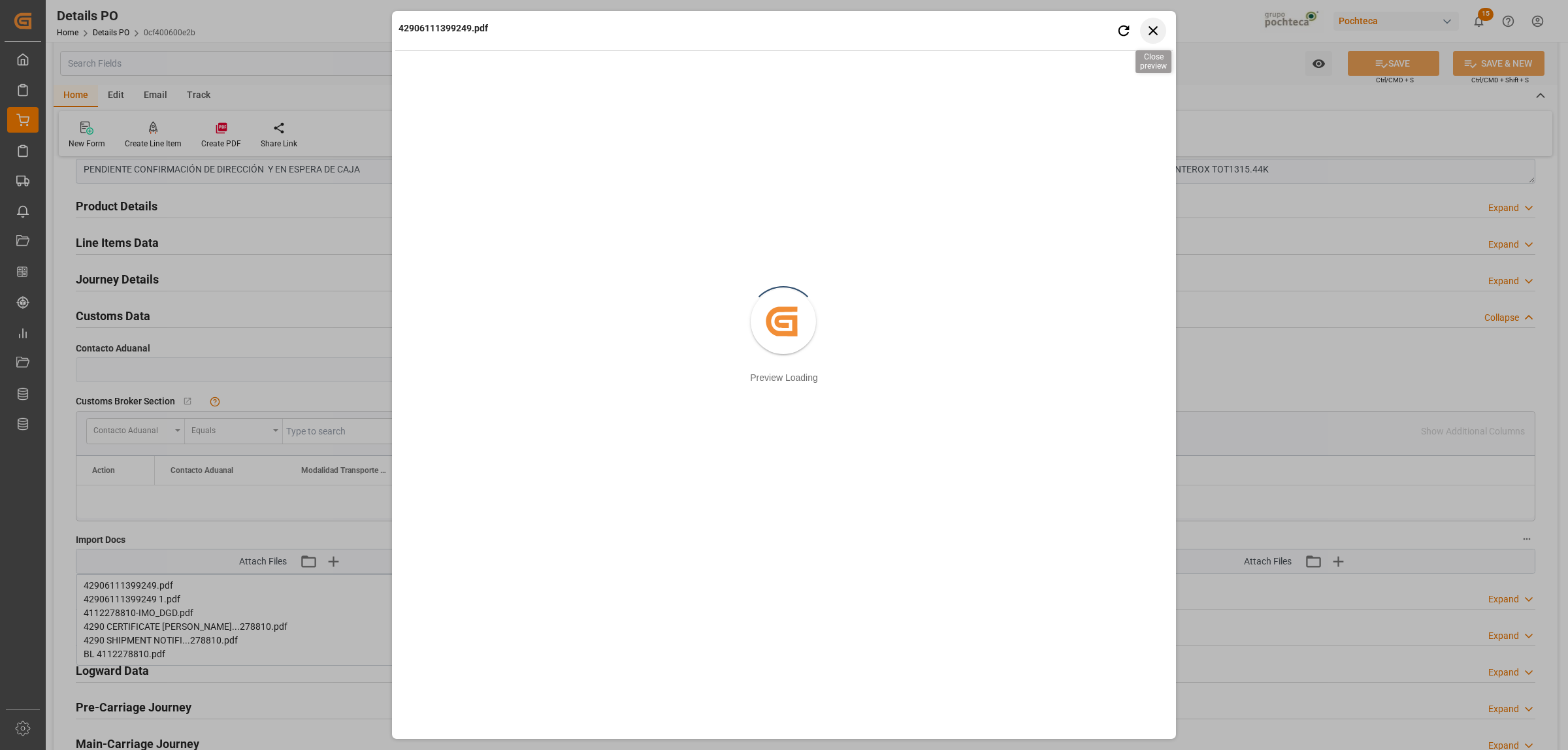
click at [1149, 37] on icon "button" at bounding box center [1153, 31] width 16 height 16
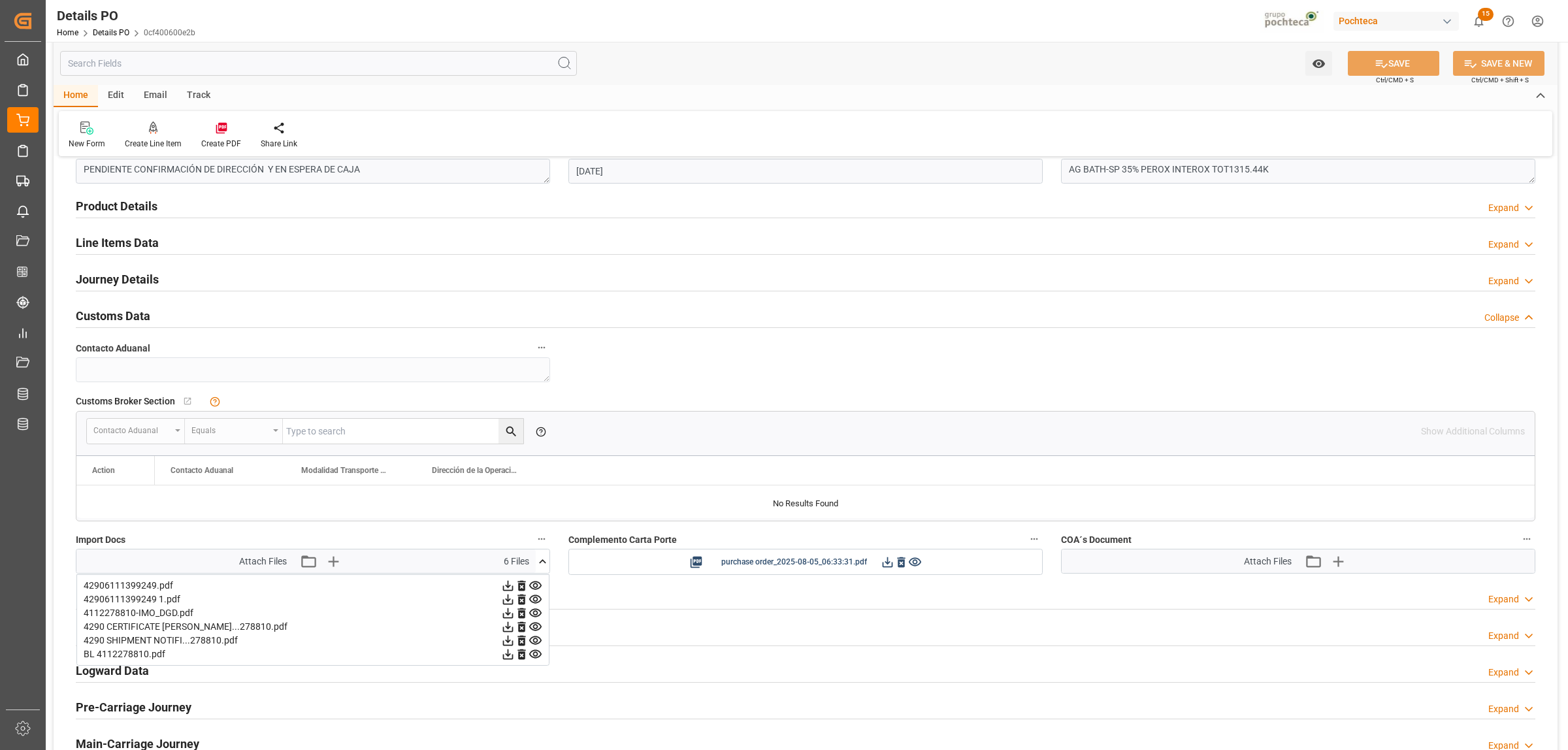
click at [508, 586] on icon at bounding box center [507, 586] width 13 height 13
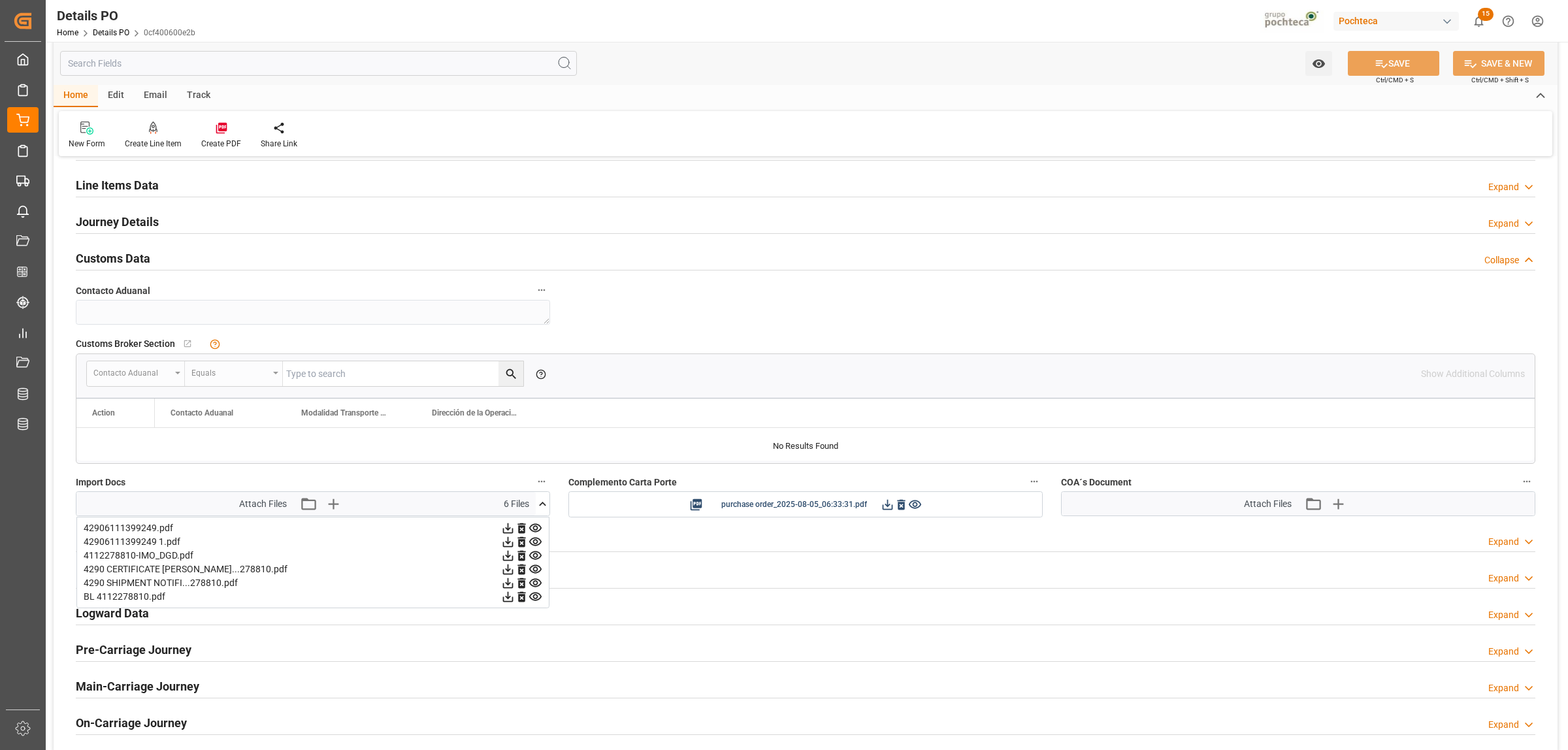
scroll to position [888, 0]
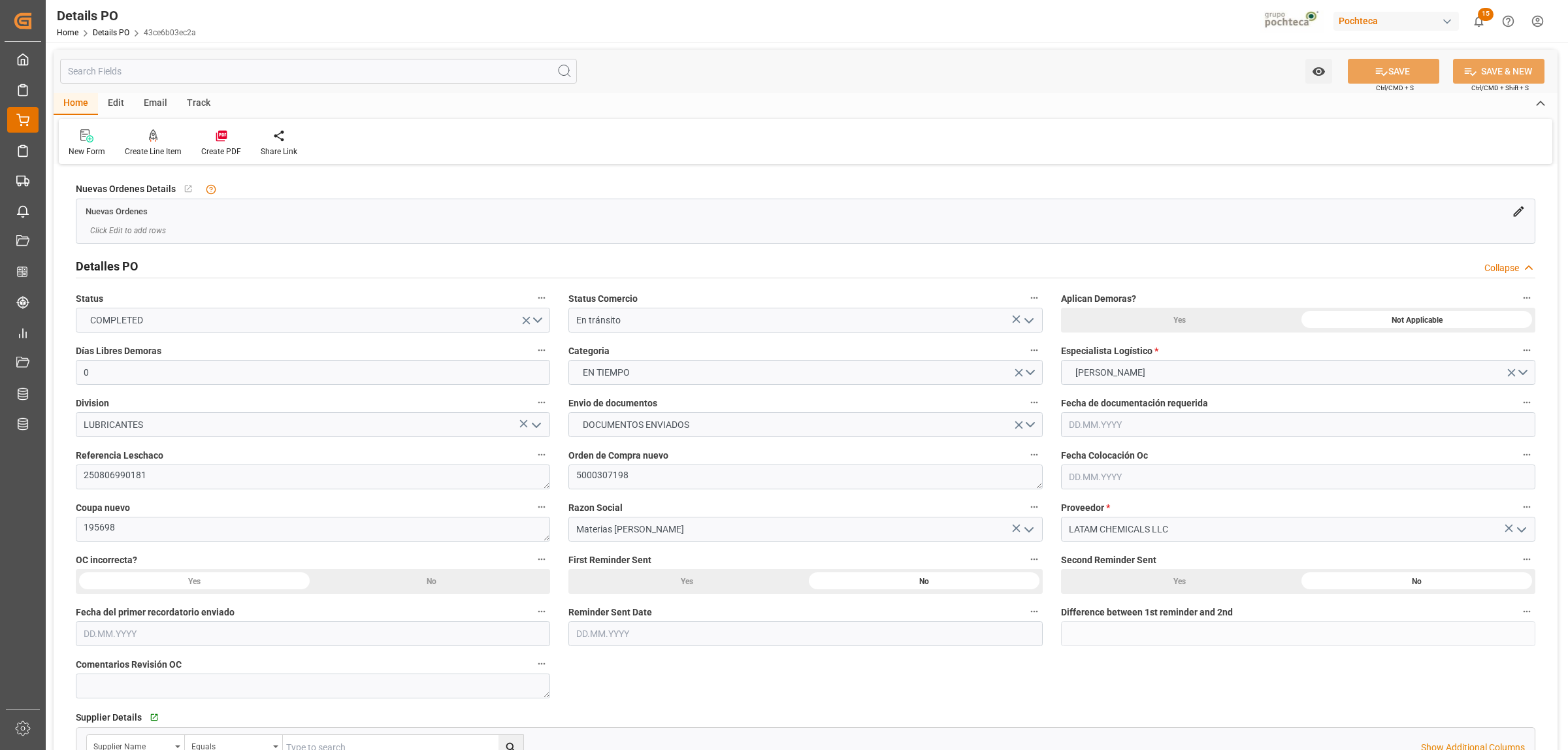
scroll to position [836, 0]
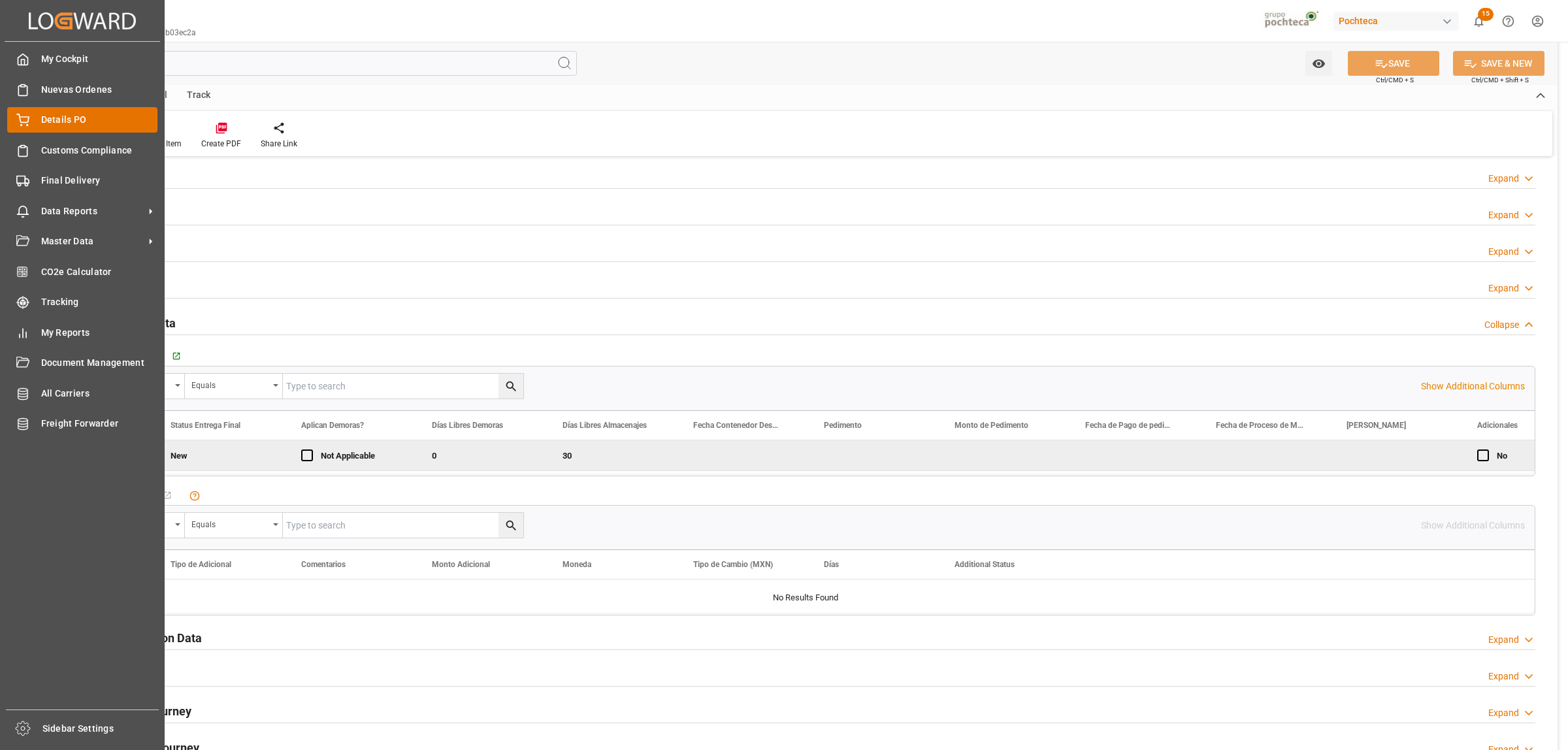
click at [46, 110] on div "Details PO Details PO" at bounding box center [82, 120] width 150 height 25
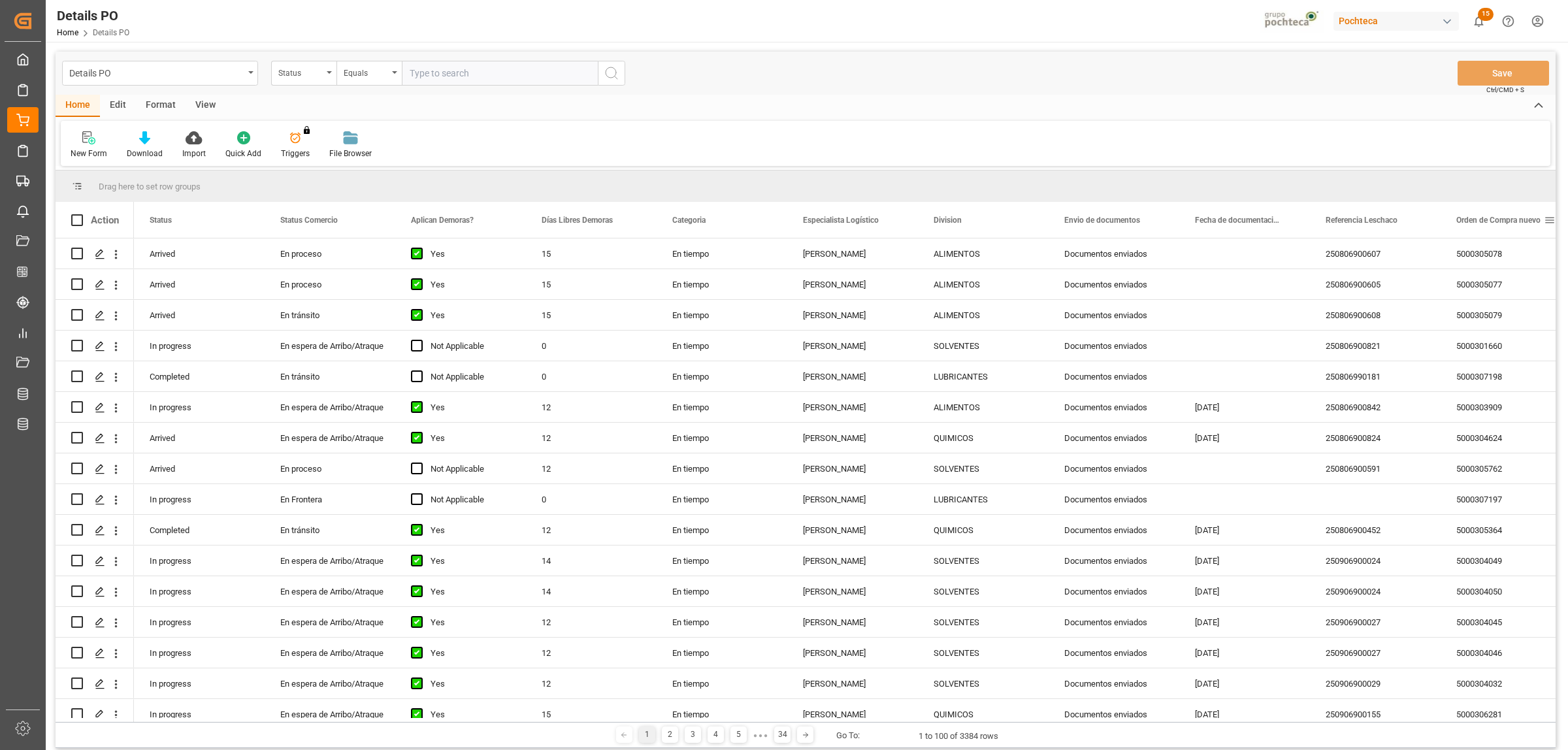
click at [1549, 220] on span at bounding box center [1549, 220] width 12 height 12
click at [1511, 219] on span "filter" at bounding box center [1506, 222] width 12 height 12
type input "5000305871"
click at [1490, 327] on button "Apply" at bounding box center [1500, 331] width 24 height 13
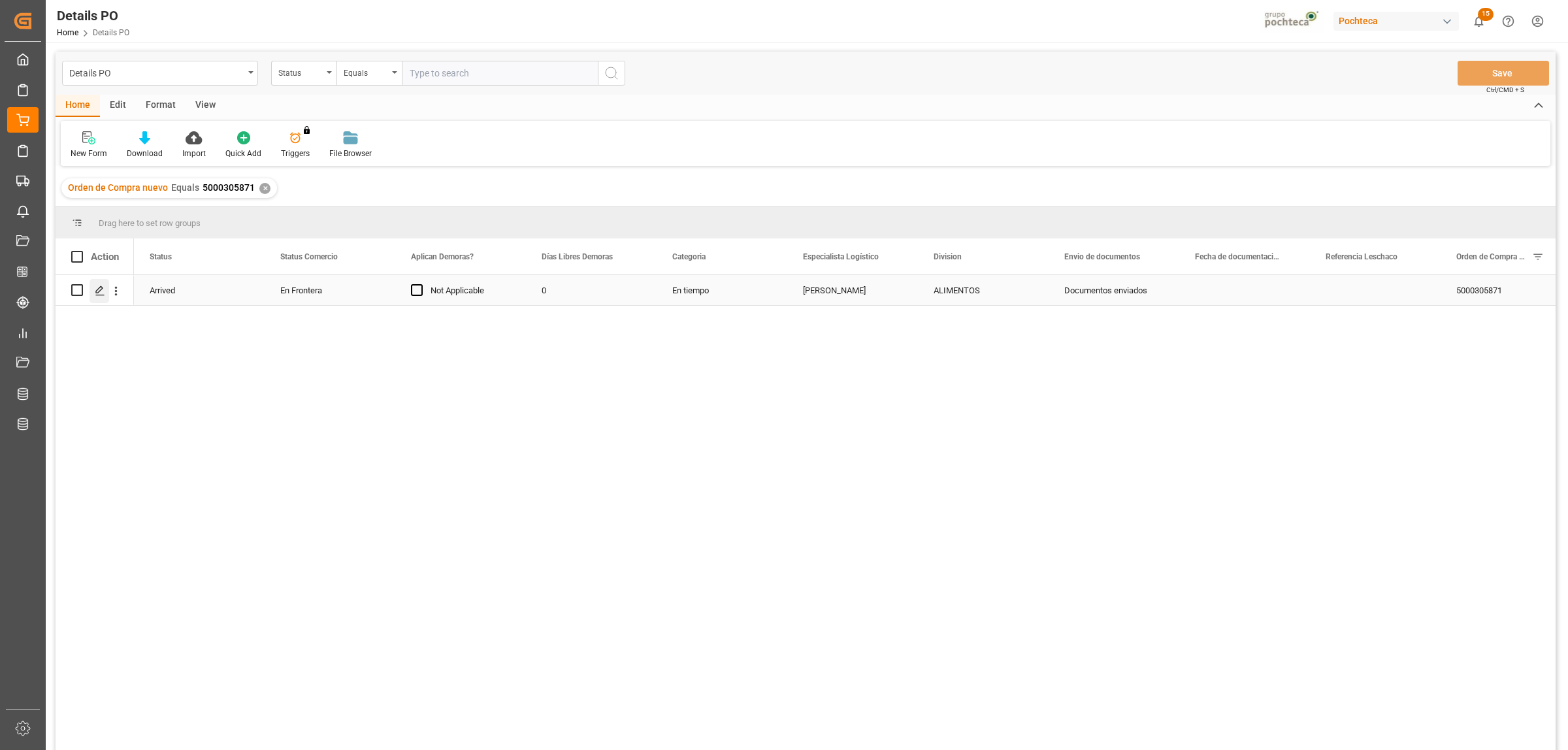
click at [100, 294] on icon "Press SPACE to select this row." at bounding box center [100, 291] width 10 height 10
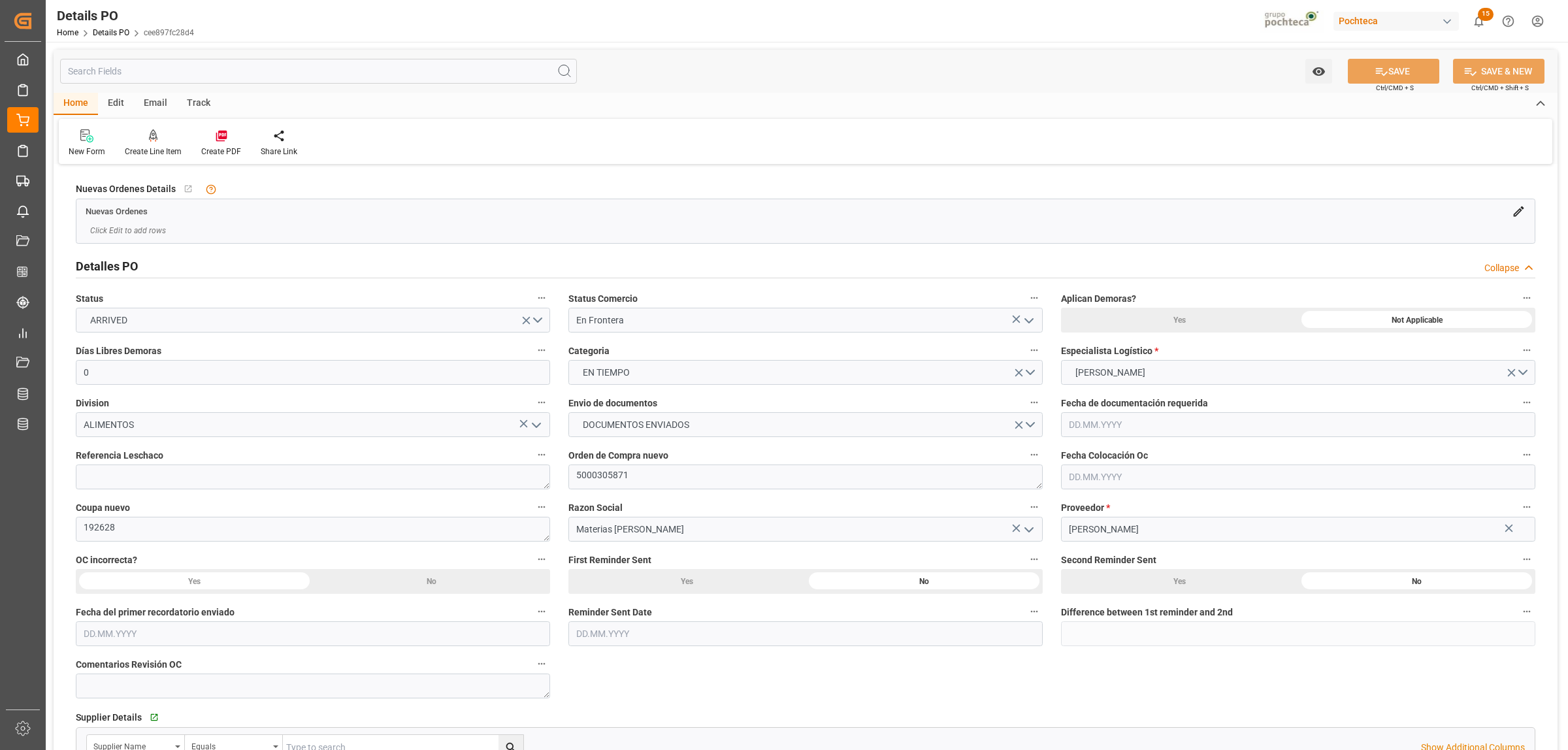
type input "0"
type input "07.07.2025"
type input "[DATE]"
click at [418, 475] on textarea at bounding box center [313, 476] width 474 height 25
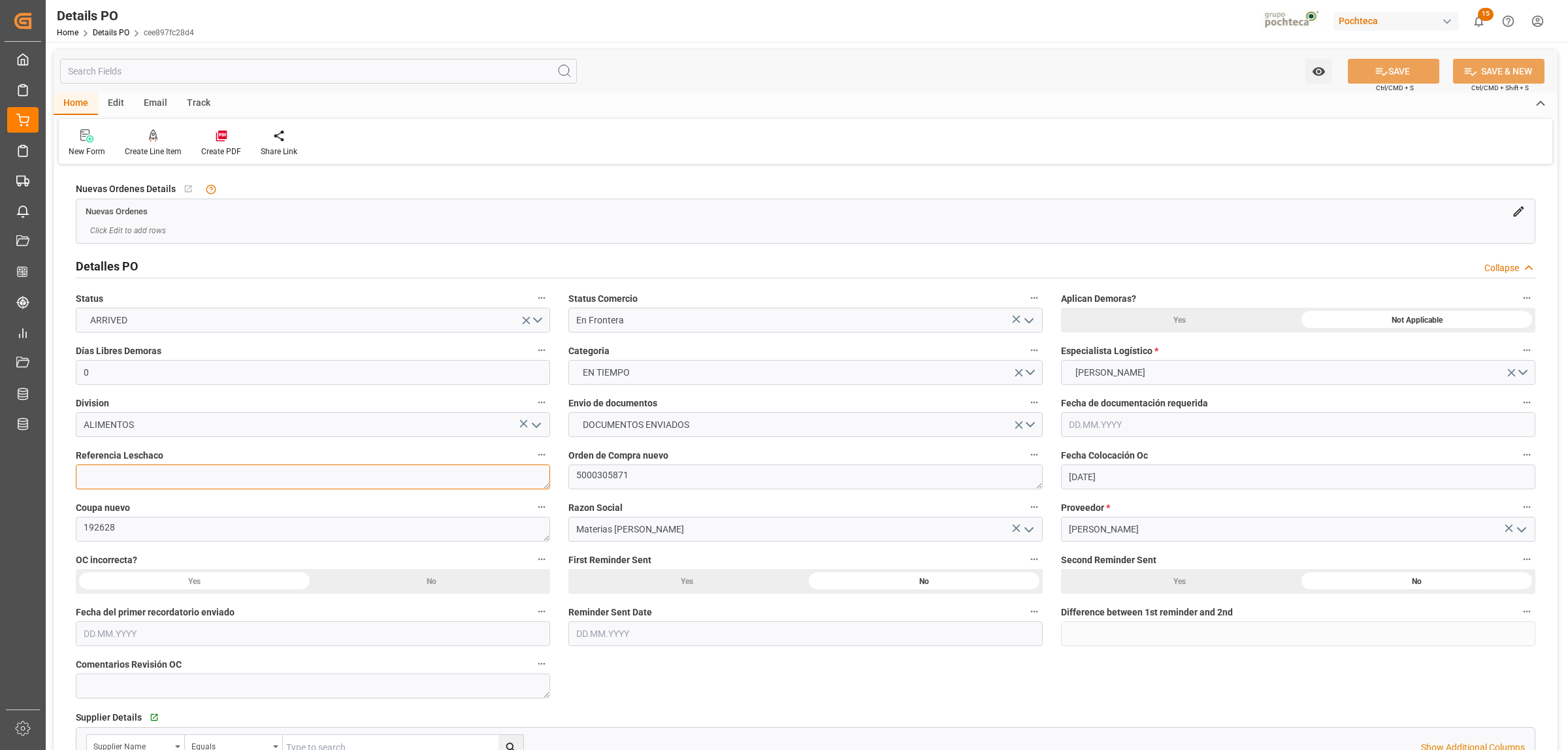
paste textarea "250806990136"
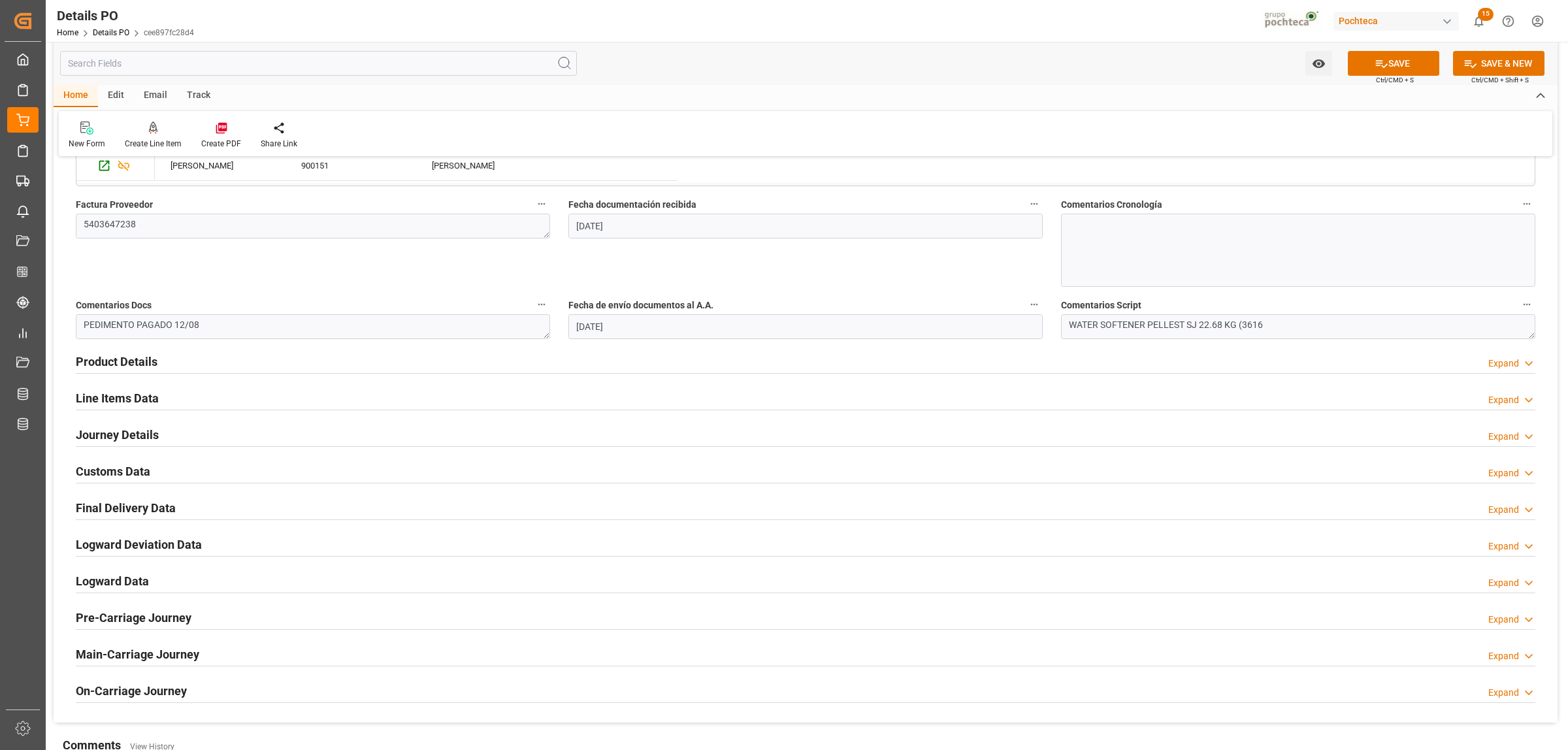
scroll to position [653, 0]
type textarea "250806990136"
click at [1412, 57] on button "SAVE" at bounding box center [1393, 63] width 92 height 25
click at [128, 507] on h2 "Final Delivery Data" at bounding box center [126, 506] width 100 height 18
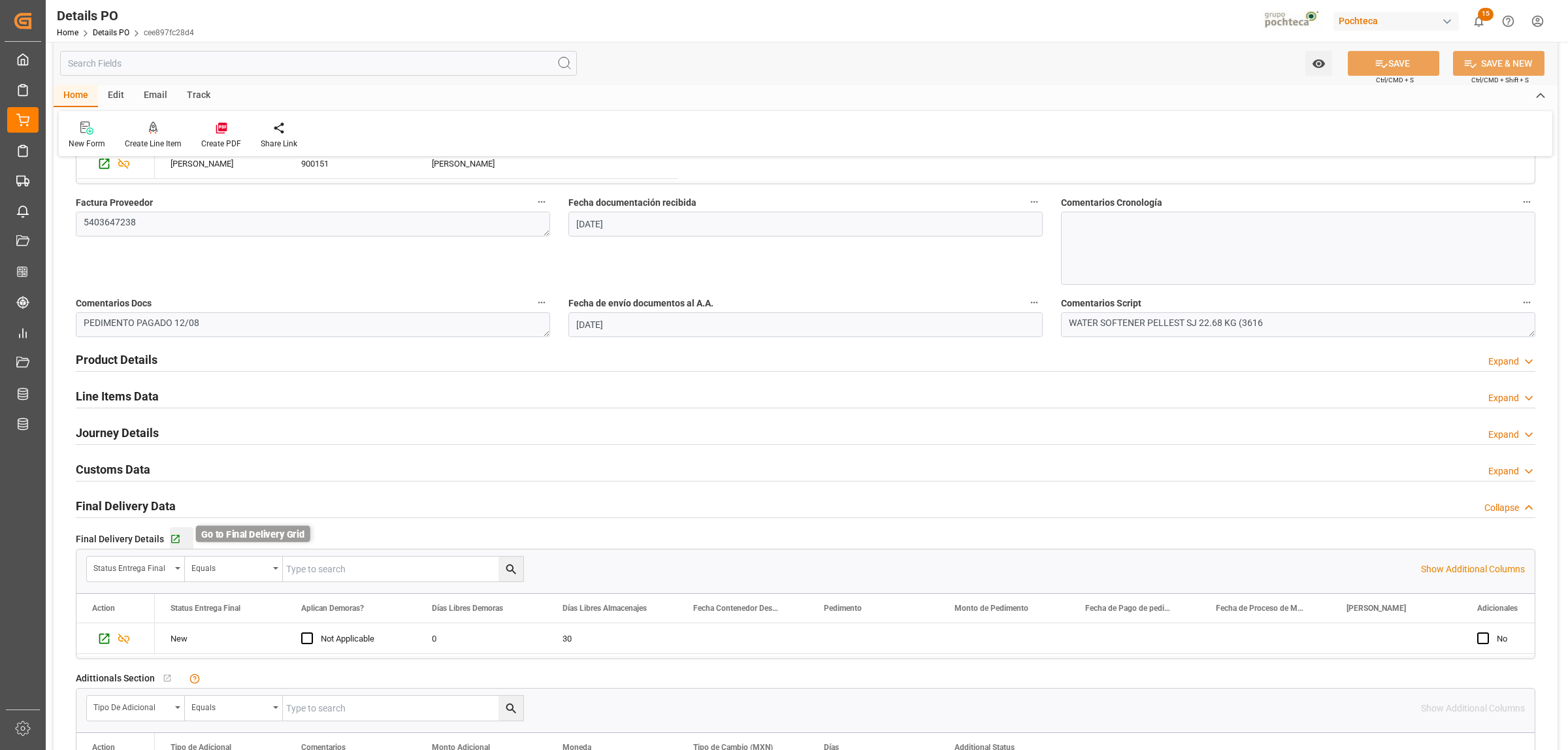
click at [176, 545] on icon "button" at bounding box center [175, 539] width 11 height 11
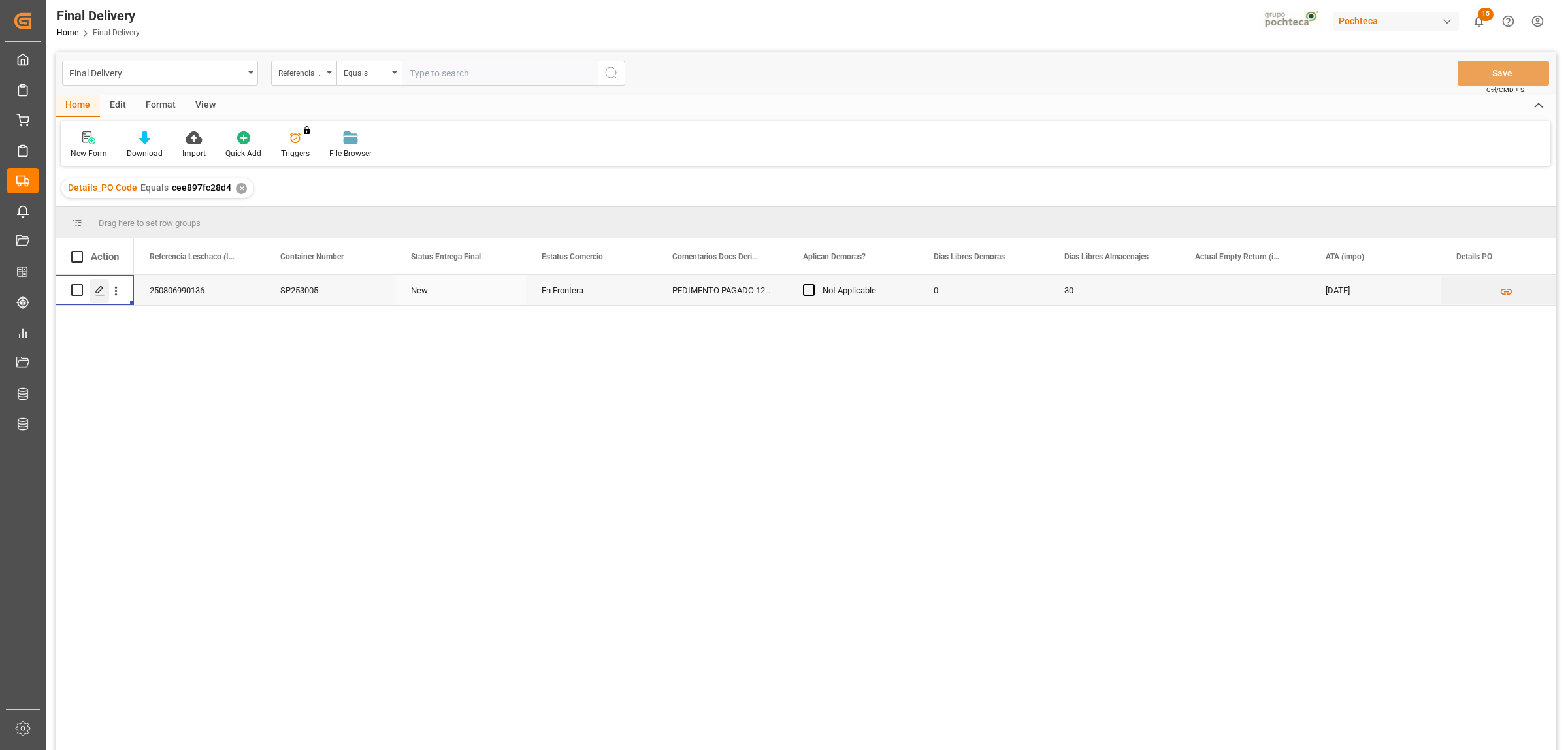
click at [103, 293] on icon "Press SPACE to select this row." at bounding box center [100, 291] width 10 height 10
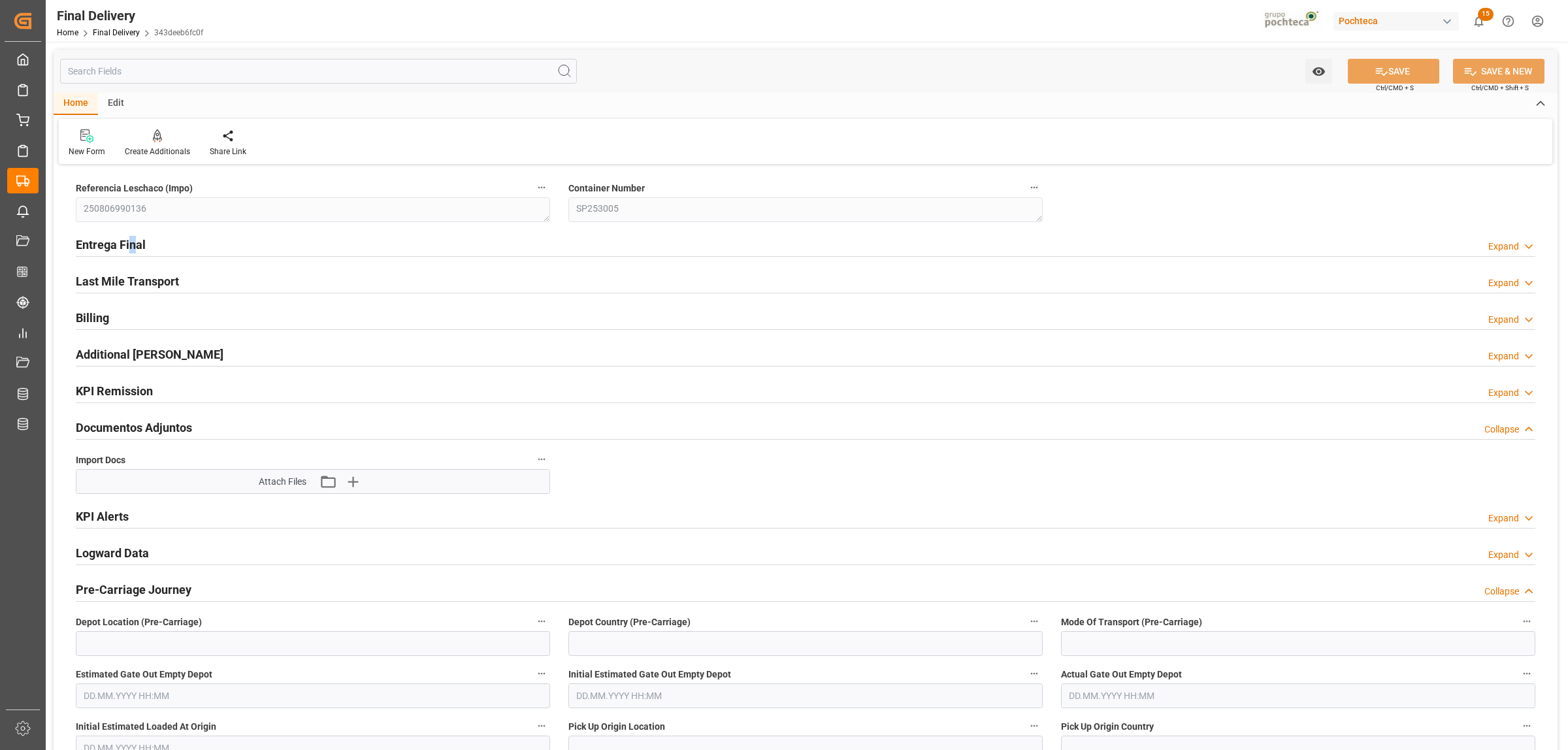
click at [131, 249] on h2 "Entrega Final" at bounding box center [111, 245] width 70 height 18
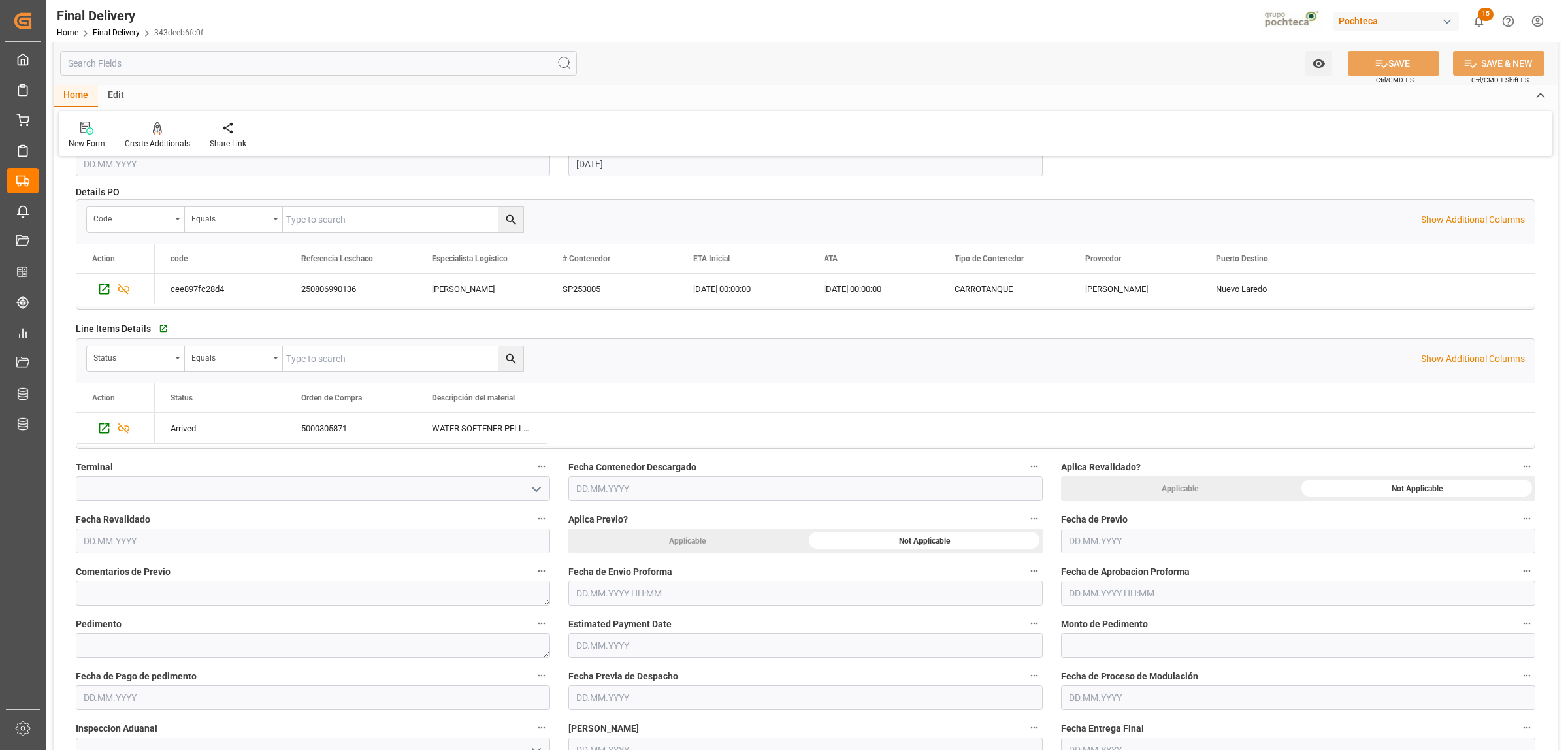
scroll to position [245, 0]
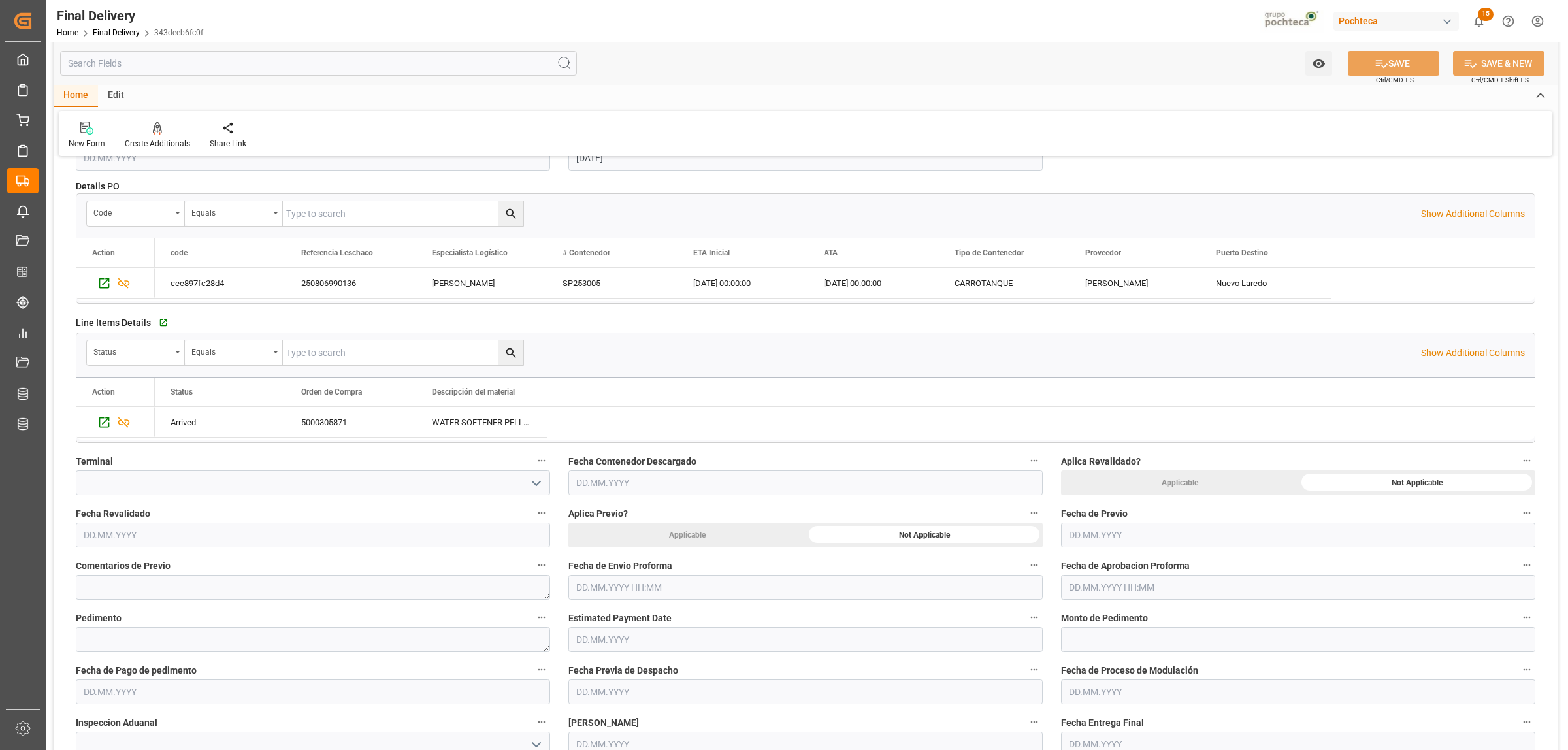
click at [708, 587] on input "text" at bounding box center [805, 587] width 474 height 25
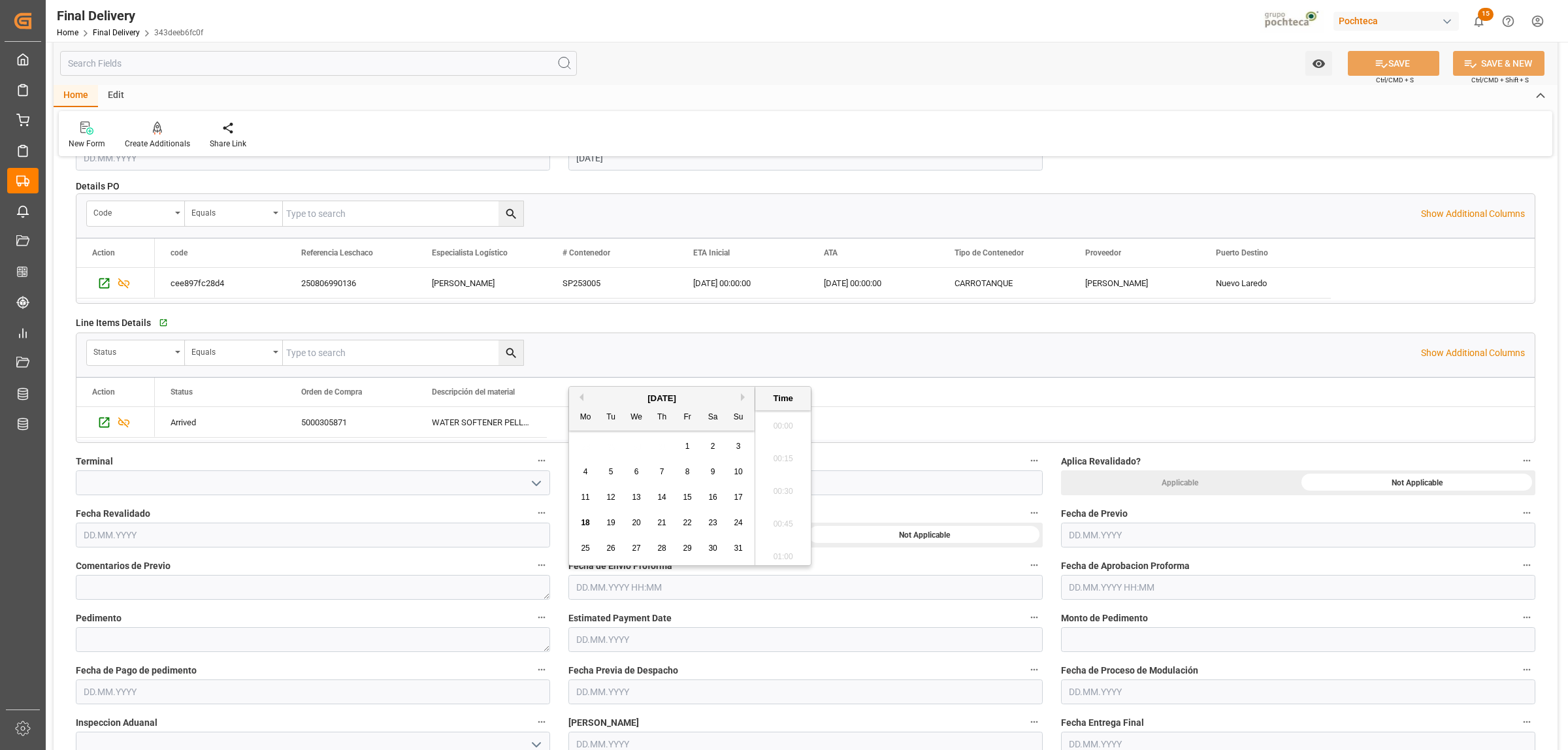
scroll to position [1931, 0]
click at [613, 495] on span "12" at bounding box center [610, 497] width 8 height 9
type input "[DATE] 00:00"
click at [1111, 587] on input "text" at bounding box center [1298, 587] width 474 height 25
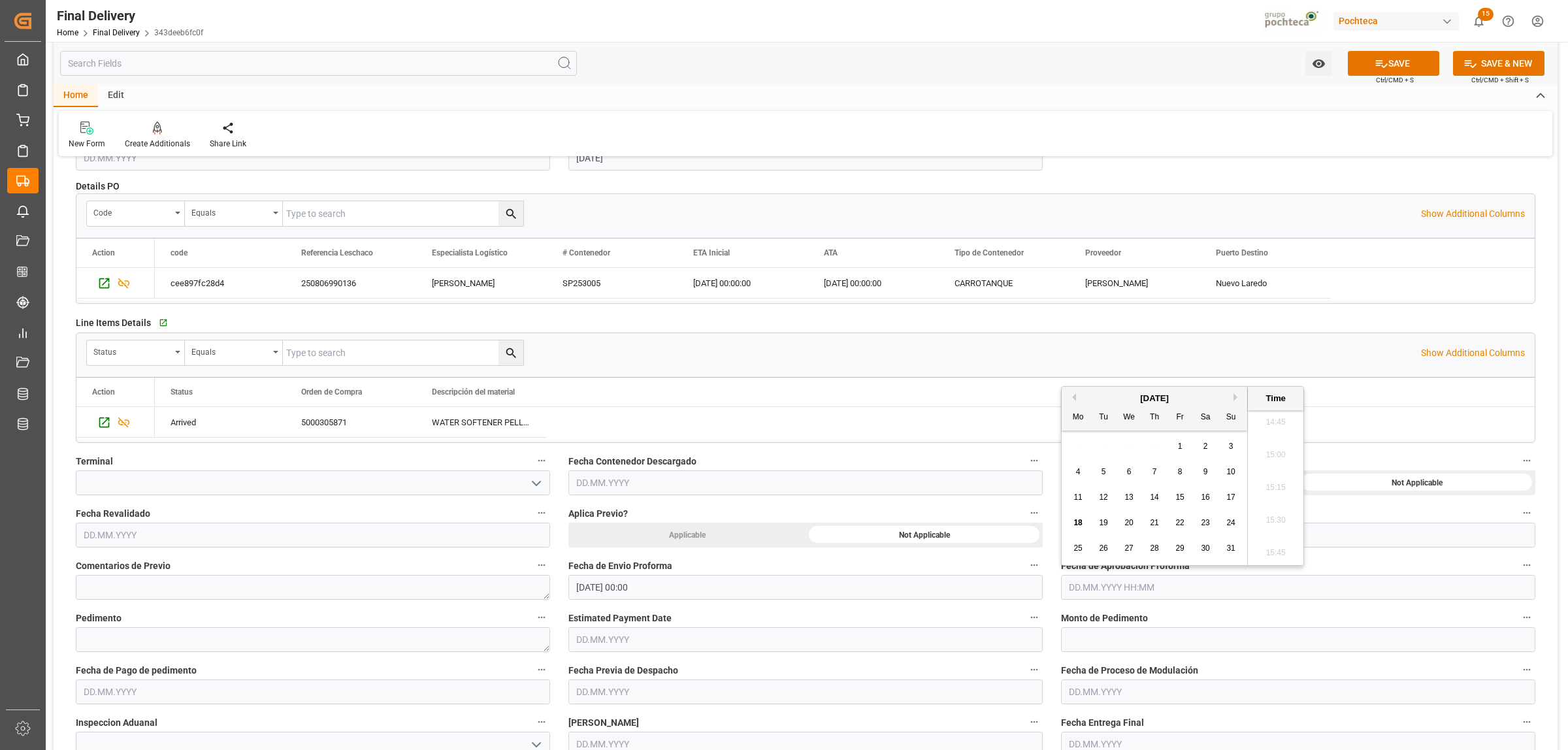
click at [1104, 495] on span "12" at bounding box center [1102, 497] width 8 height 9
type input "[DATE] 00:00"
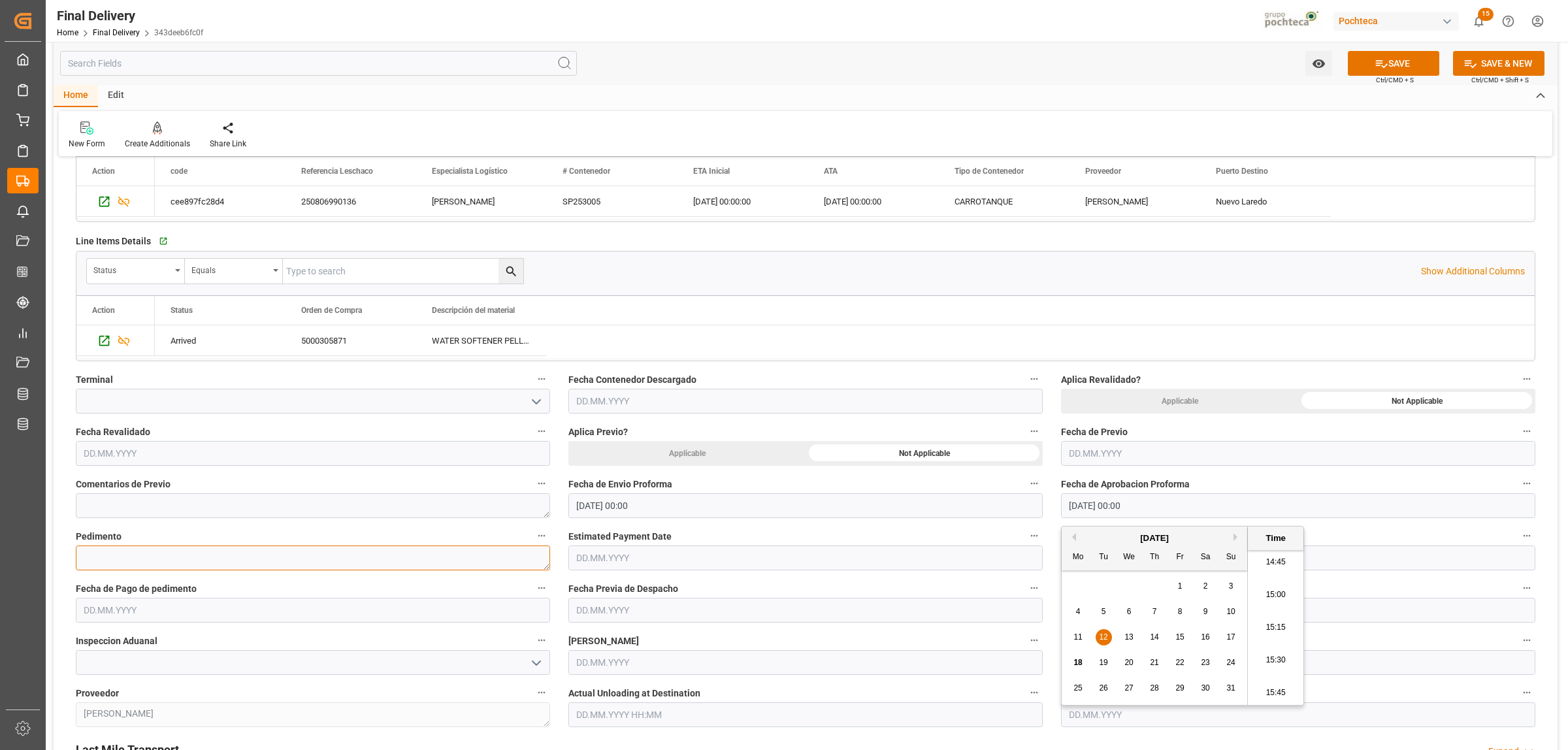
click at [222, 553] on textarea at bounding box center [313, 557] width 474 height 25
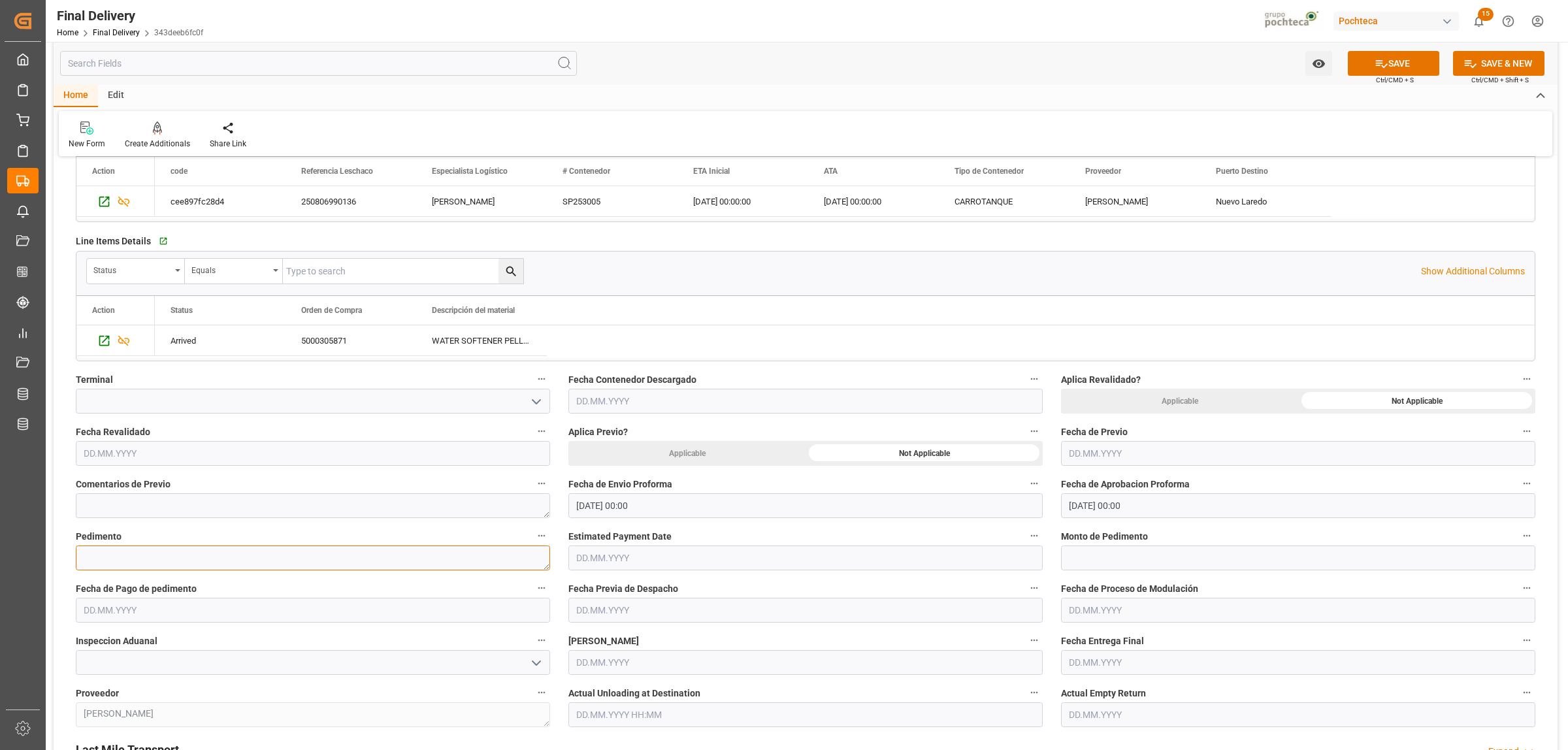
paste textarea "25 24 3617 5008128"
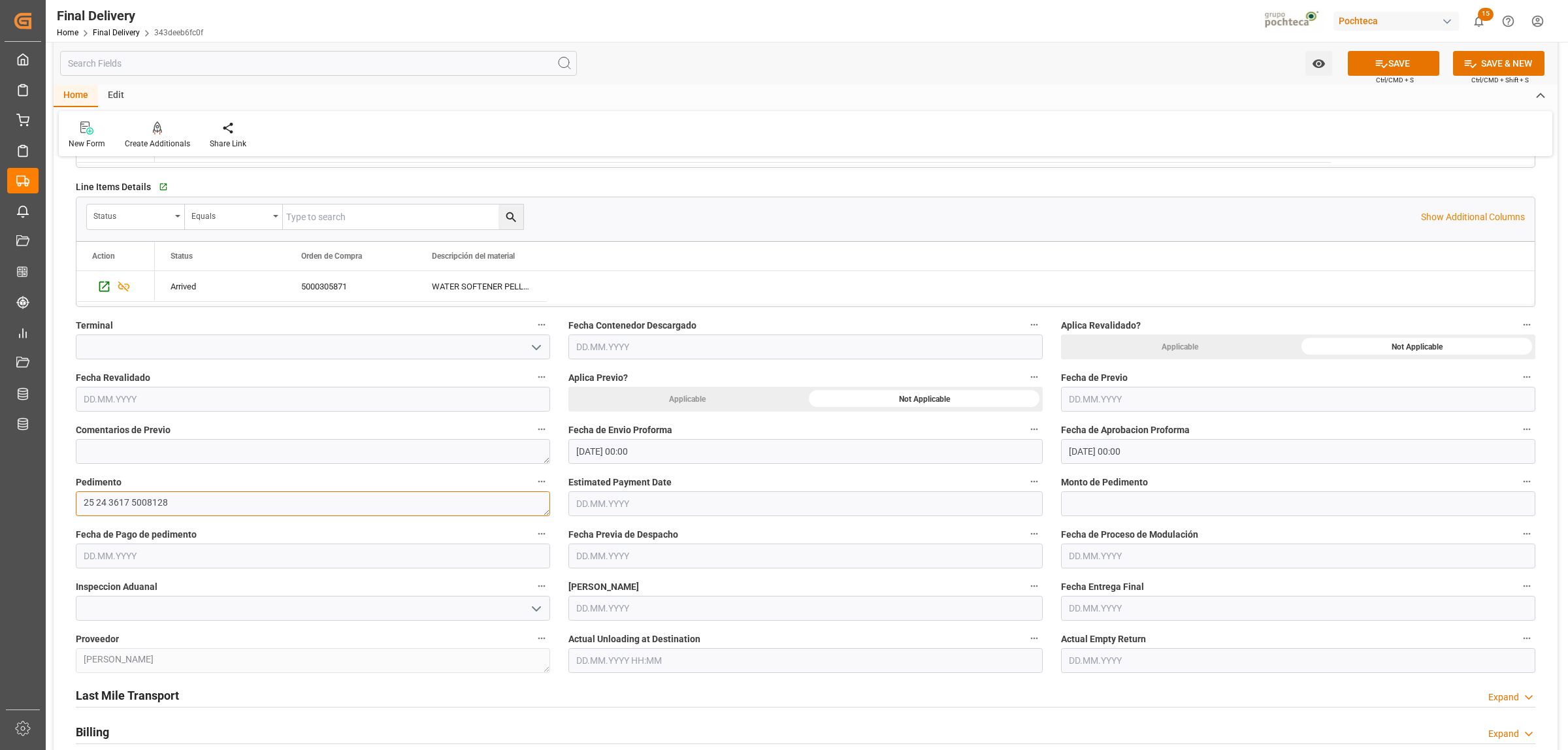
scroll to position [408, 0]
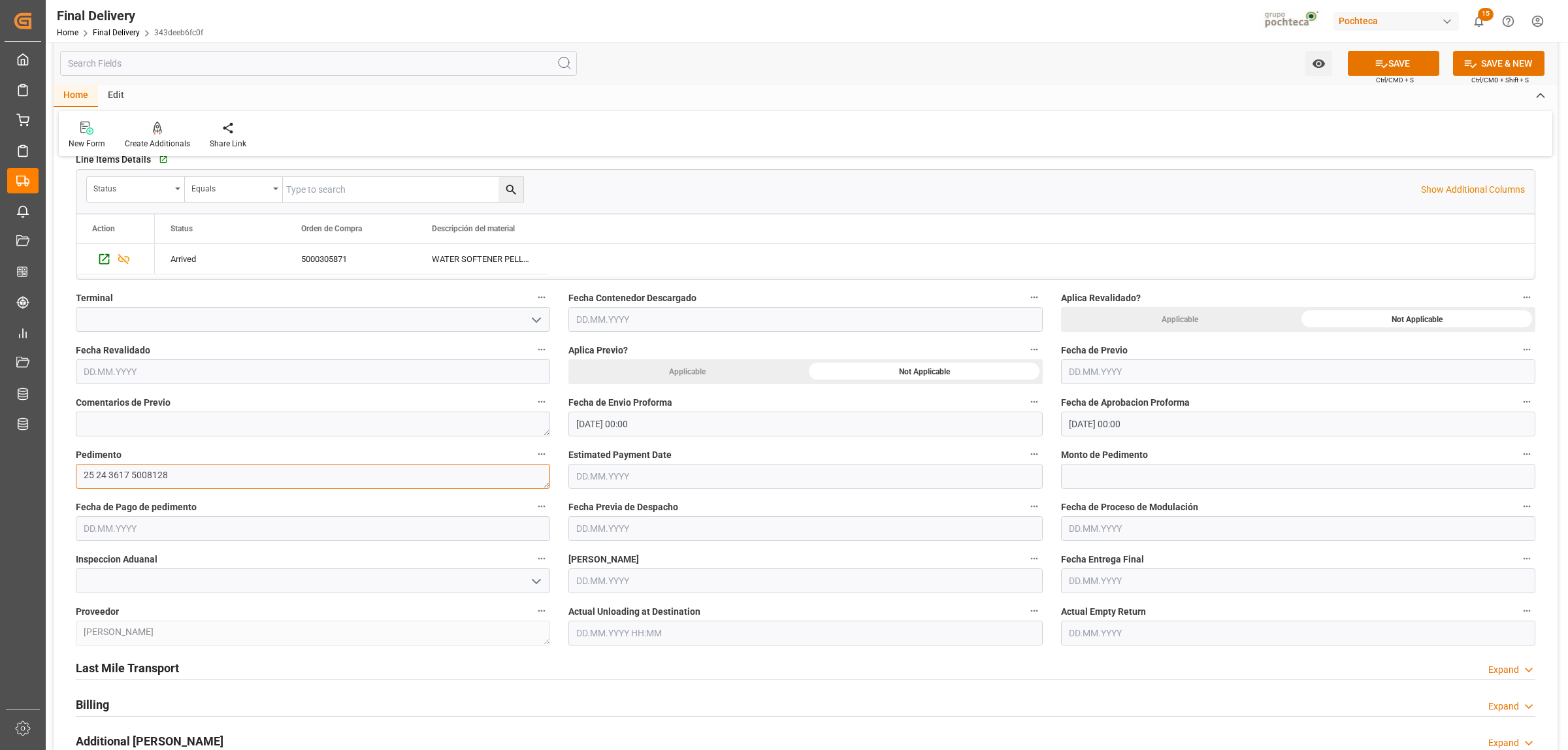
type textarea "25 24 3617 5008128"
click at [1141, 480] on input "text" at bounding box center [1298, 475] width 474 height 25
paste input "75759"
type input "75759"
click at [132, 518] on input "text" at bounding box center [313, 528] width 474 height 25
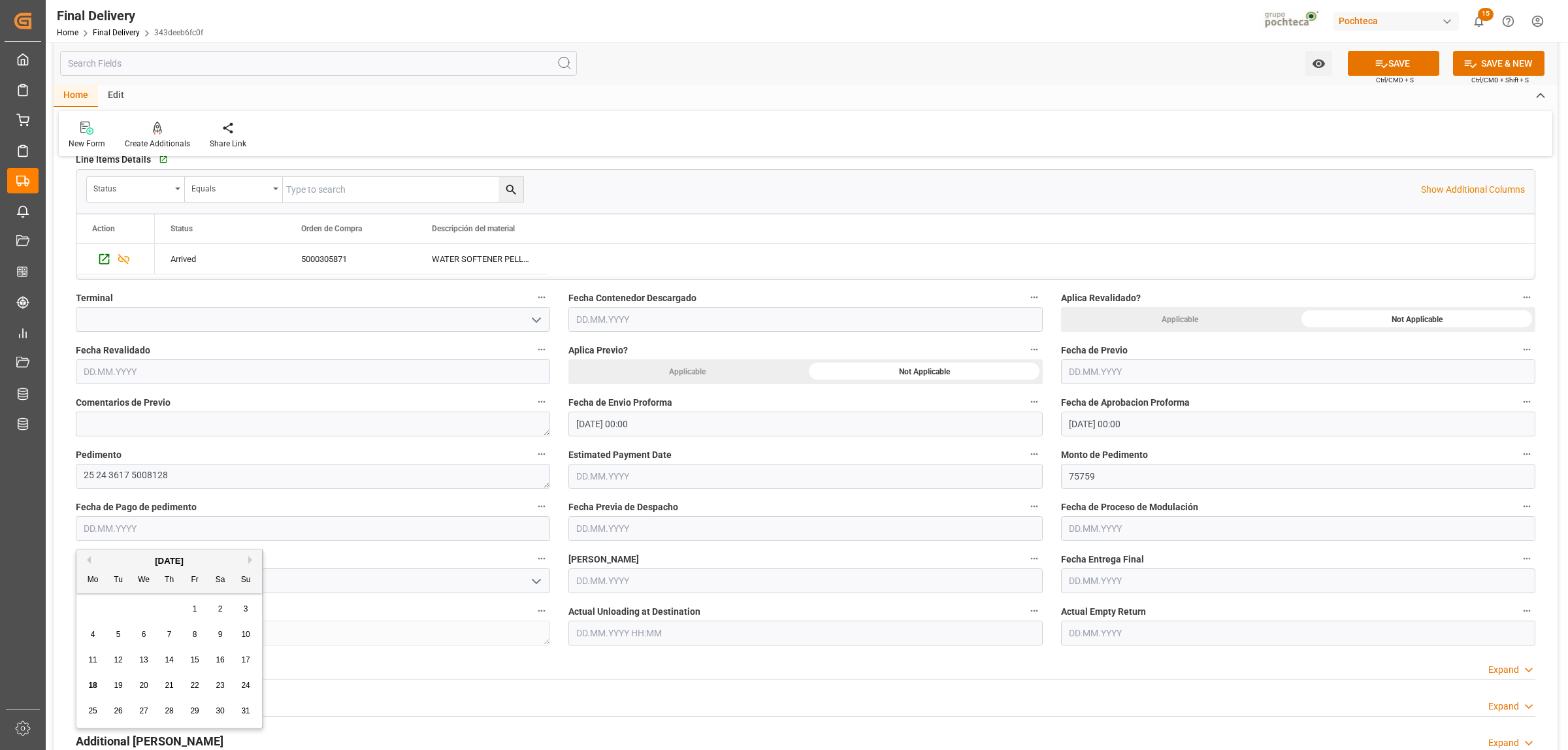
click at [122, 662] on span "12" at bounding box center [117, 660] width 8 height 9
type input "[DATE]"
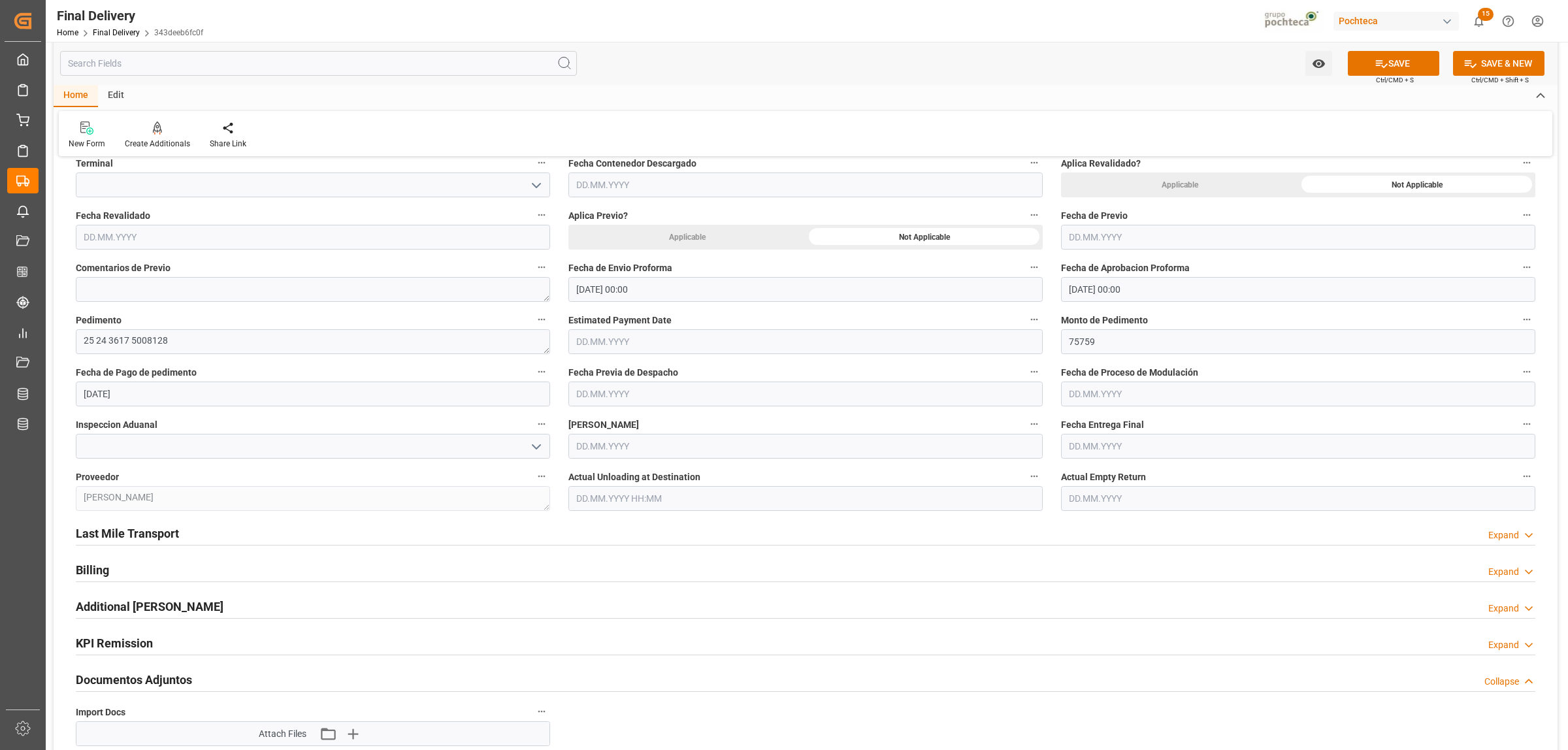
scroll to position [572, 0]
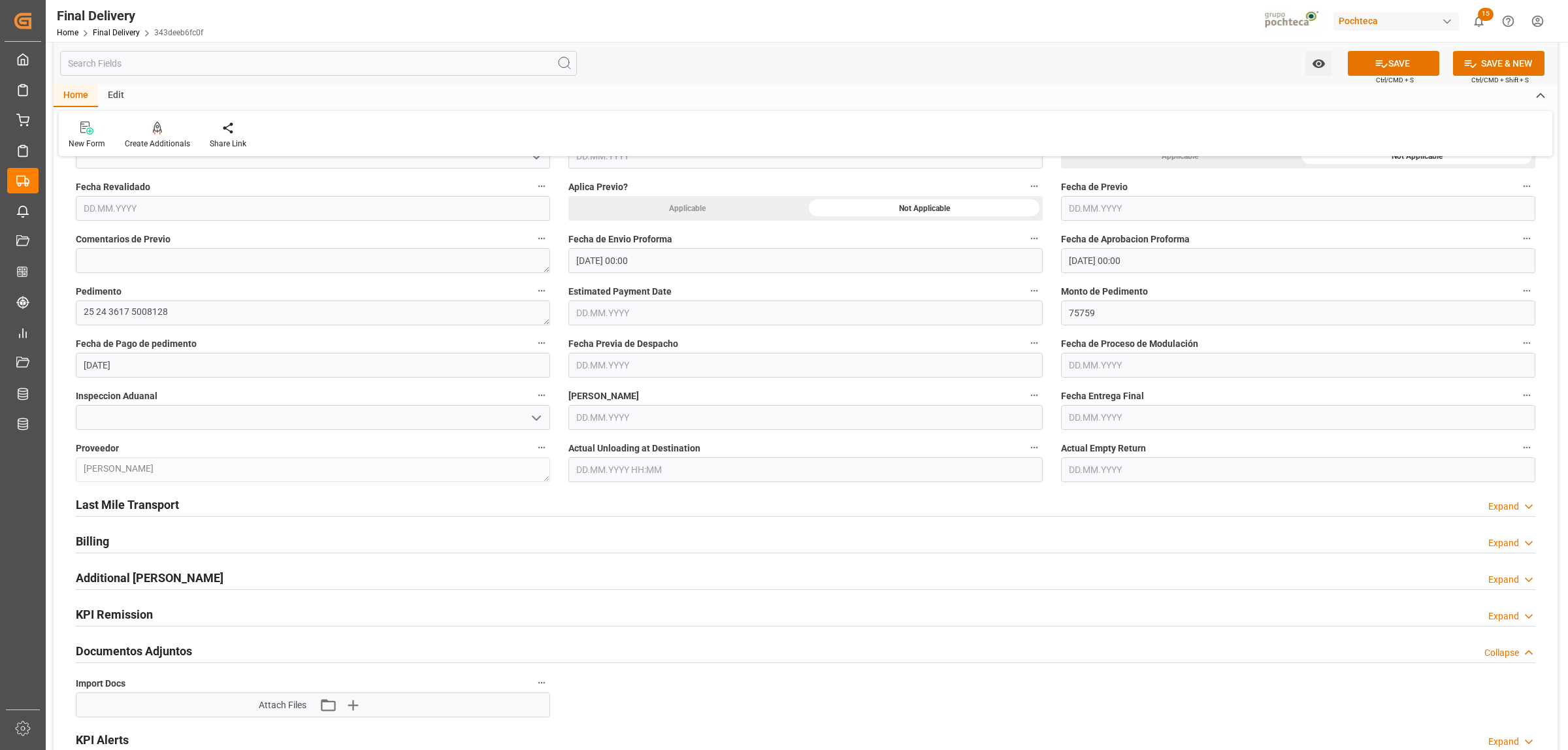
click at [168, 511] on h2 "Last Mile Transport" at bounding box center [128, 504] width 103 height 18
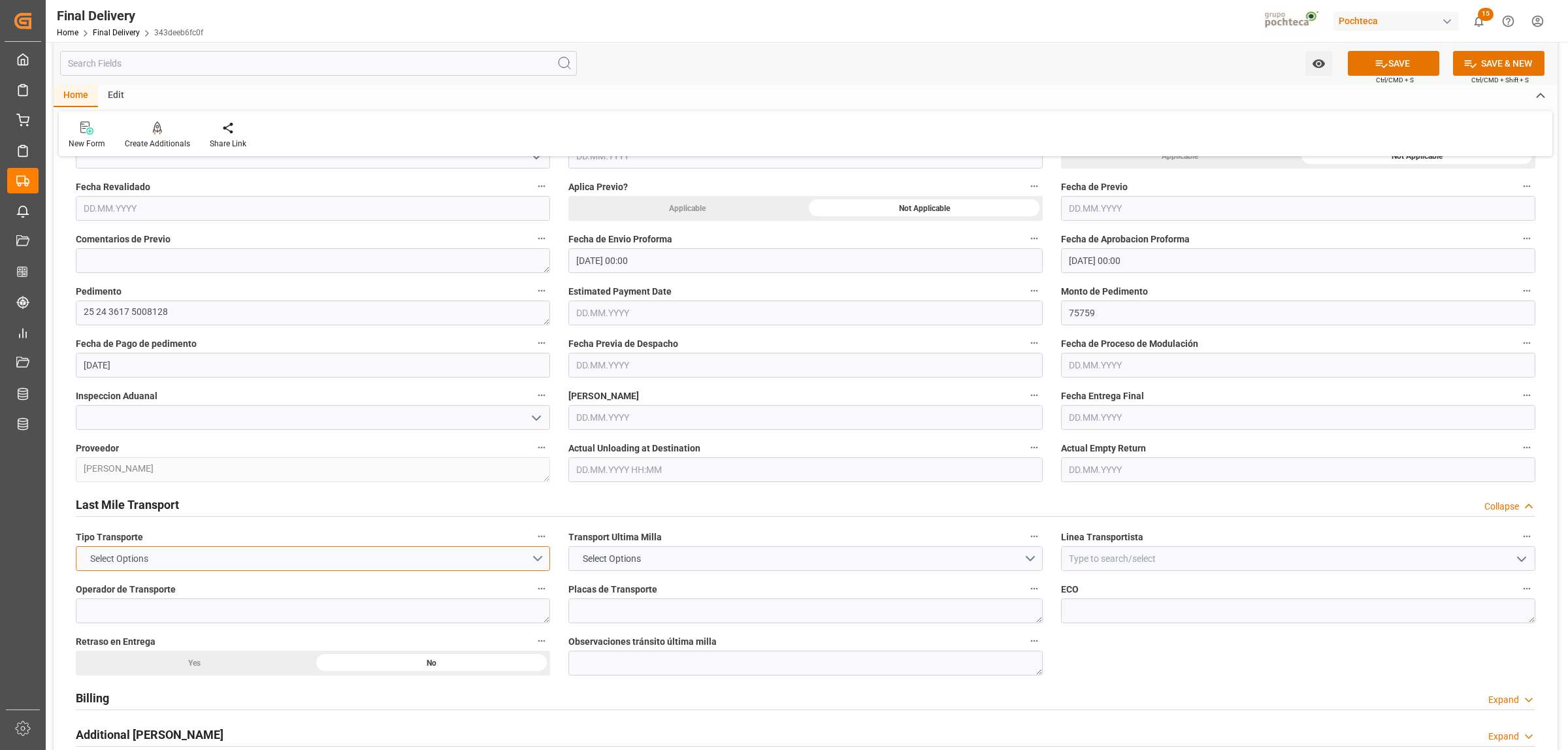
click at [543, 562] on button "Select Options" at bounding box center [313, 558] width 474 height 25
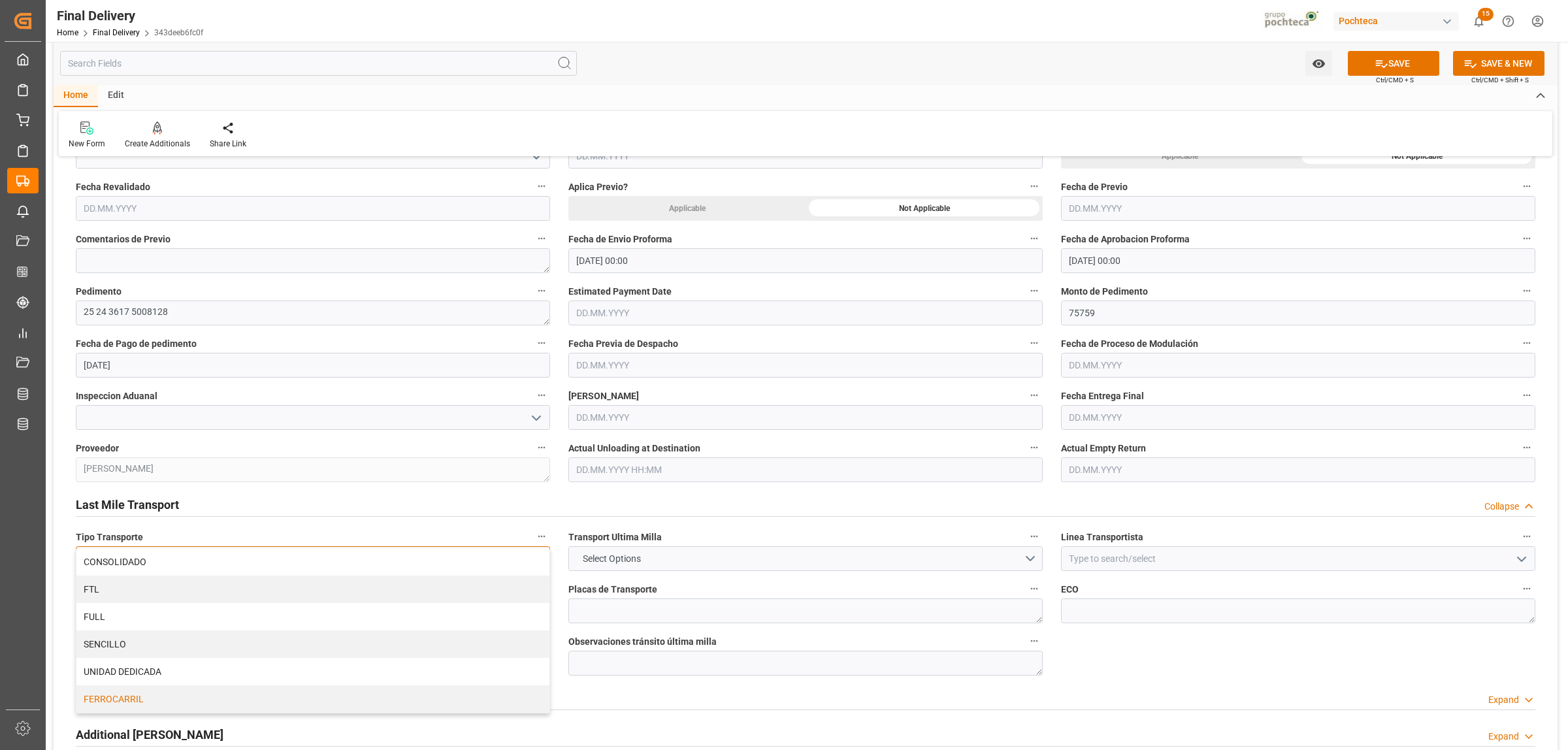
click at [113, 700] on div "FERROCARRIL" at bounding box center [313, 699] width 473 height 28
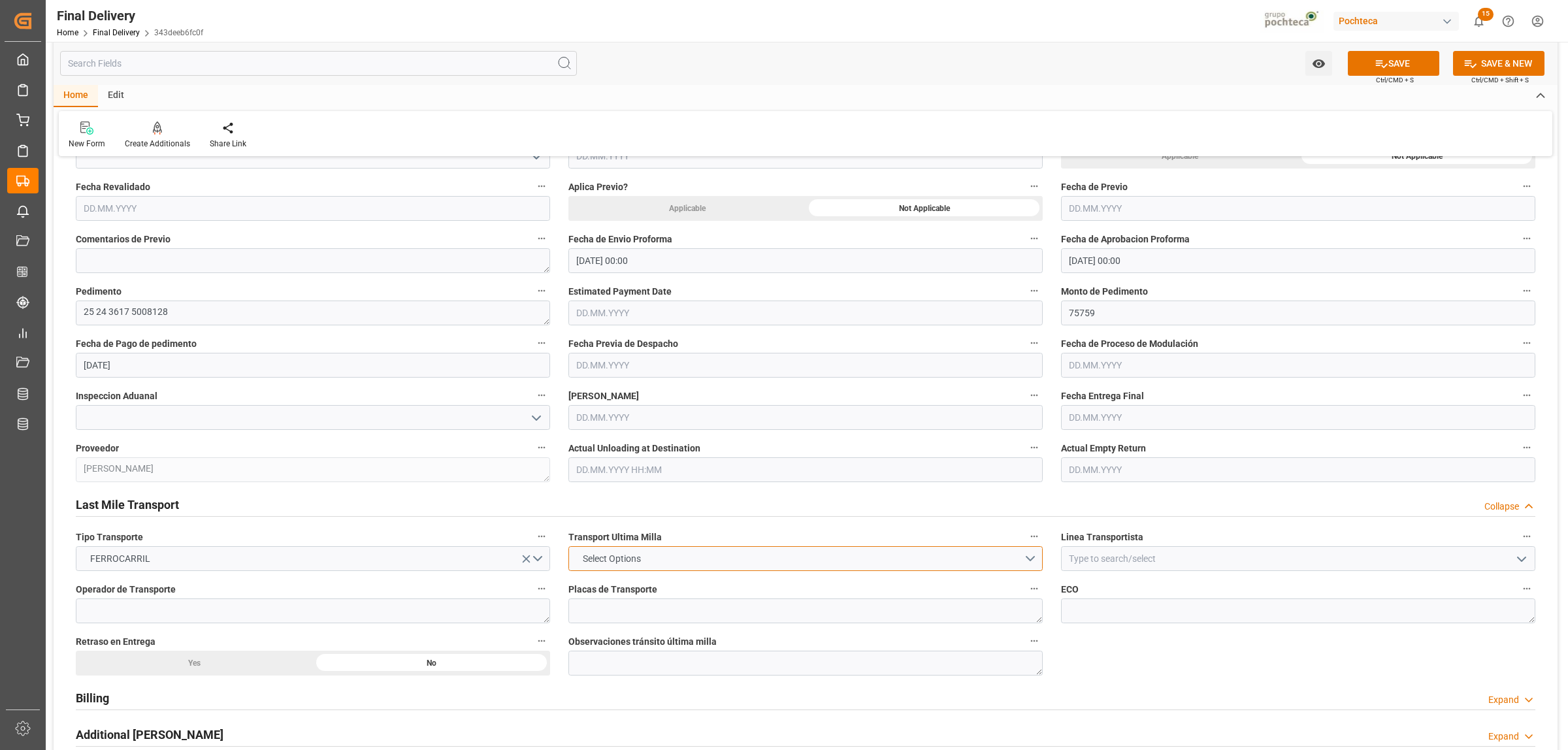
click at [766, 553] on button "Select Options" at bounding box center [805, 558] width 474 height 25
click at [673, 584] on div "POCHTECA" at bounding box center [805, 589] width 473 height 28
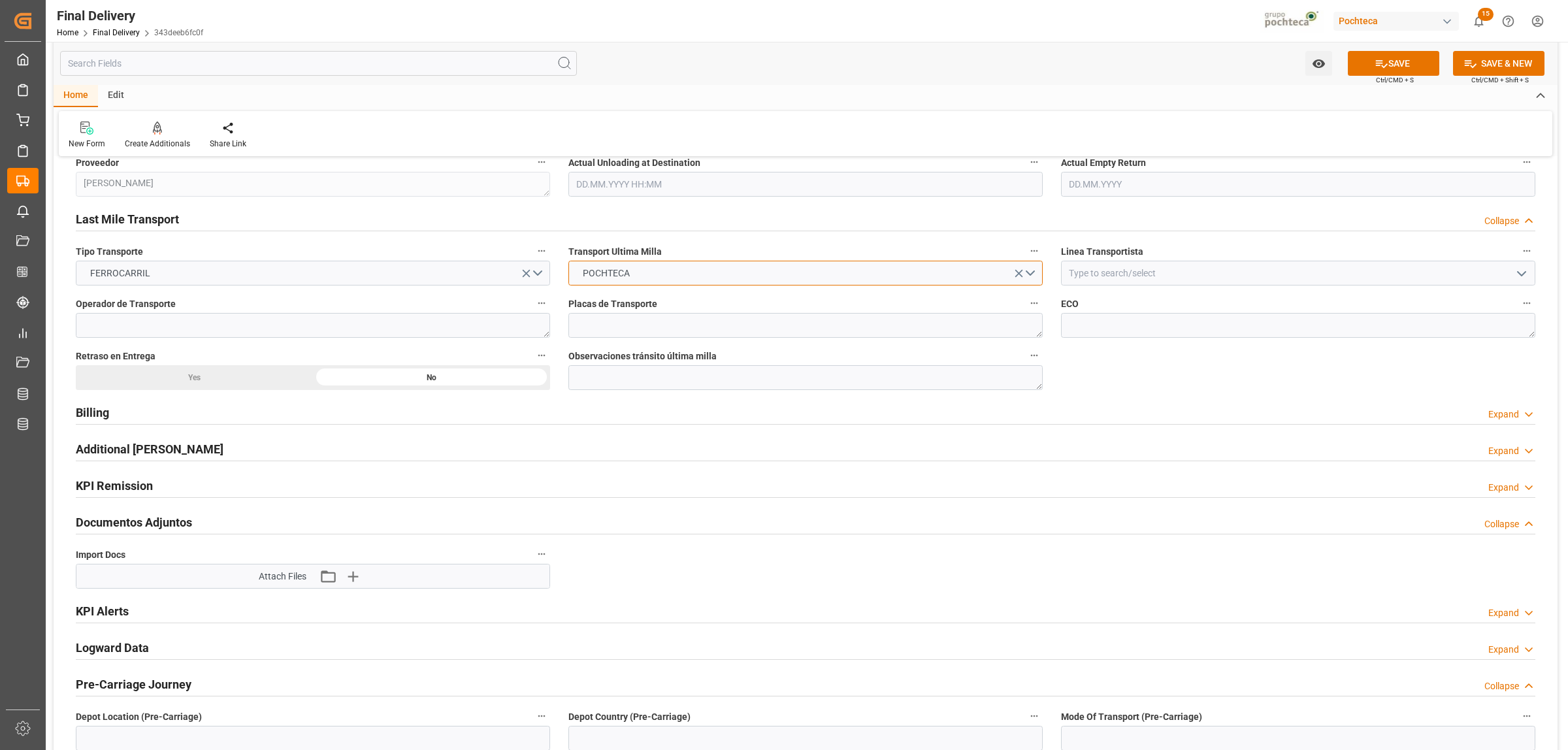
scroll to position [899, 0]
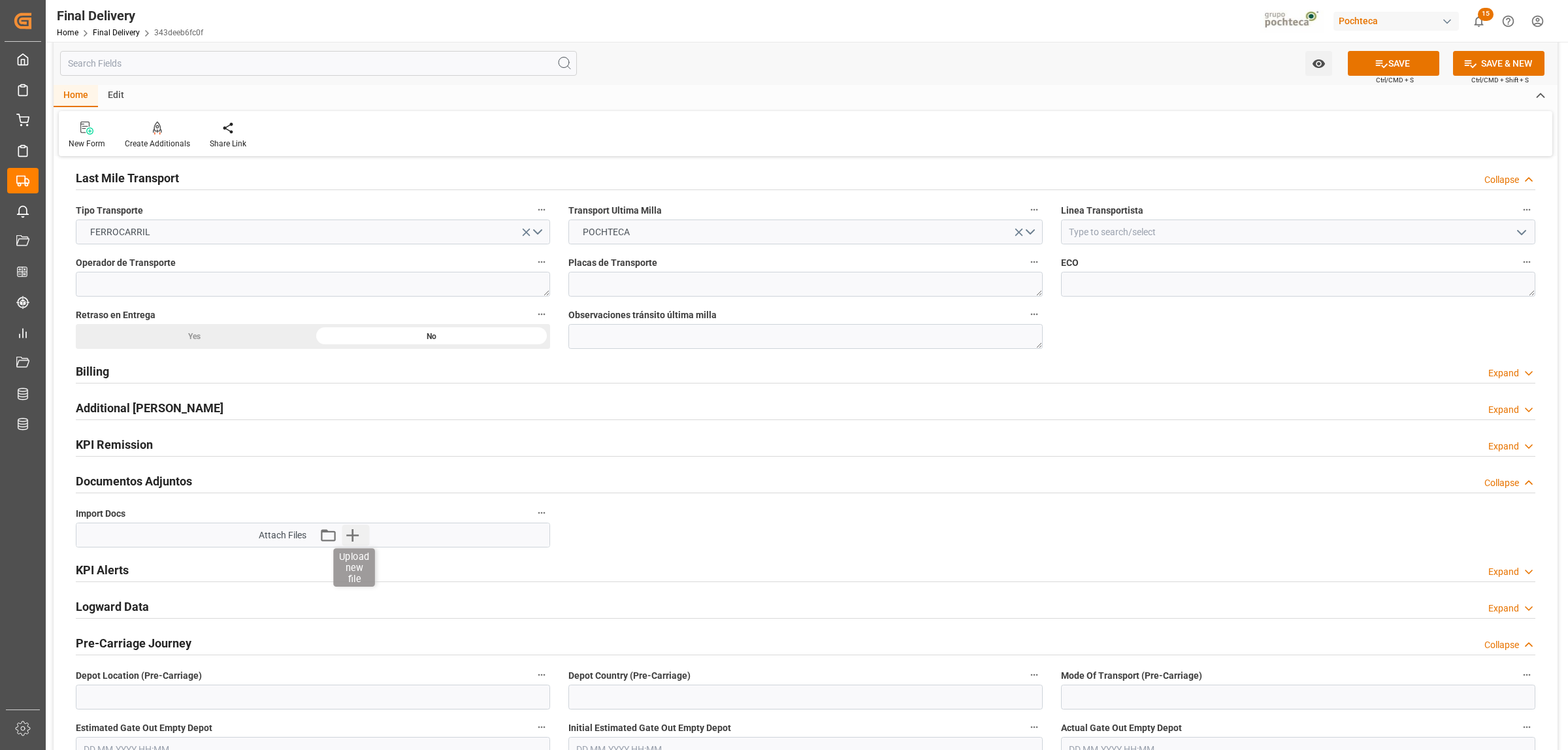
click at [353, 540] on icon "button" at bounding box center [352, 535] width 13 height 13
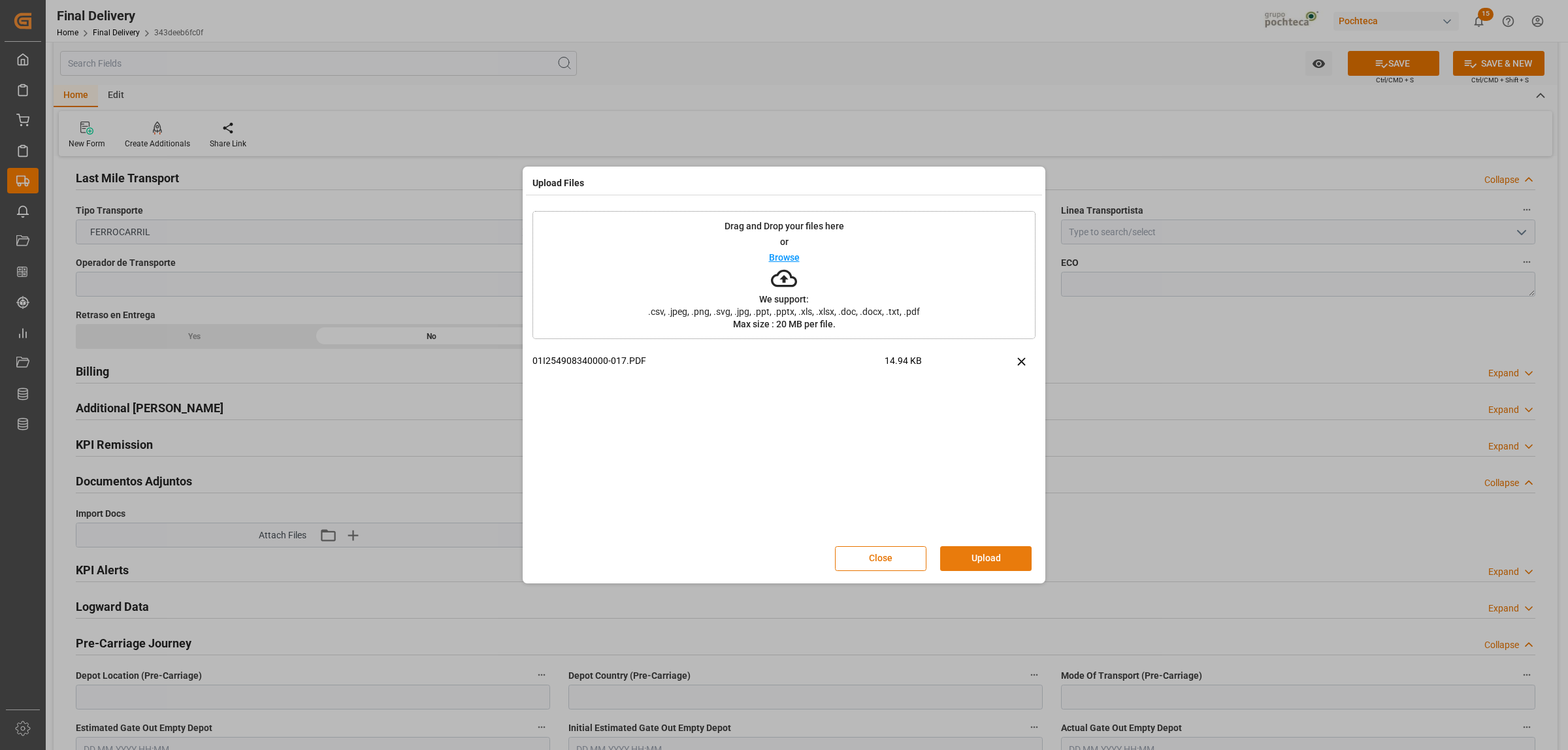
click at [1020, 563] on button "Upload" at bounding box center [986, 558] width 92 height 25
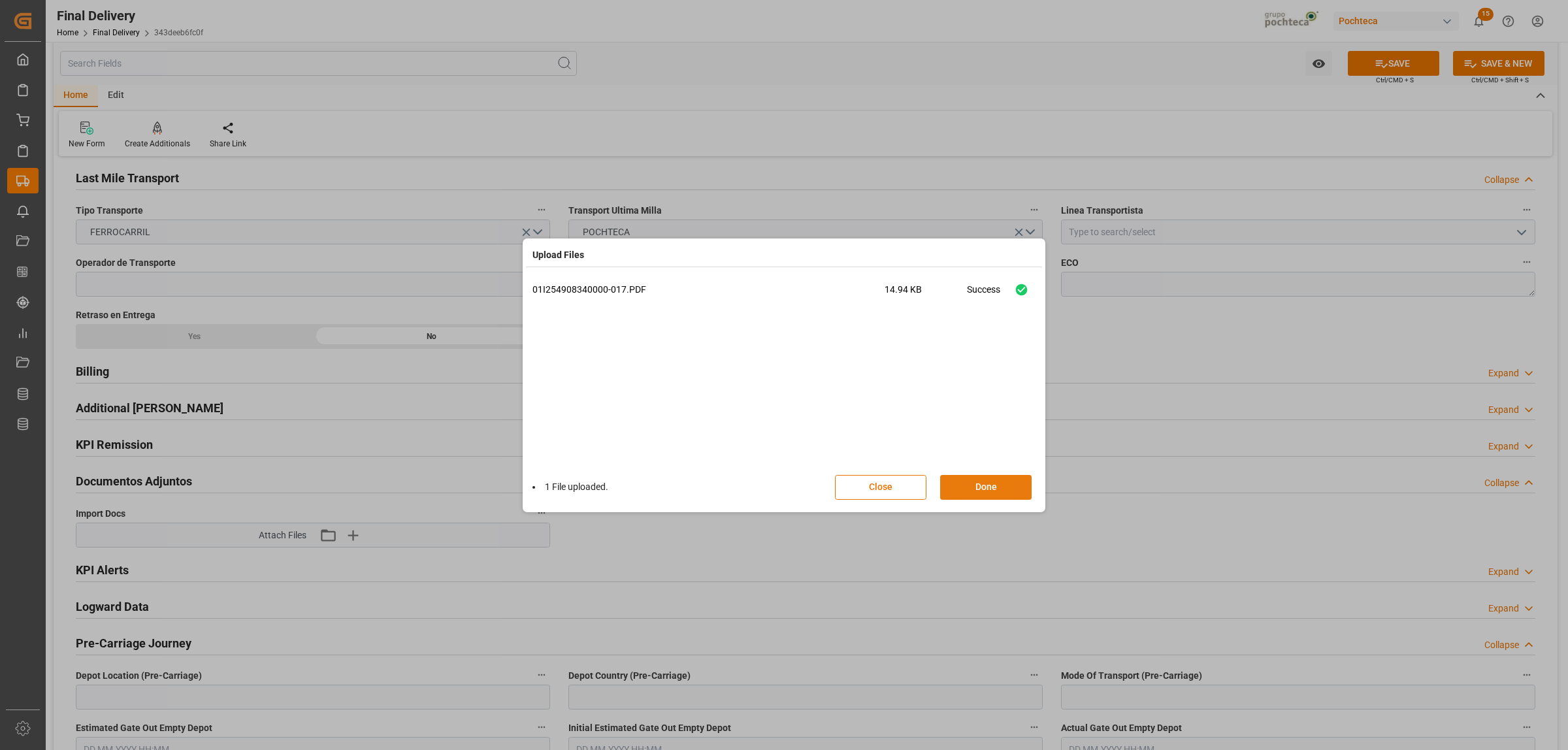
click at [978, 485] on button "Done" at bounding box center [986, 487] width 92 height 25
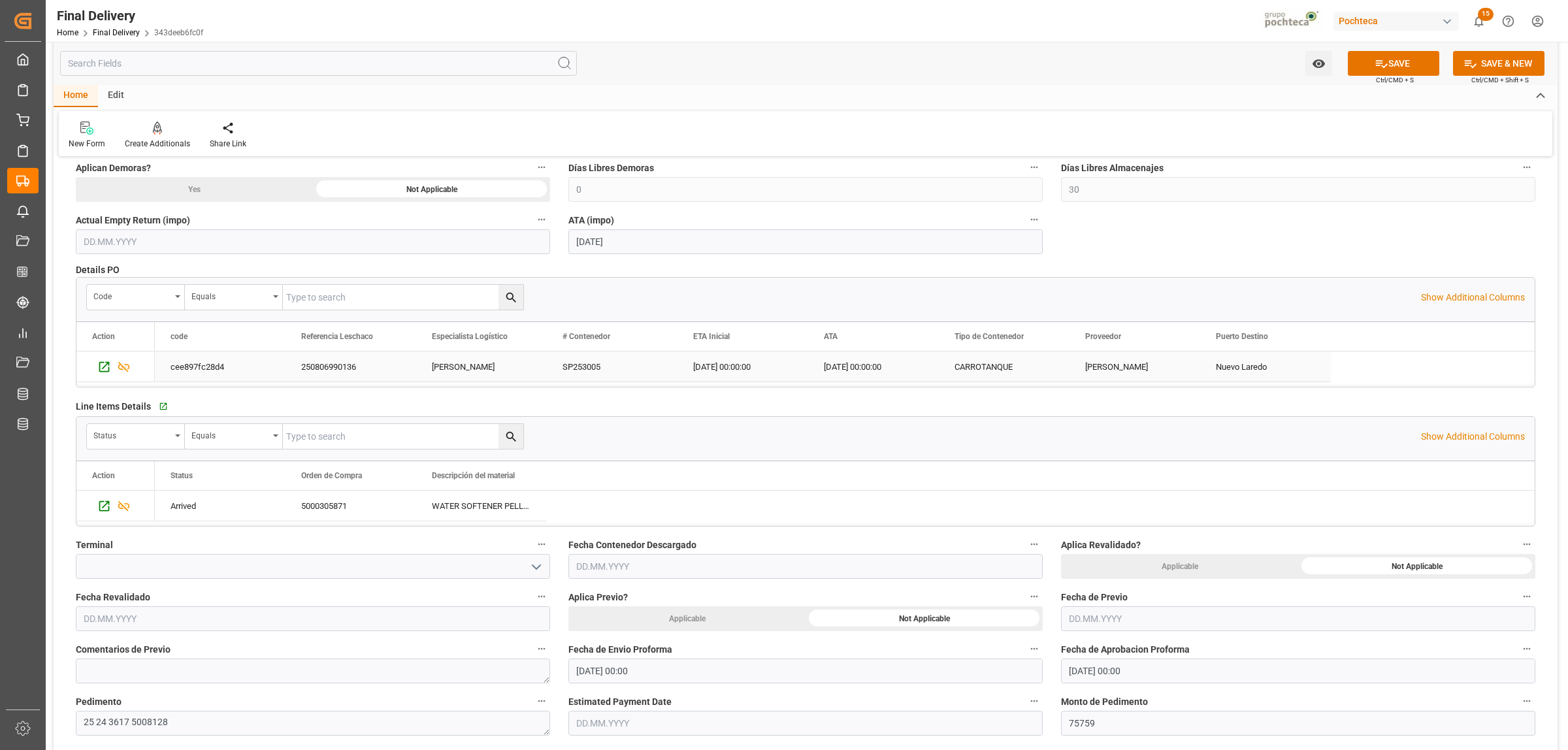
scroll to position [163, 0]
click at [348, 508] on div "5000305871" at bounding box center [351, 504] width 131 height 30
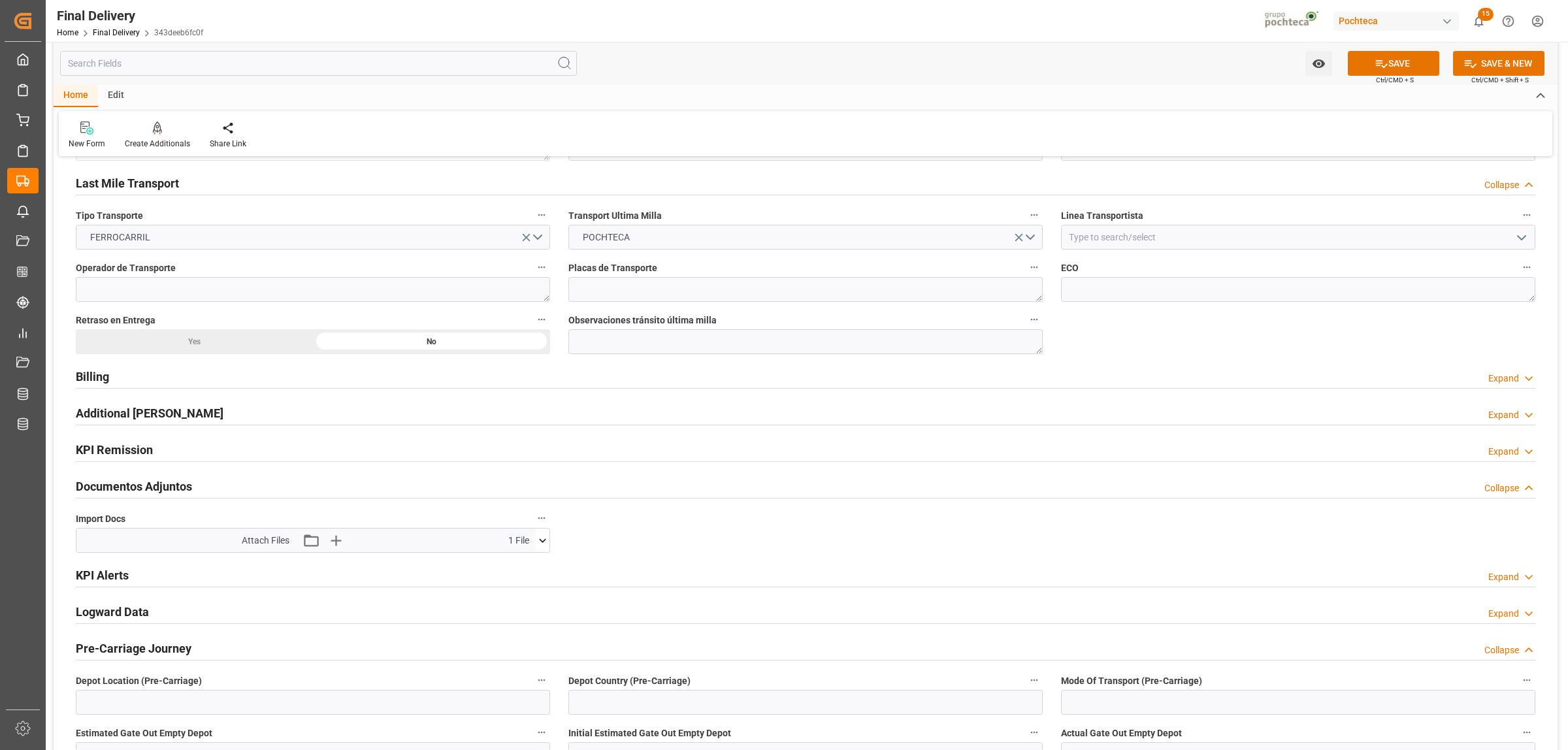
scroll to position [899, 0]
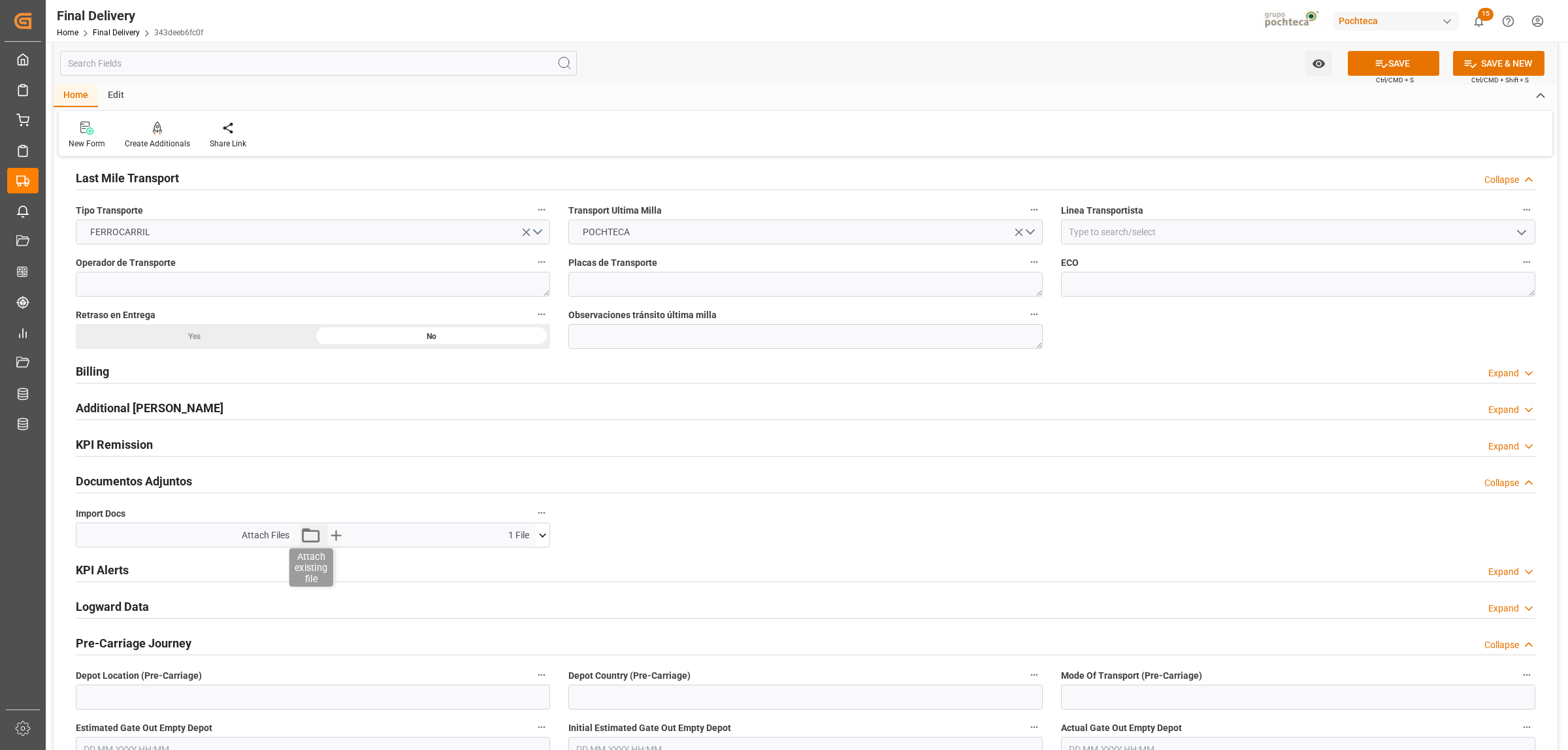
click at [309, 540] on icon "button" at bounding box center [310, 535] width 21 height 21
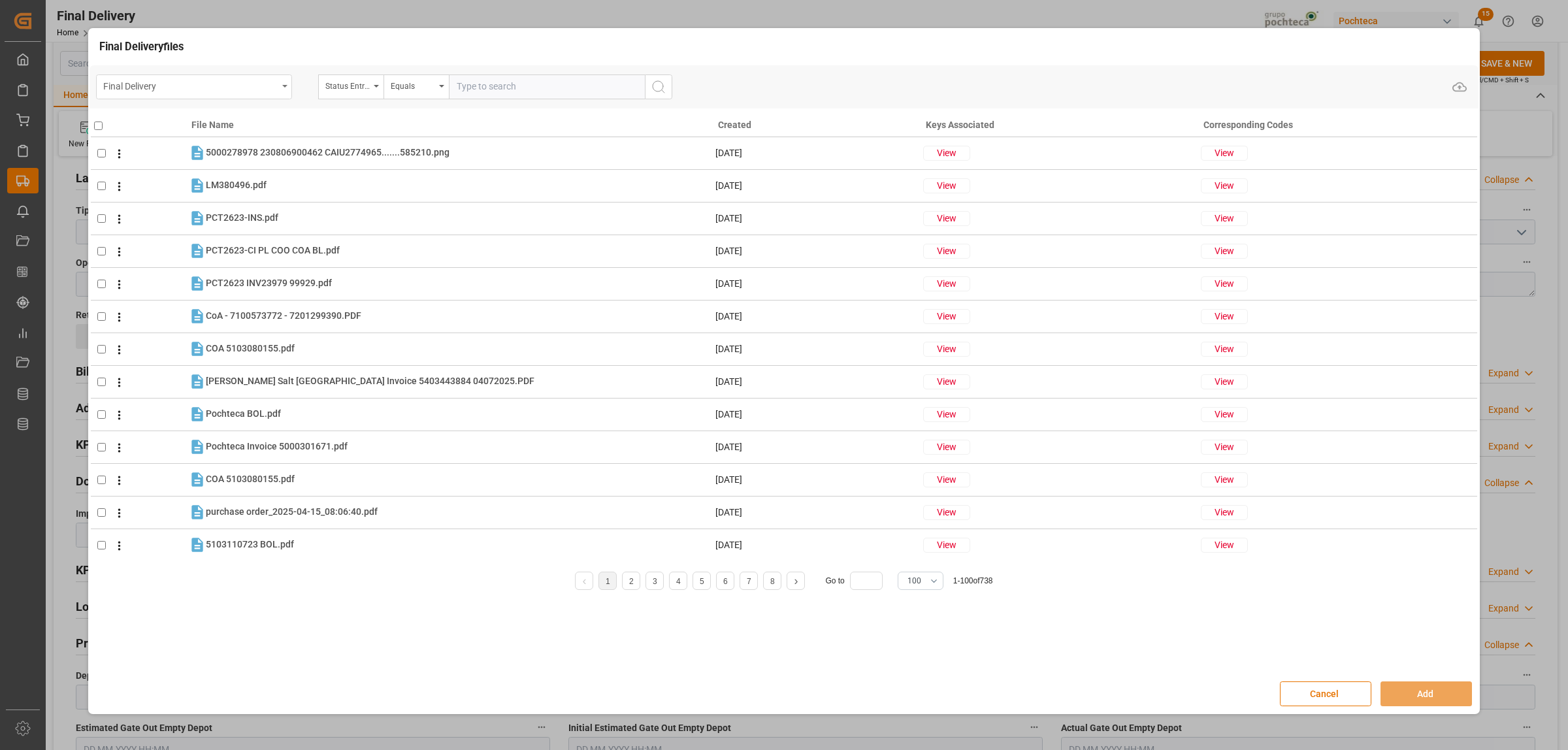
click at [290, 89] on div "Final Delivery" at bounding box center [194, 87] width 196 height 25
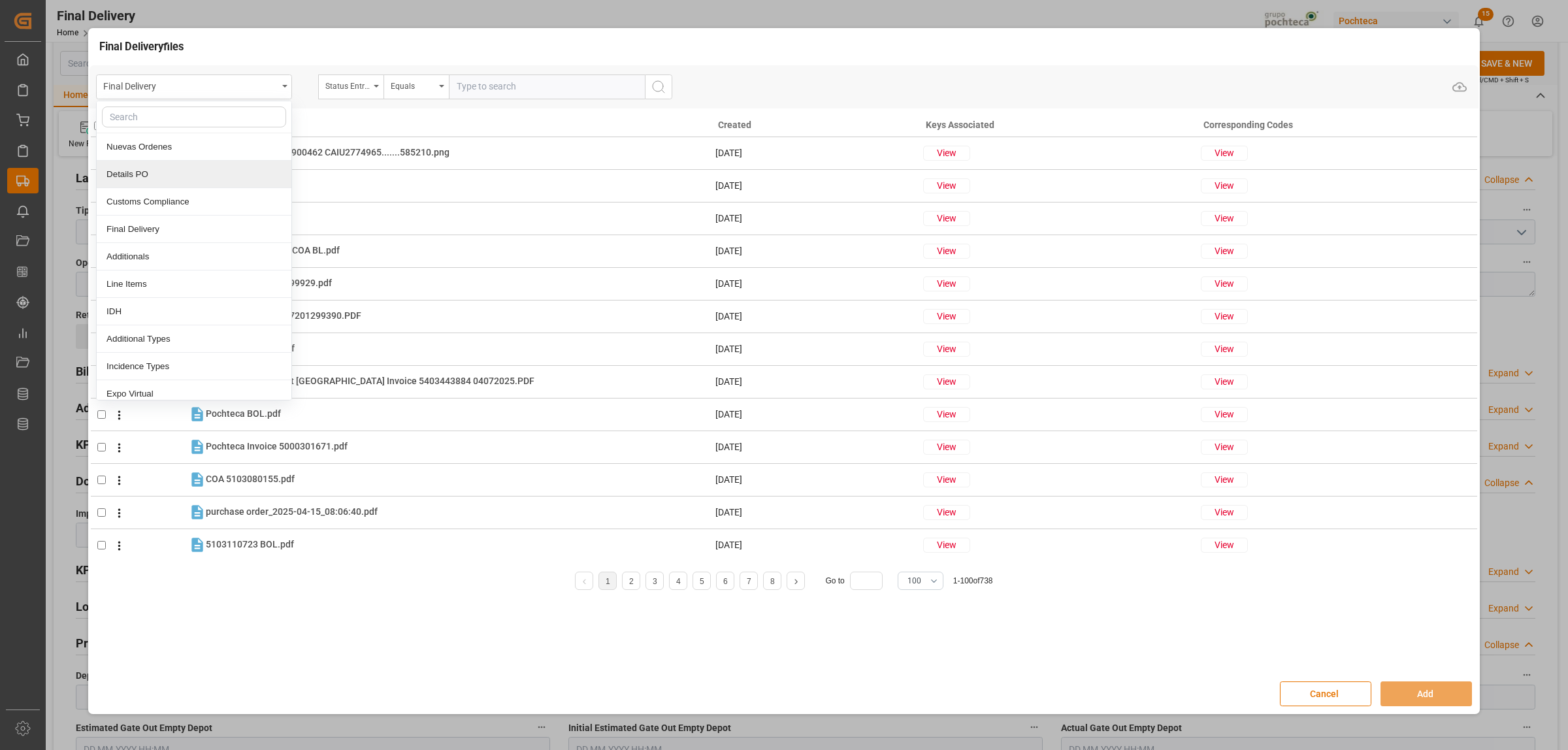
click at [139, 180] on div "Details PO" at bounding box center [194, 174] width 195 height 28
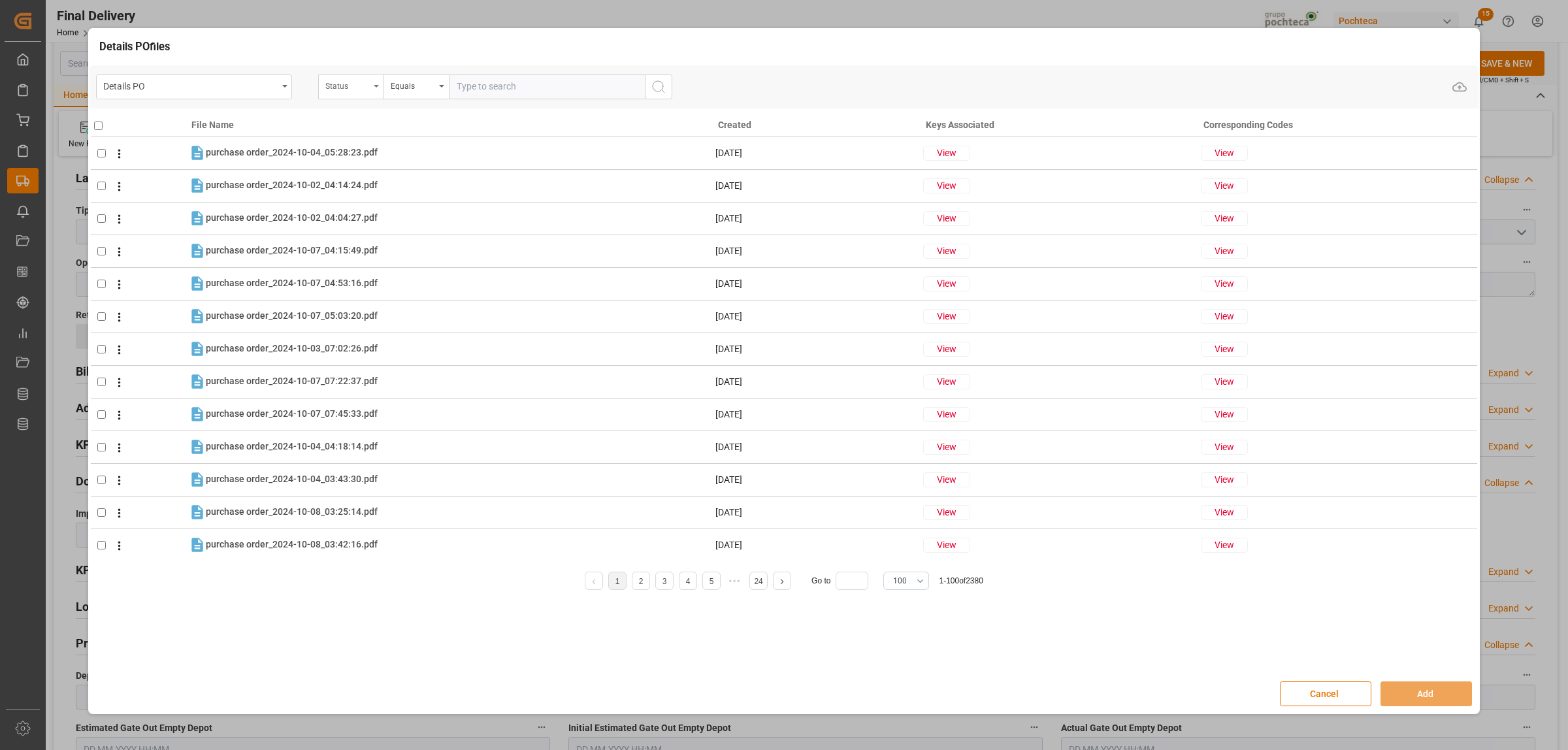
click at [381, 88] on div "Status" at bounding box center [351, 87] width 66 height 25
type input "or"
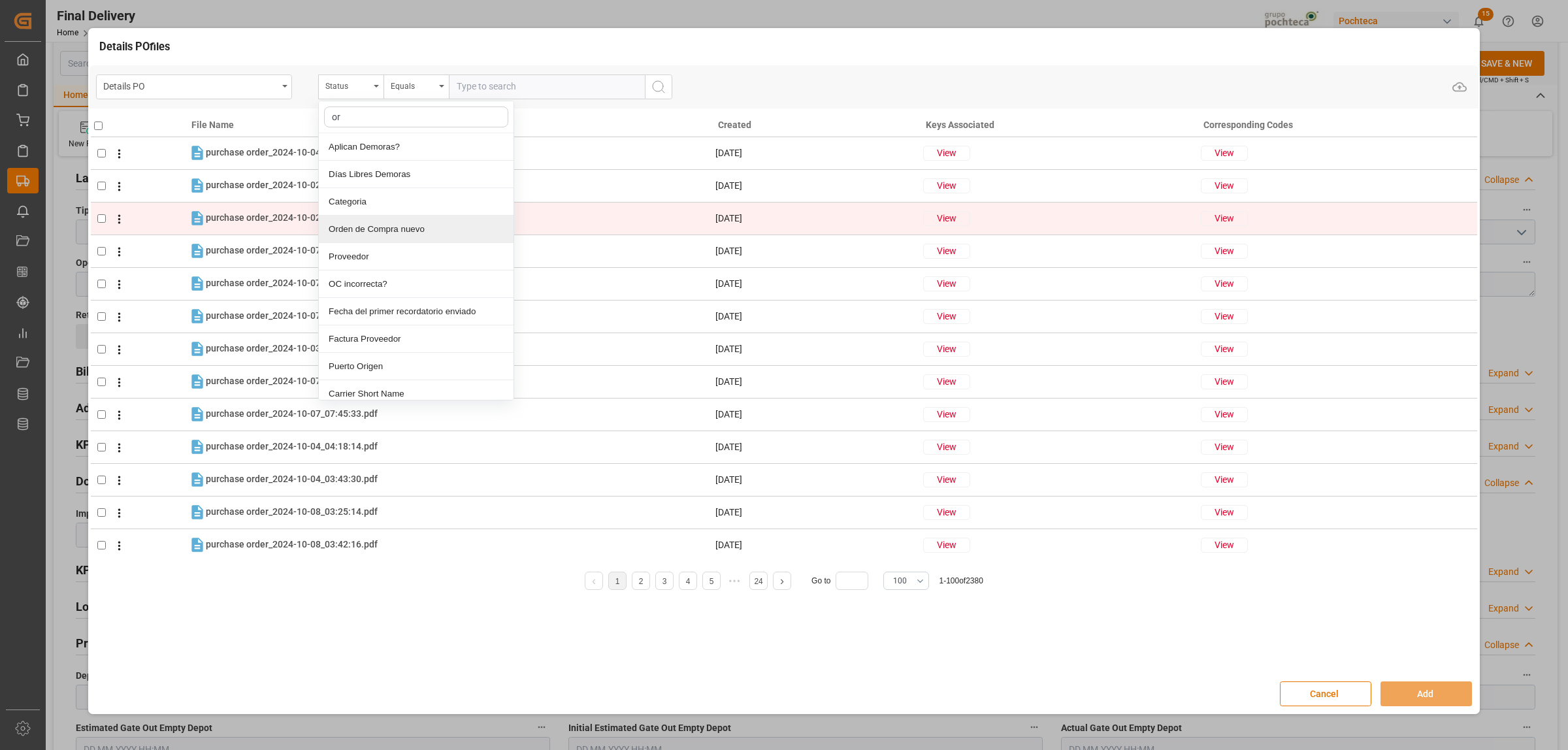
click at [387, 236] on div "Orden de Compra nuevo" at bounding box center [416, 229] width 195 height 28
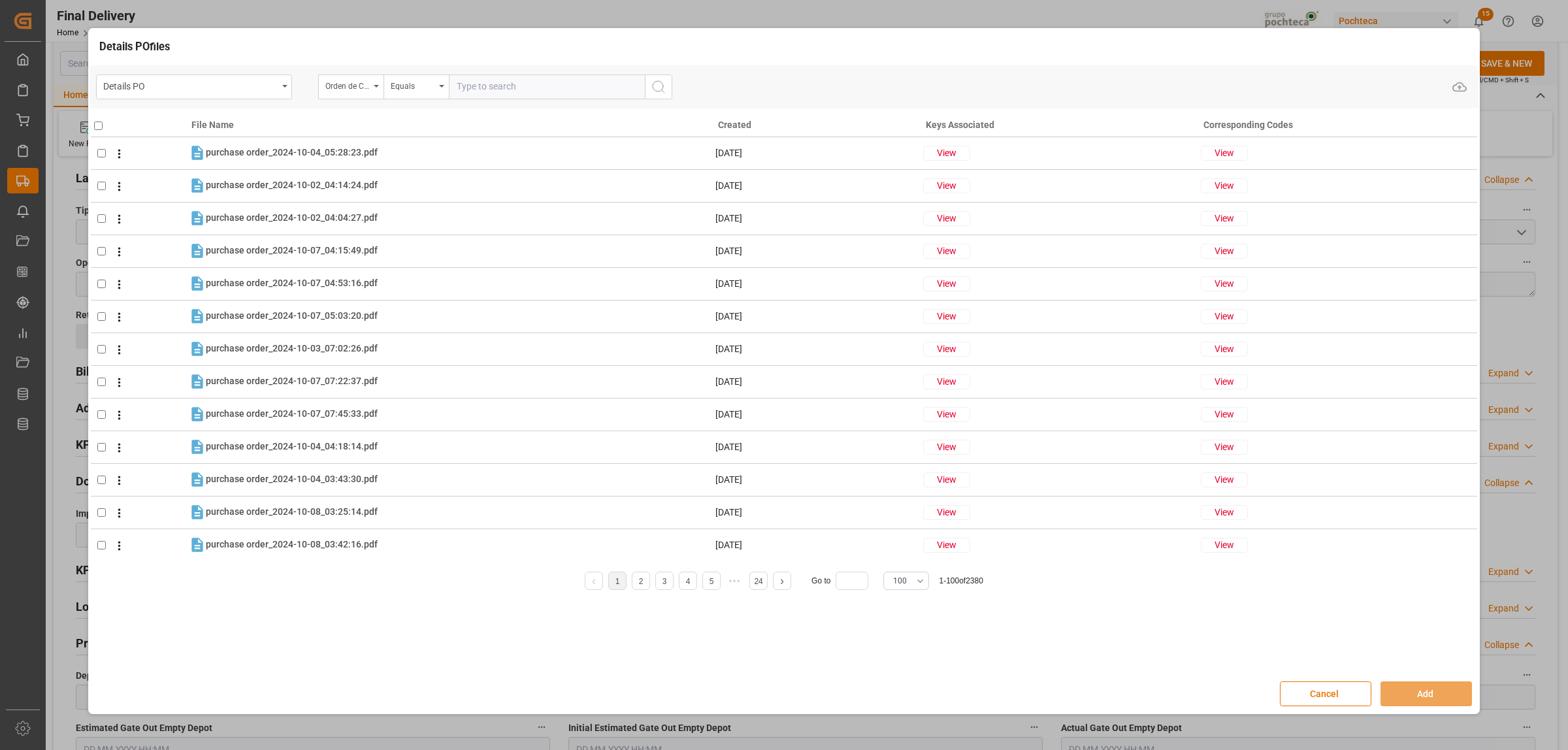
click at [498, 89] on input "text" at bounding box center [546, 87] width 196 height 25
paste input "5000305871"
type input "5000305871"
click at [657, 93] on icon "search button" at bounding box center [658, 87] width 16 height 16
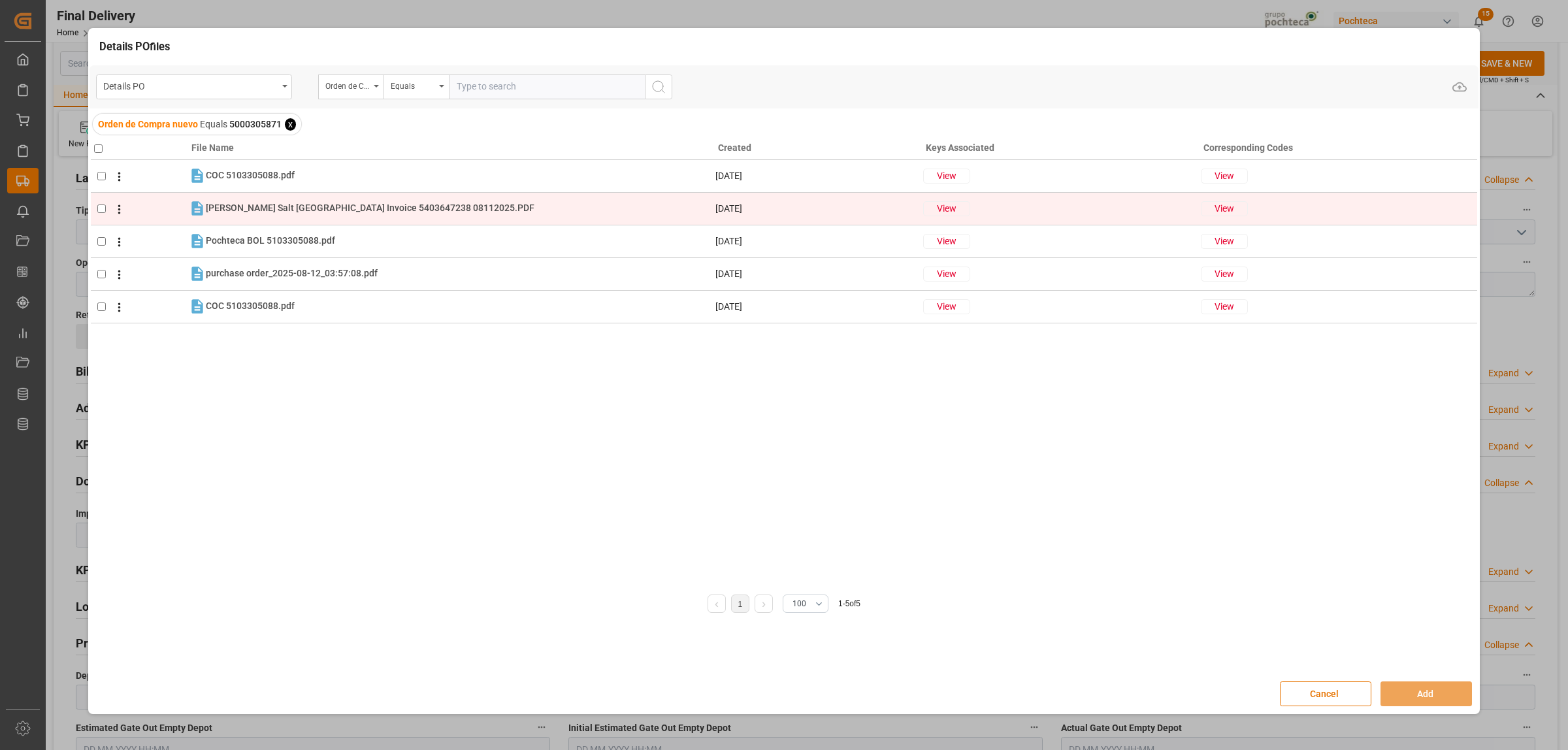
click at [99, 207] on input "checkbox" at bounding box center [101, 208] width 8 height 8
checkbox input "true"
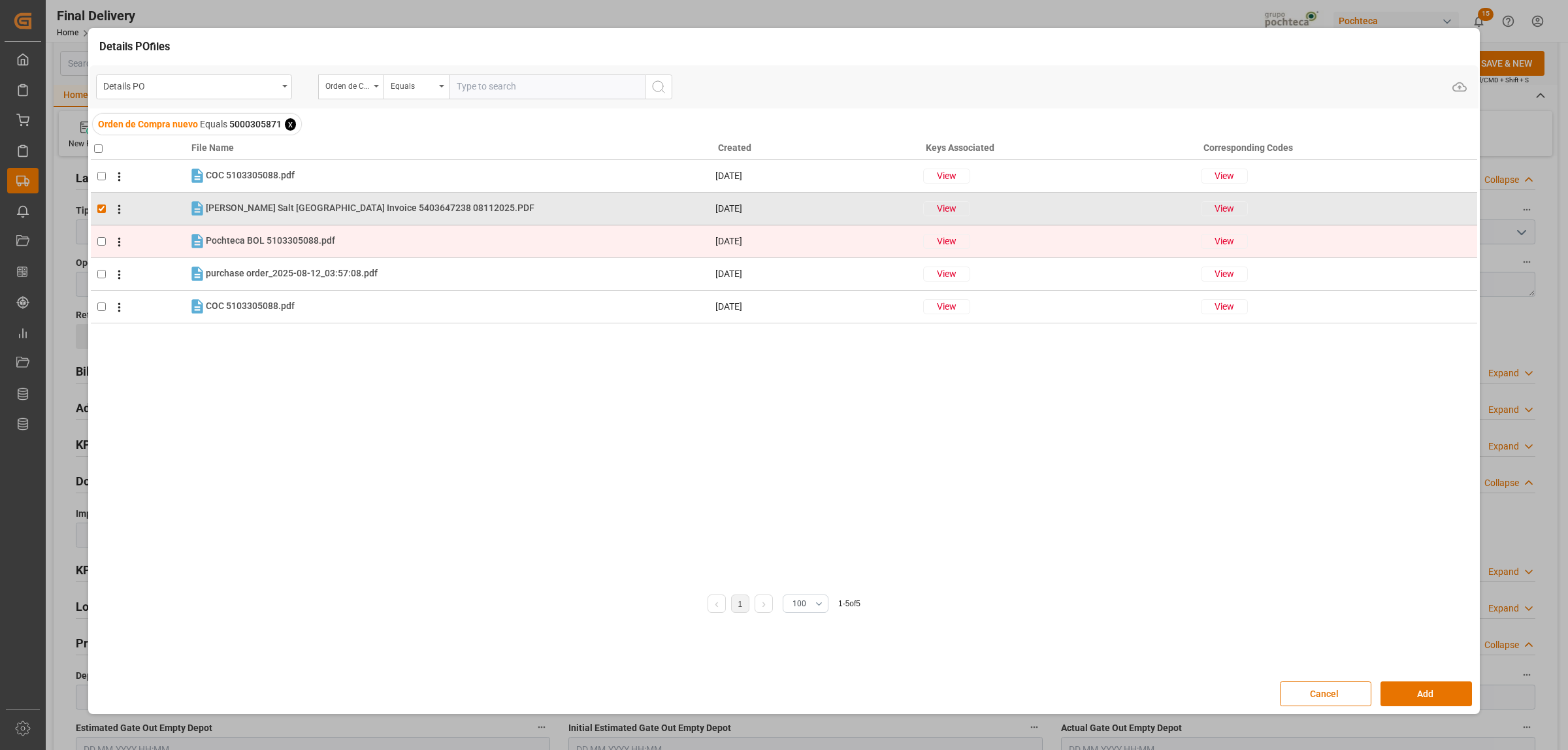
click at [96, 233] on td at bounding box center [140, 241] width 97 height 33
checkbox input "true"
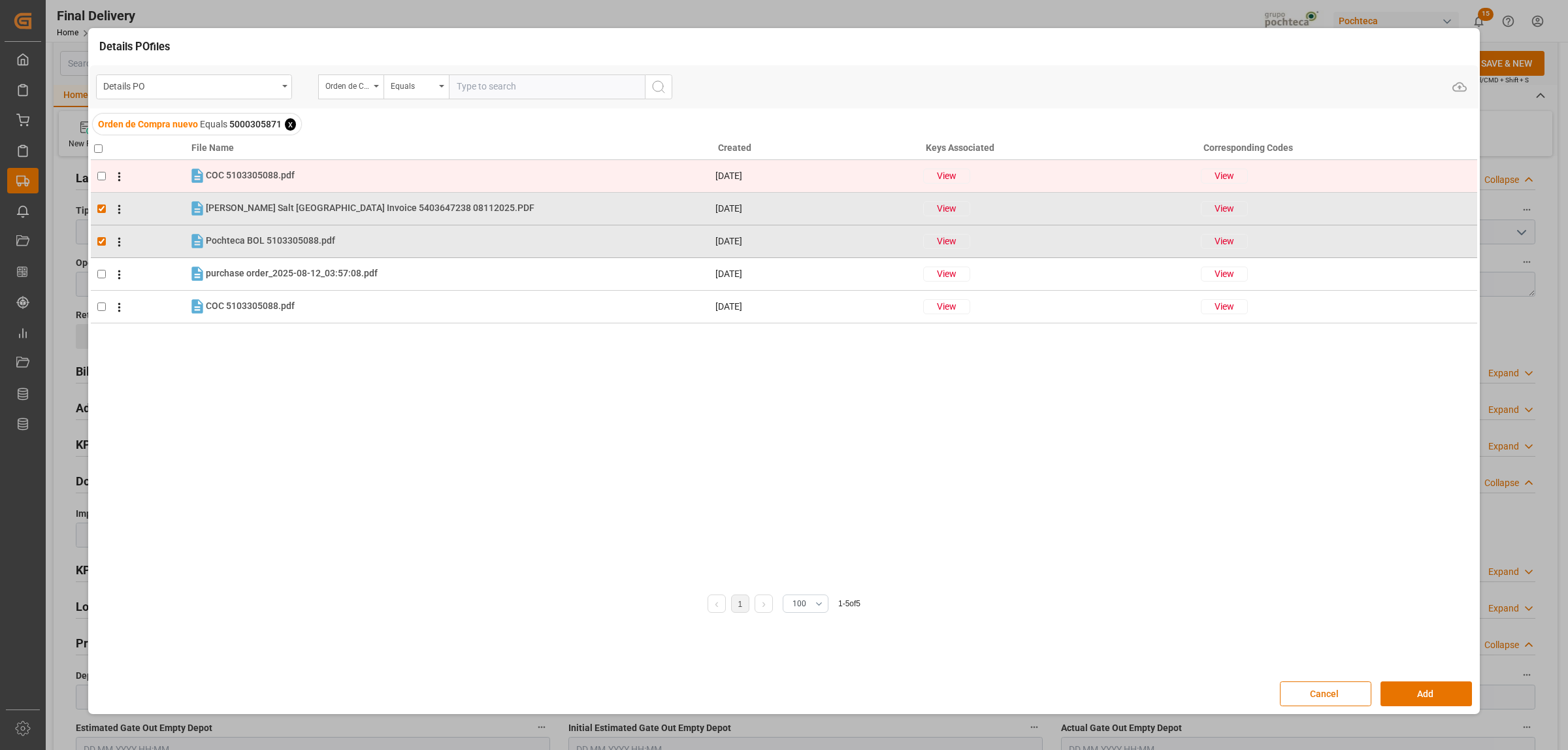
click at [101, 177] on input "checkbox" at bounding box center [101, 175] width 8 height 8
checkbox input "true"
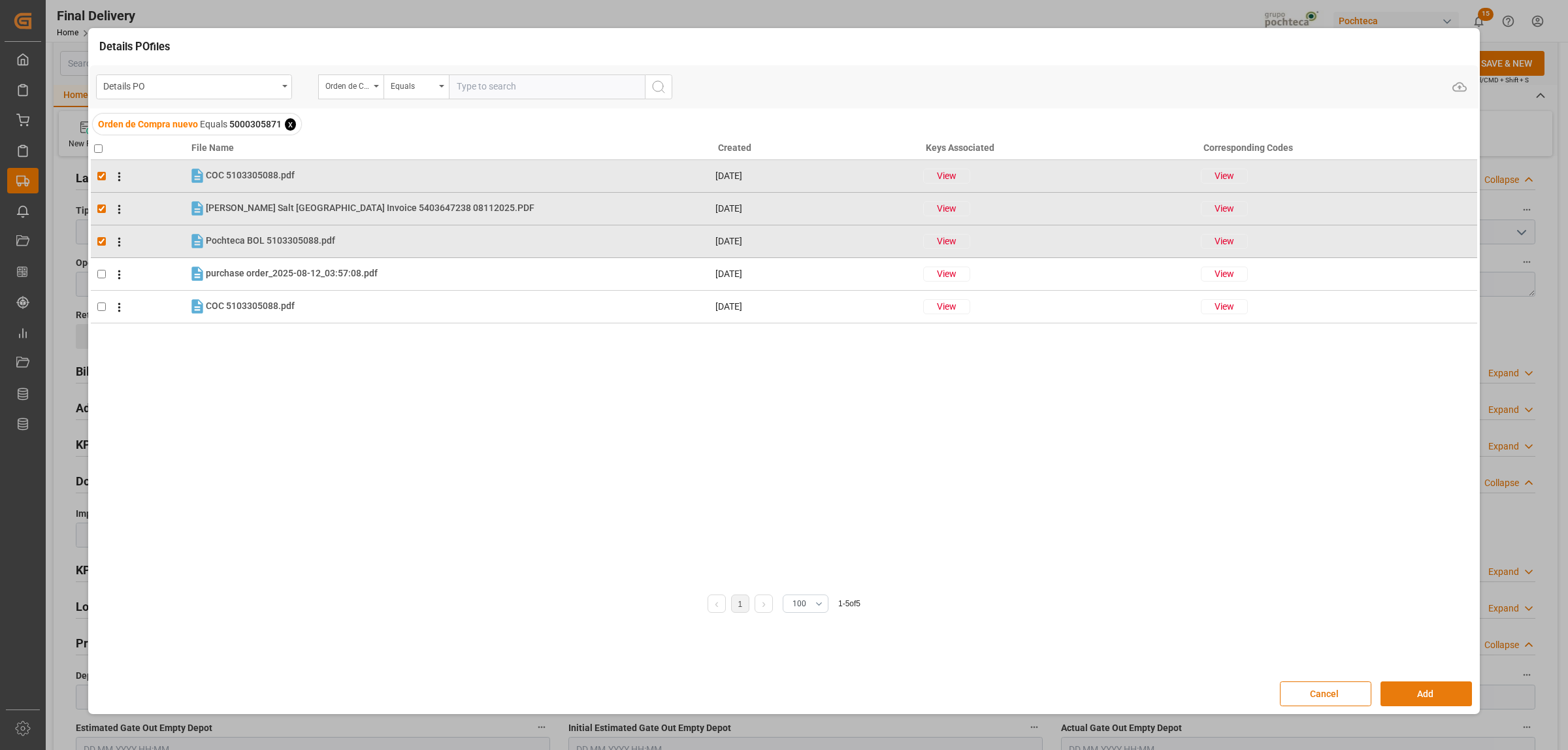
click at [1416, 699] on button "Add" at bounding box center [1426, 693] width 92 height 25
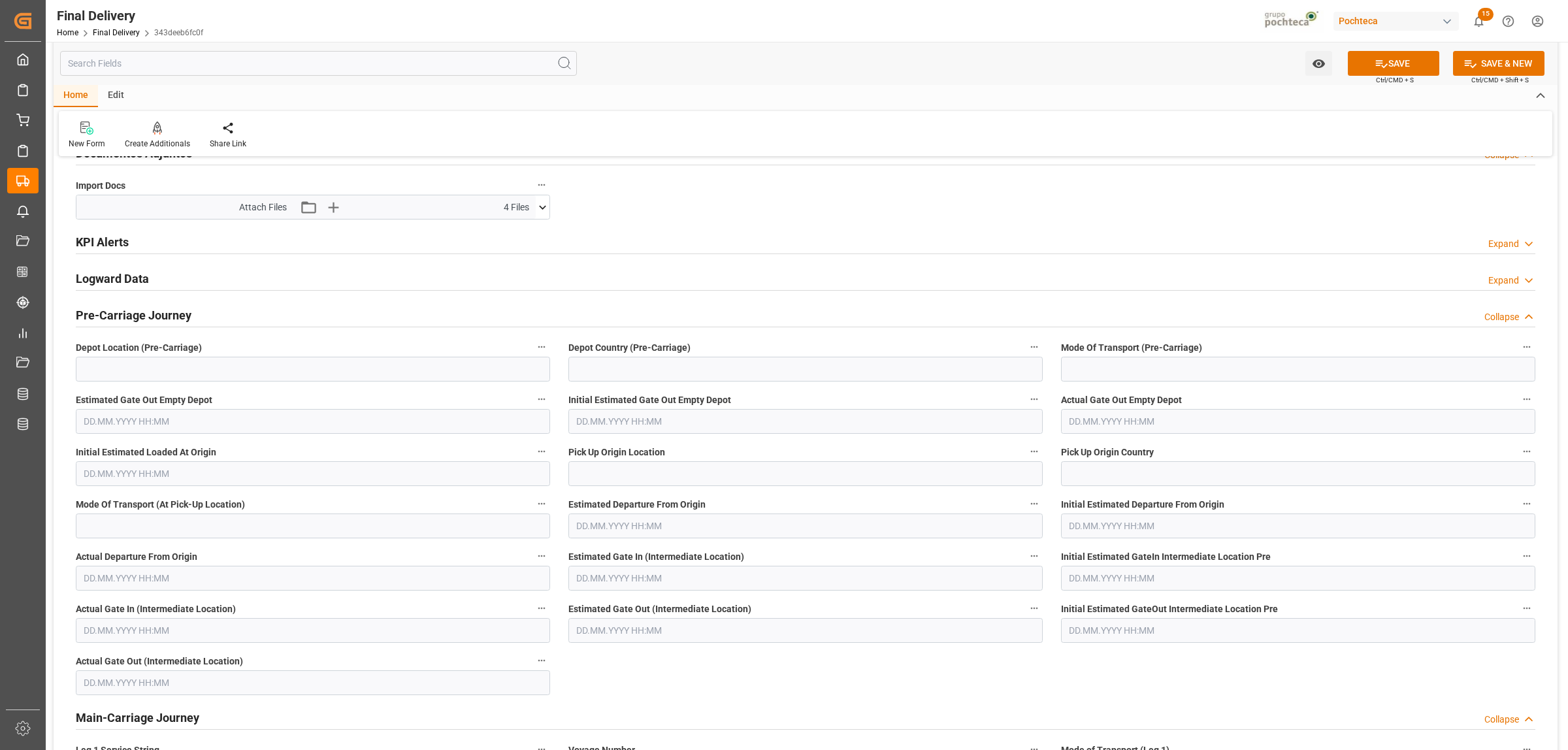
scroll to position [1225, 0]
click at [1386, 59] on button "SAVE" at bounding box center [1393, 63] width 92 height 25
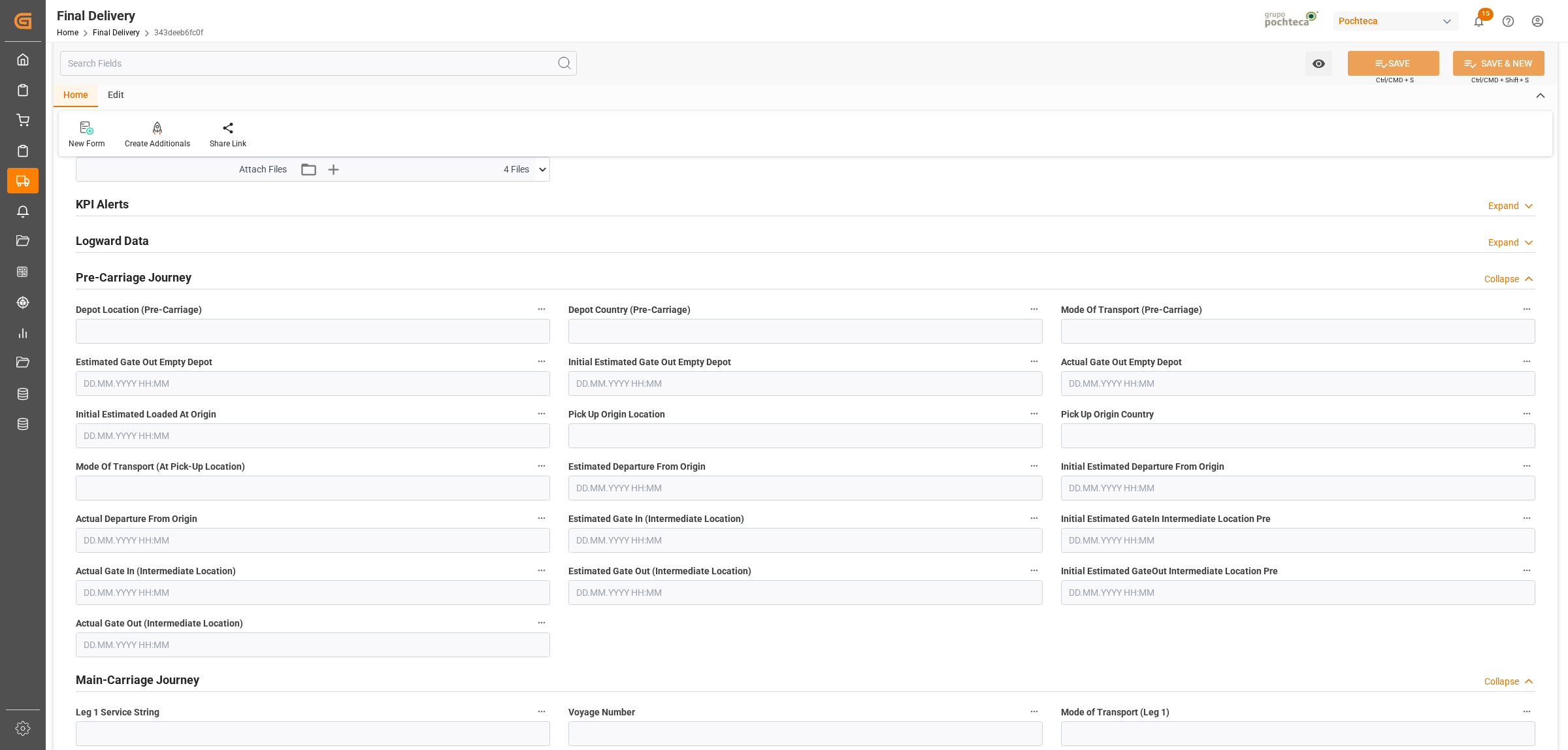
scroll to position [272, 0]
